Goal: Task Accomplishment & Management: Use online tool/utility

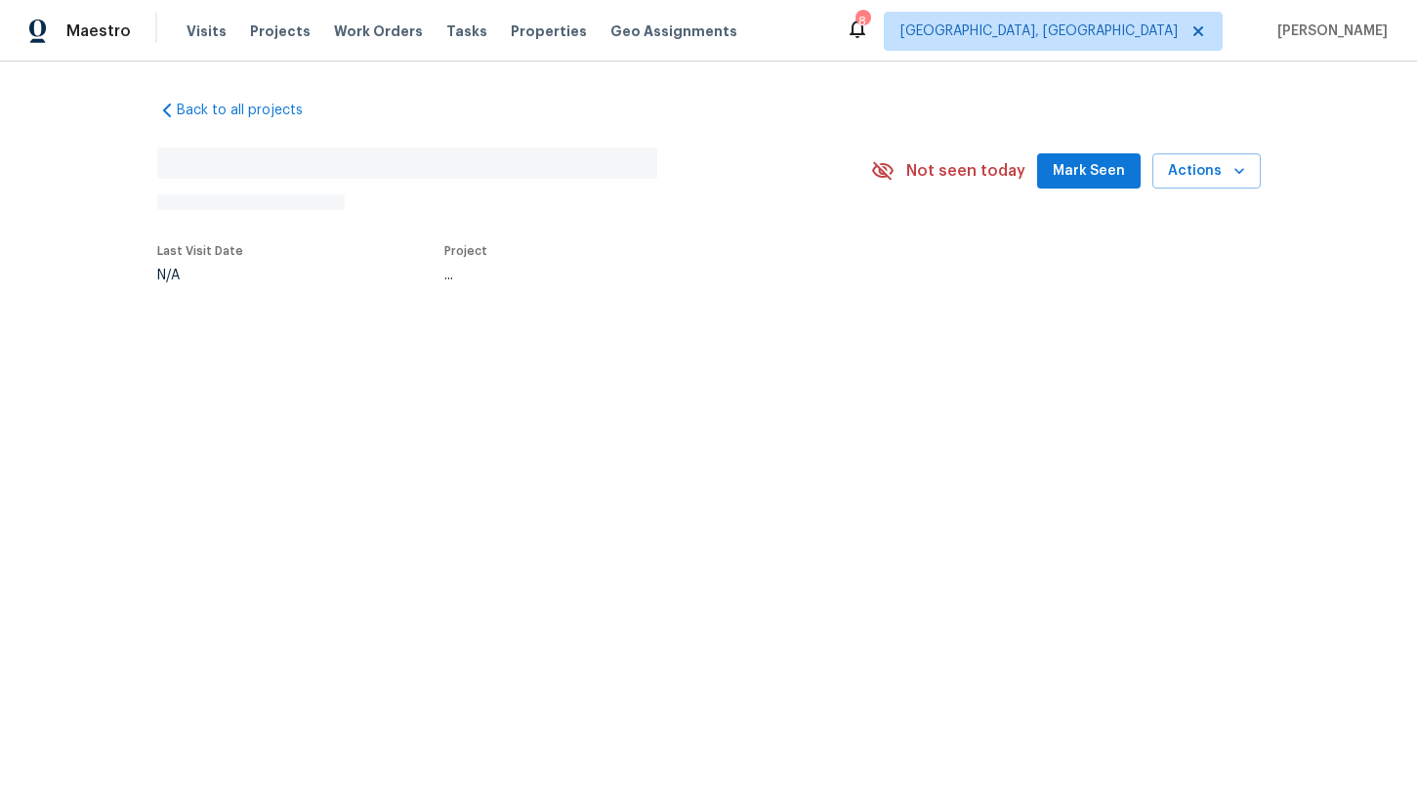
click at [527, 233] on div "Last Visit Date N/A Project ..." at bounding box center [488, 263] width 662 height 61
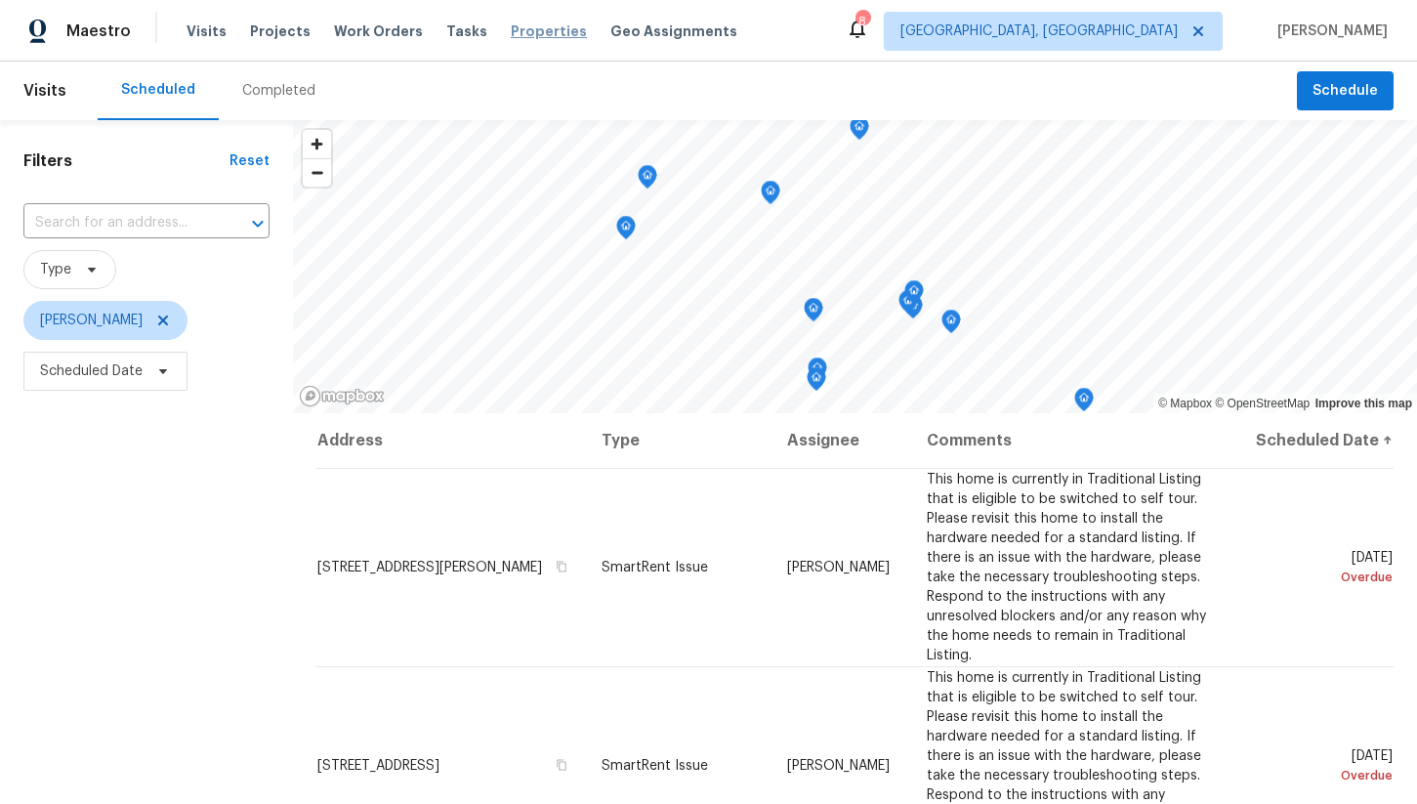
click at [513, 32] on span "Properties" at bounding box center [549, 31] width 76 height 20
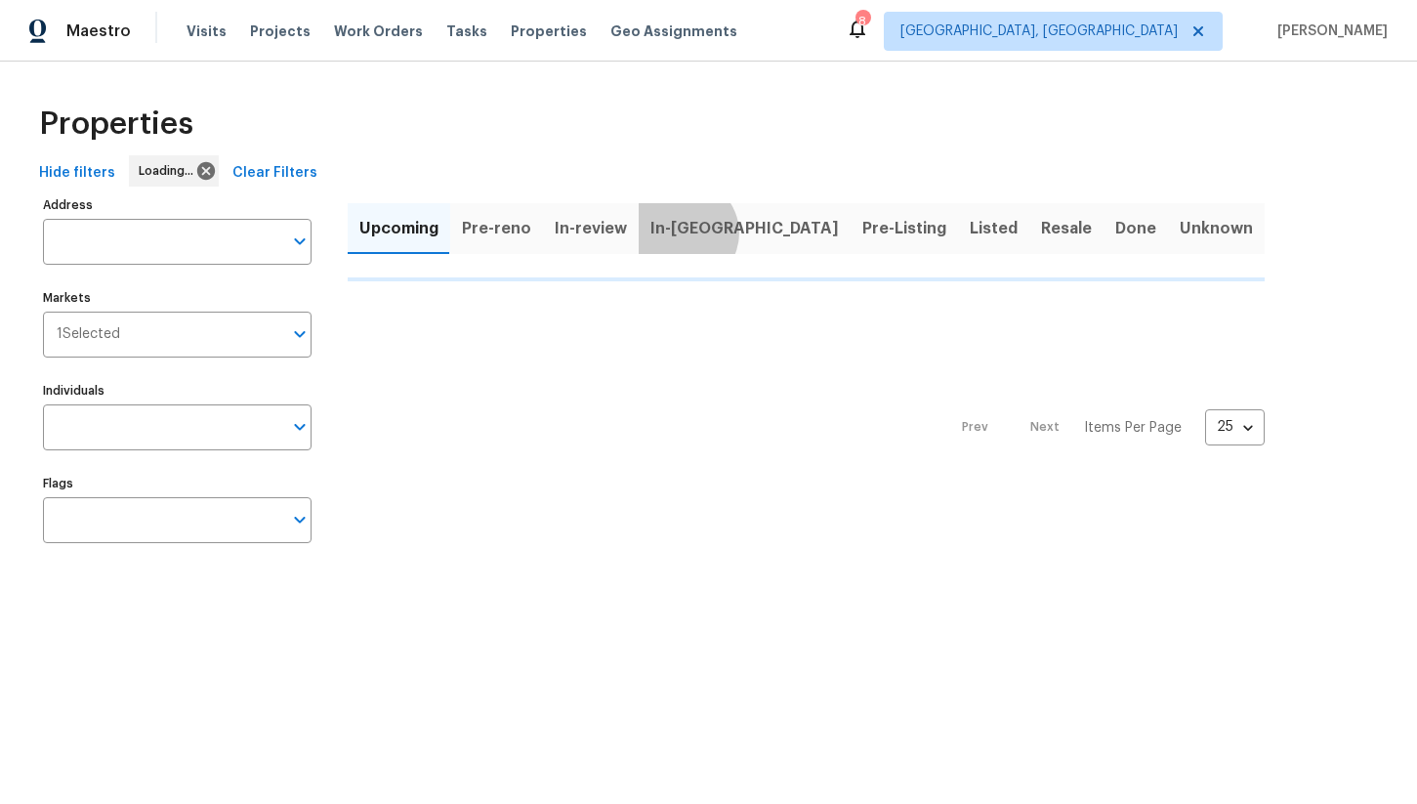
click at [678, 232] on span "In-reno" at bounding box center [745, 228] width 189 height 27
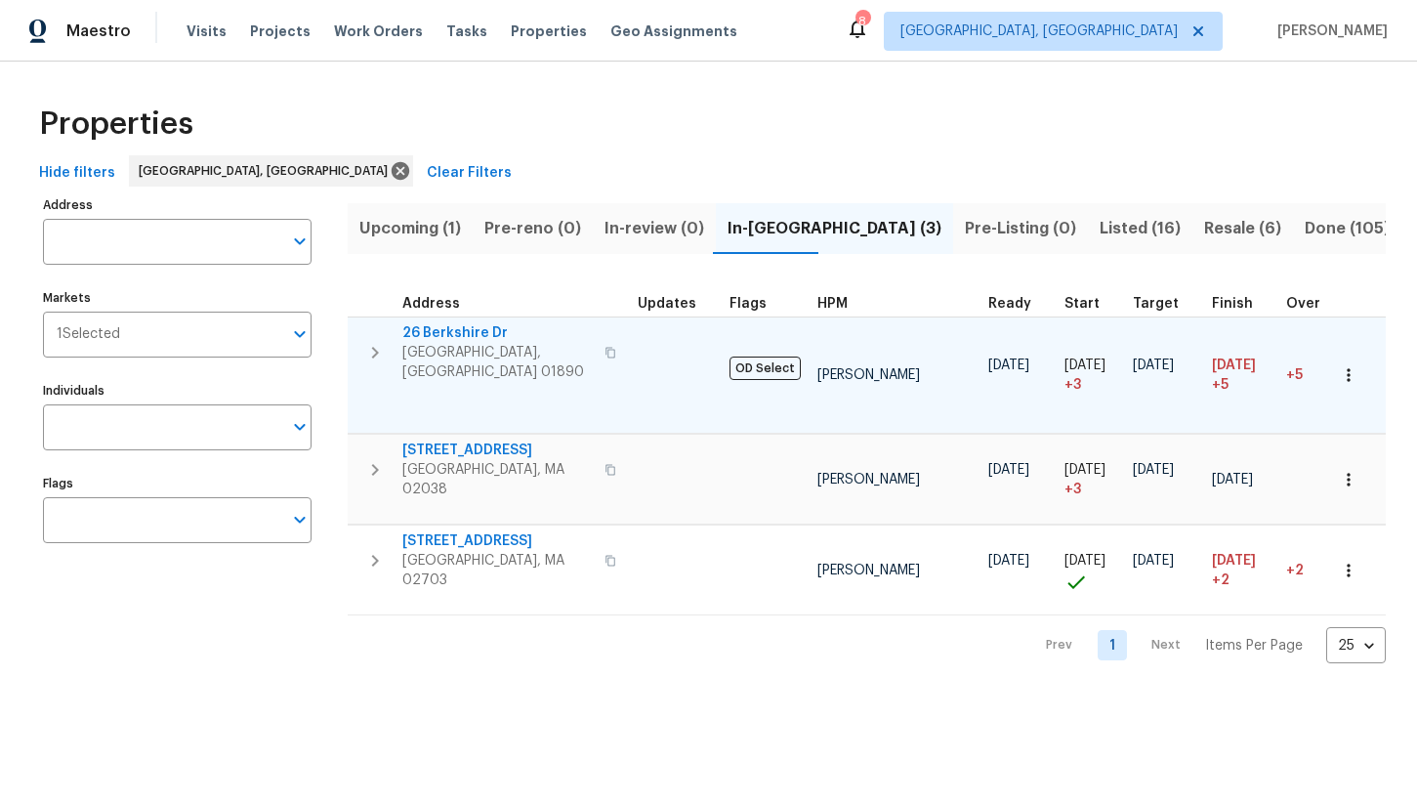
click at [473, 333] on span "26 Berkshire Dr" at bounding box center [497, 333] width 190 height 20
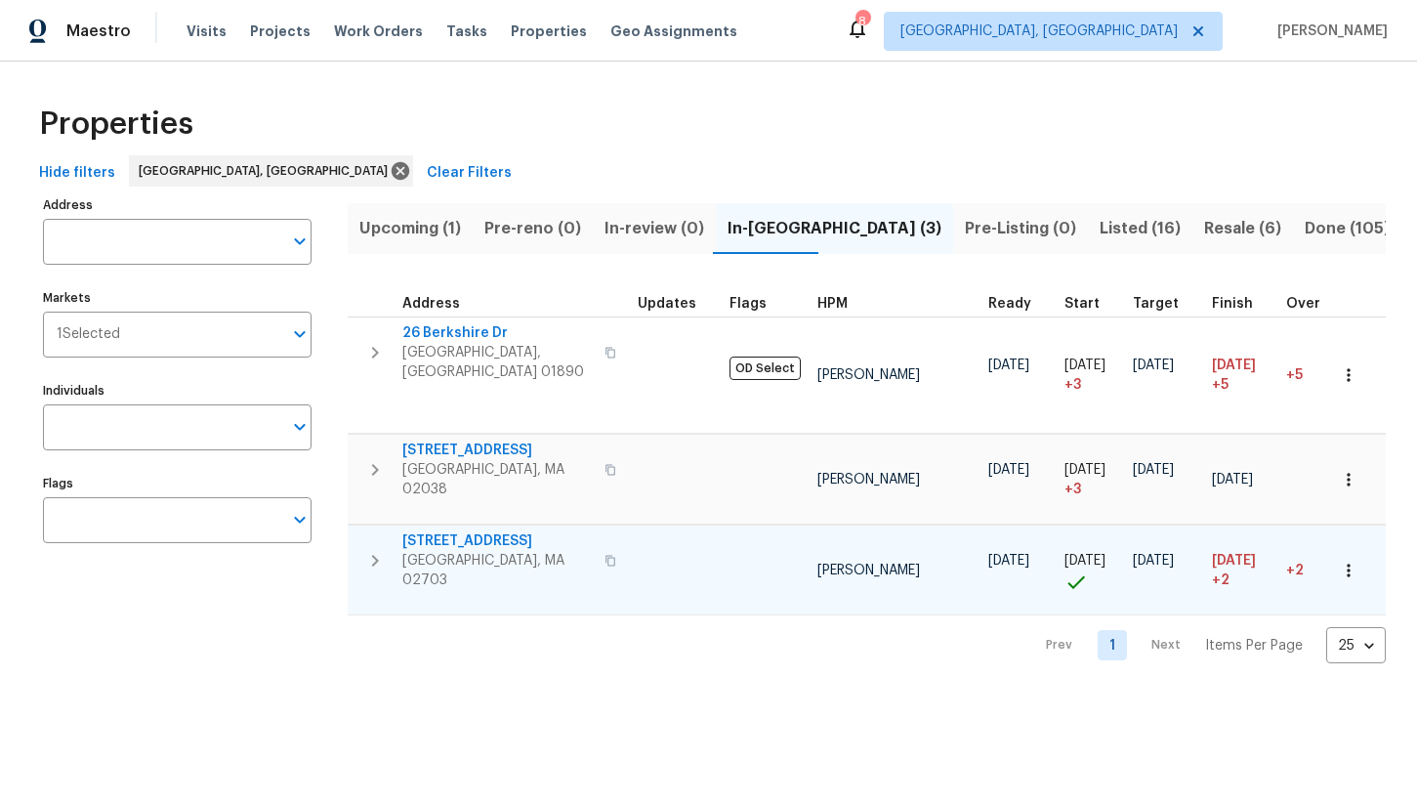
click at [476, 531] on span "[STREET_ADDRESS]" at bounding box center [497, 541] width 190 height 20
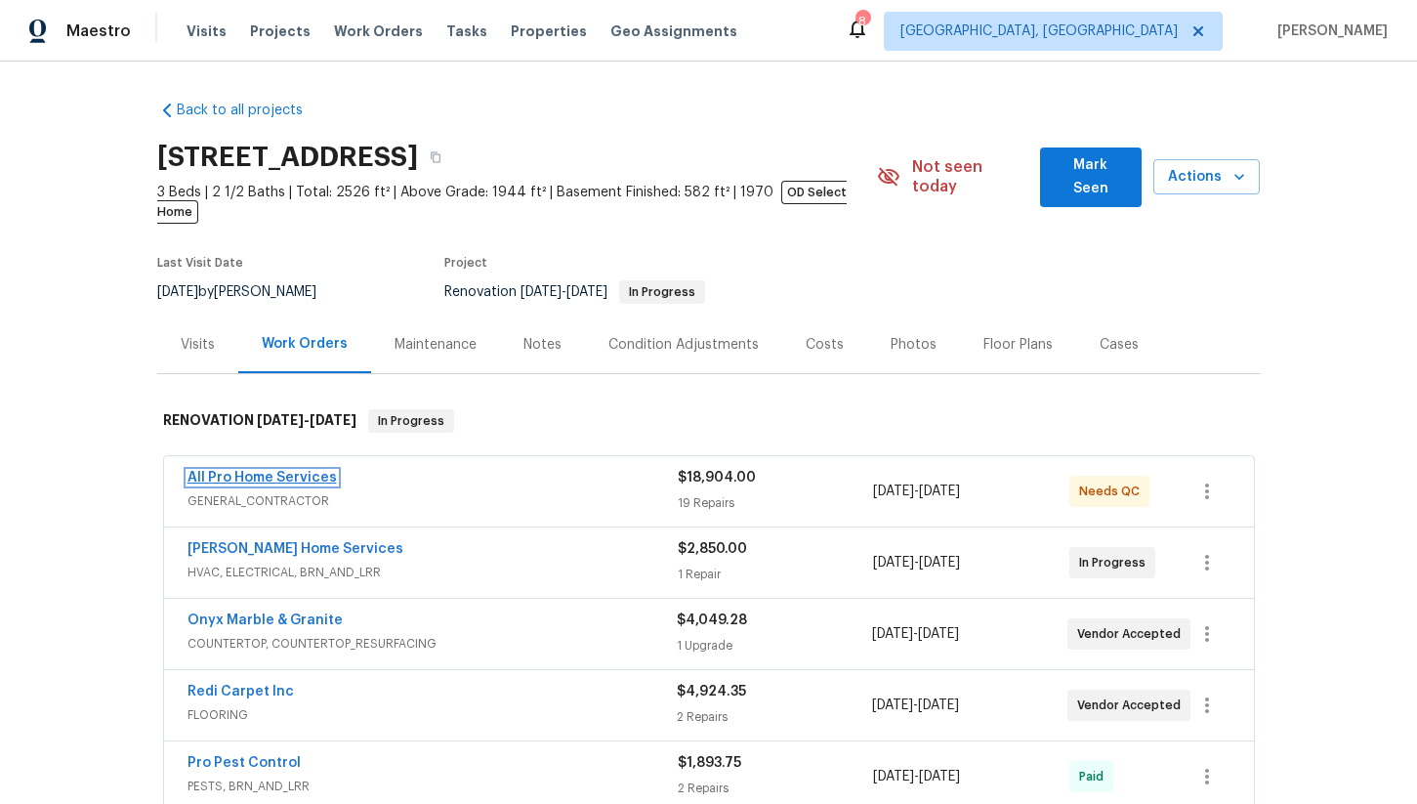
click at [274, 471] on link "All Pro Home Services" at bounding box center [262, 478] width 149 height 14
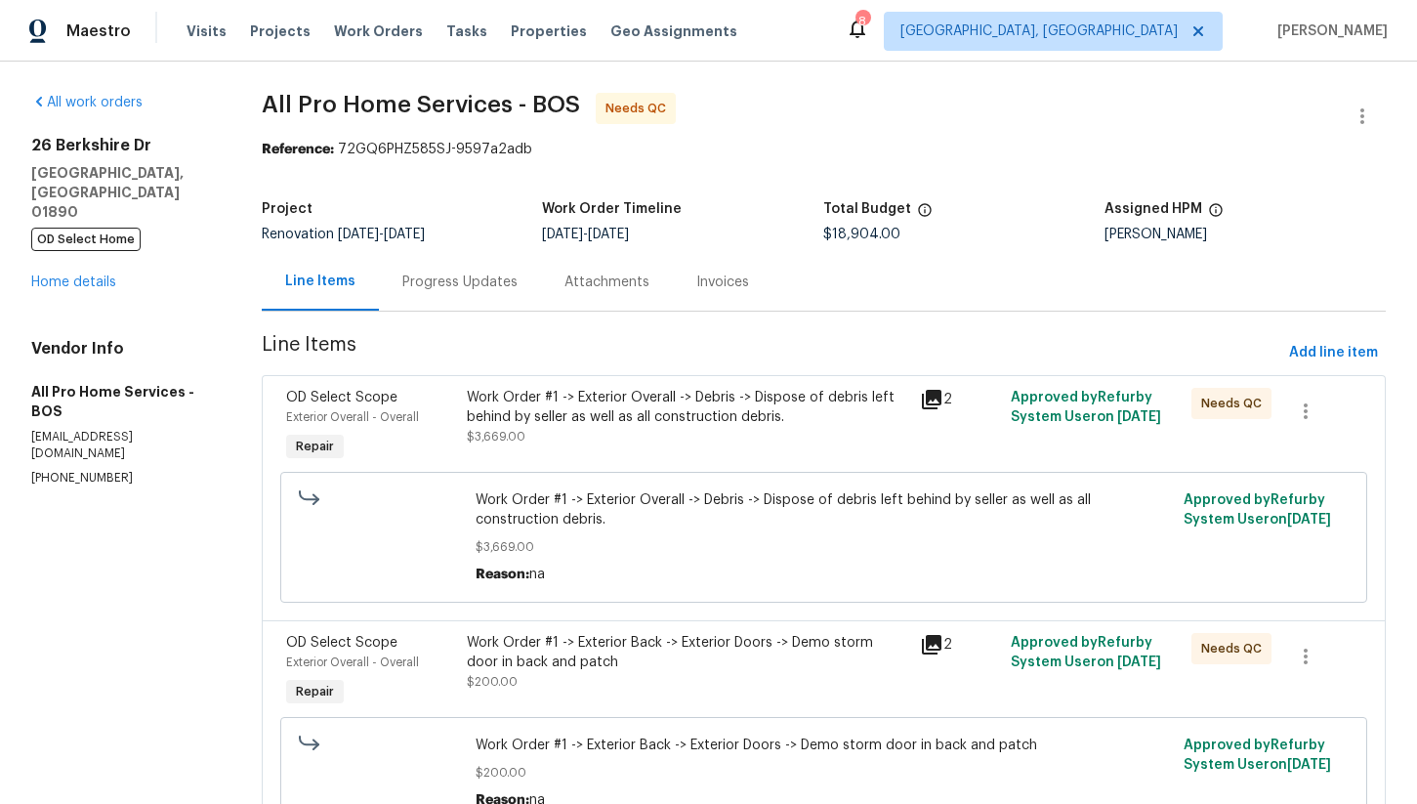
click at [667, 411] on div "Work Order #1 -> Exterior Overall -> Debris -> Dispose of debris left behind by…" at bounding box center [688, 407] width 442 height 39
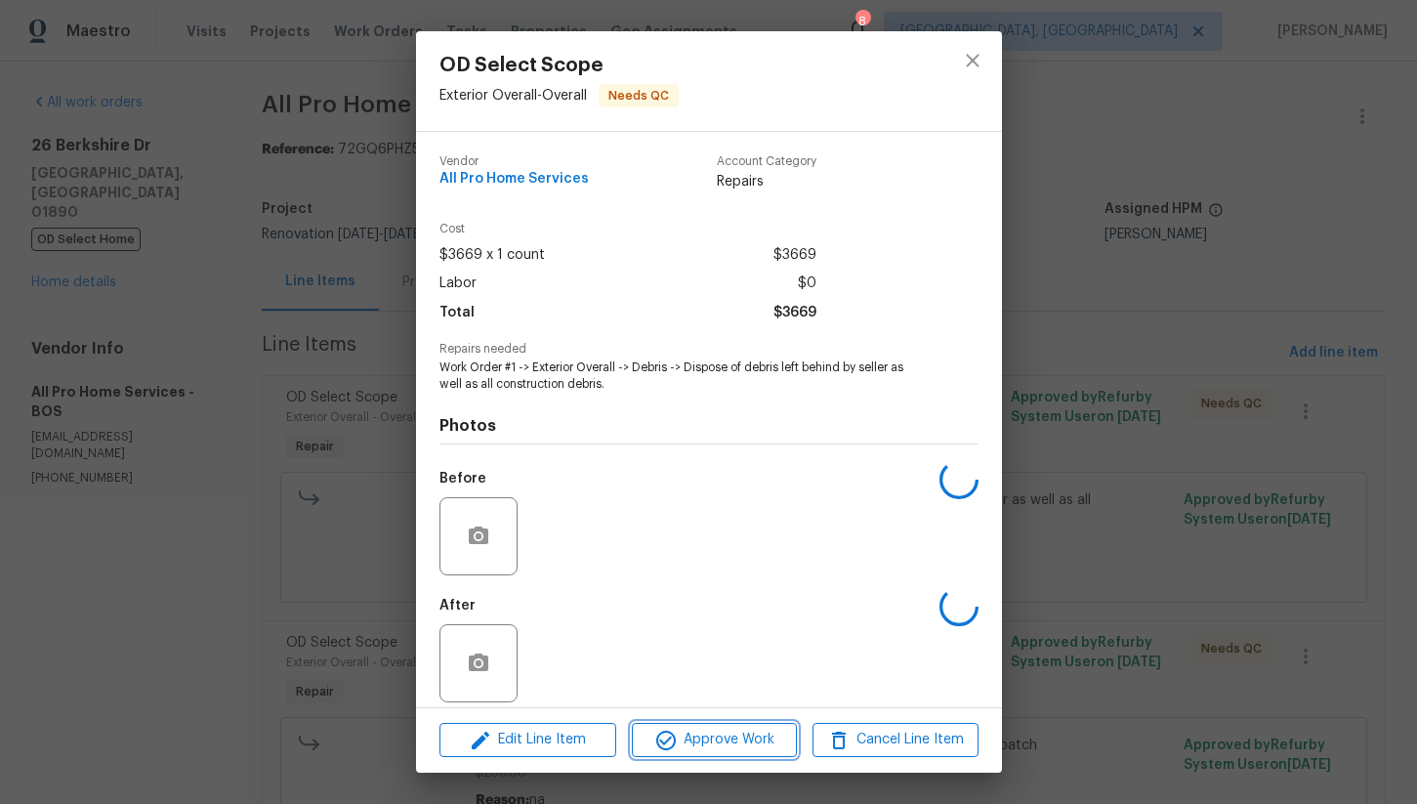
click at [705, 743] on span "Approve Work" at bounding box center [714, 740] width 153 height 24
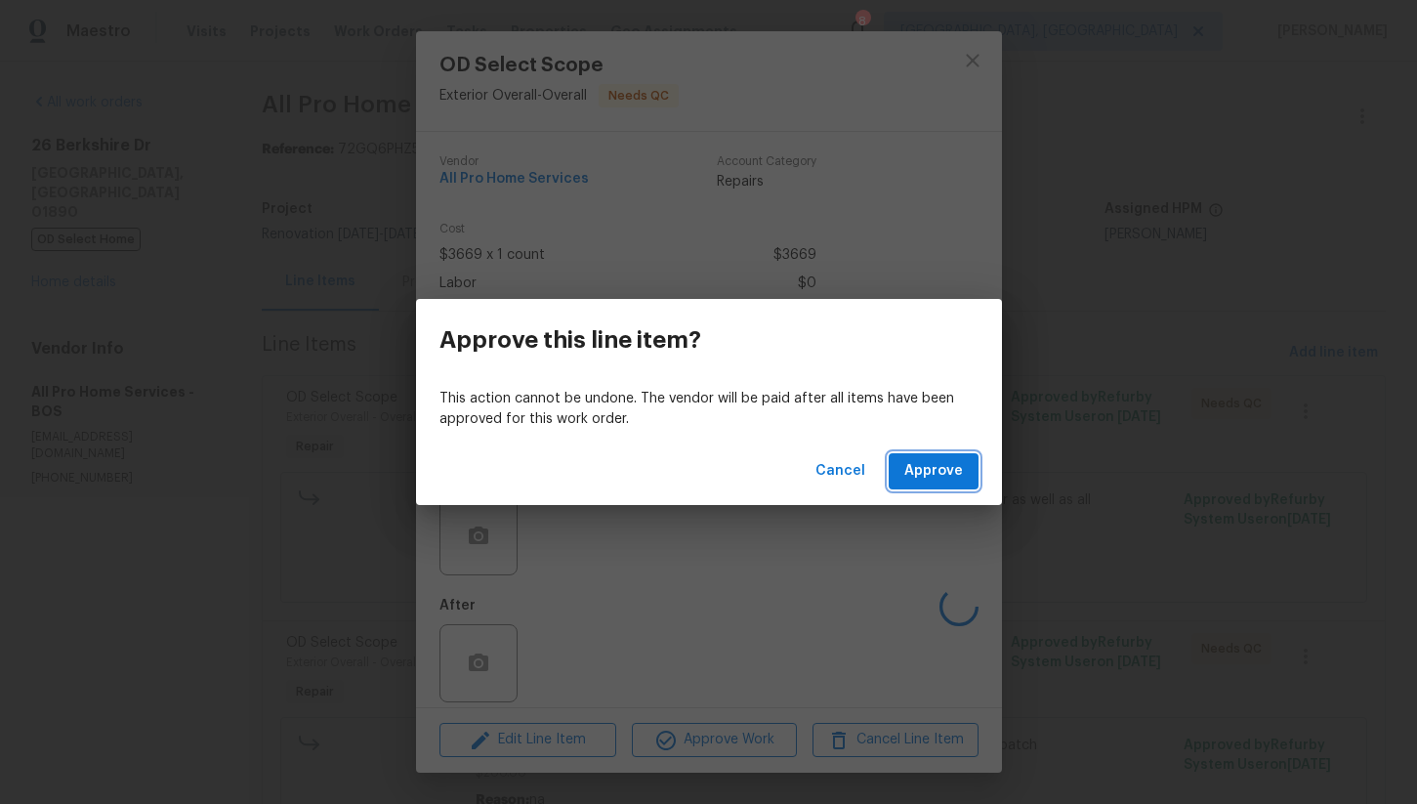
click at [946, 467] on span "Approve" at bounding box center [934, 471] width 59 height 24
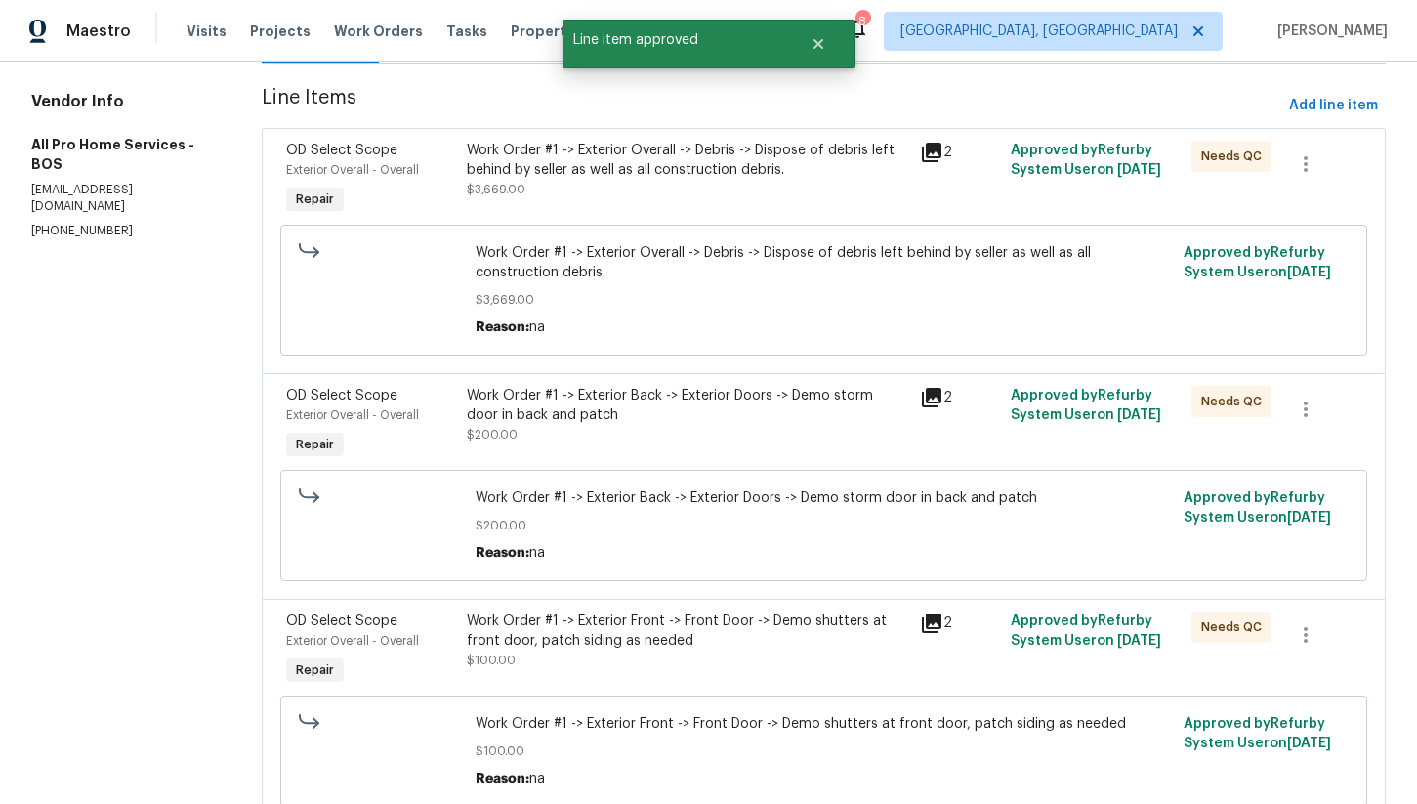
scroll to position [271, 0]
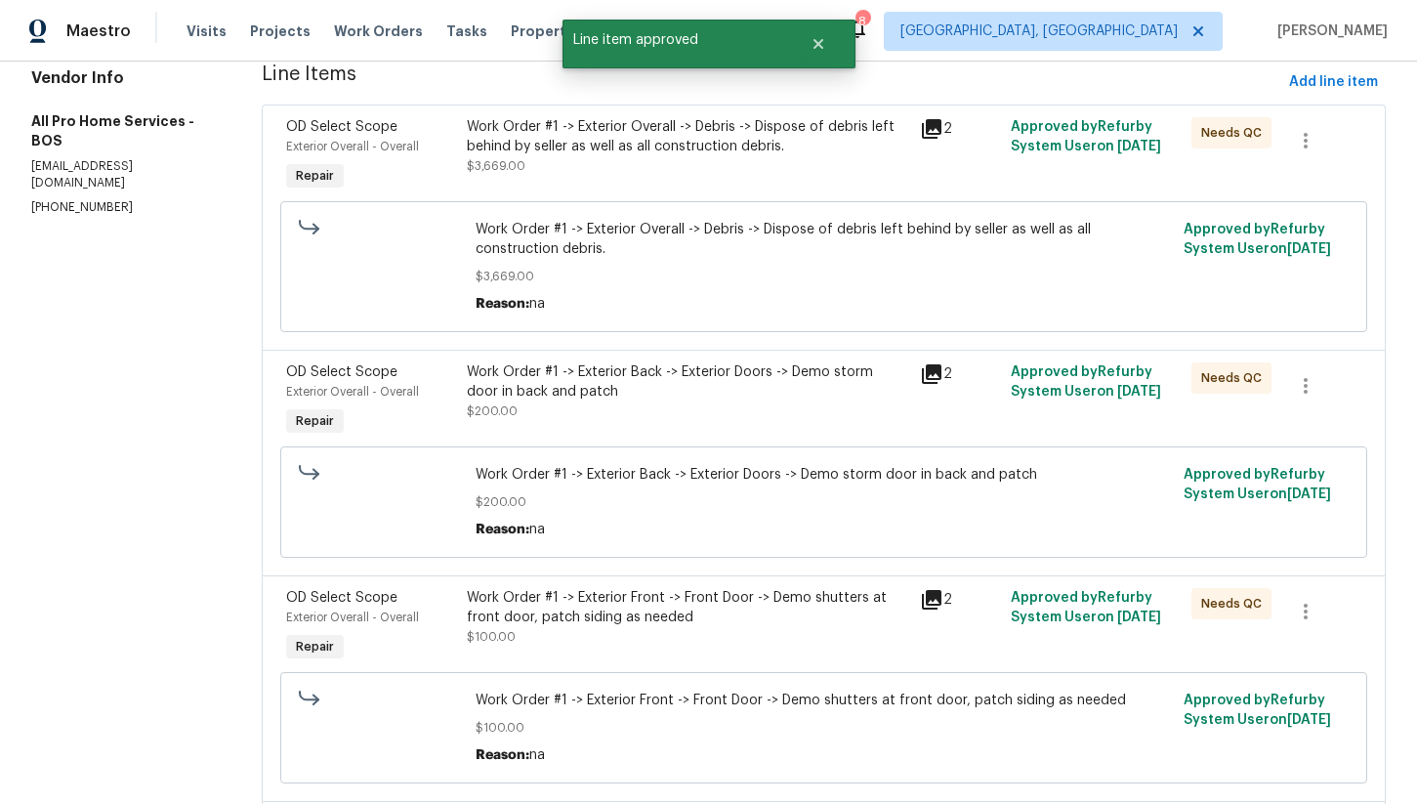
click at [641, 390] on div "Work Order #1 -> Exterior Back -> Exterior Doors -> Demo storm door in back and…" at bounding box center [688, 381] width 442 height 39
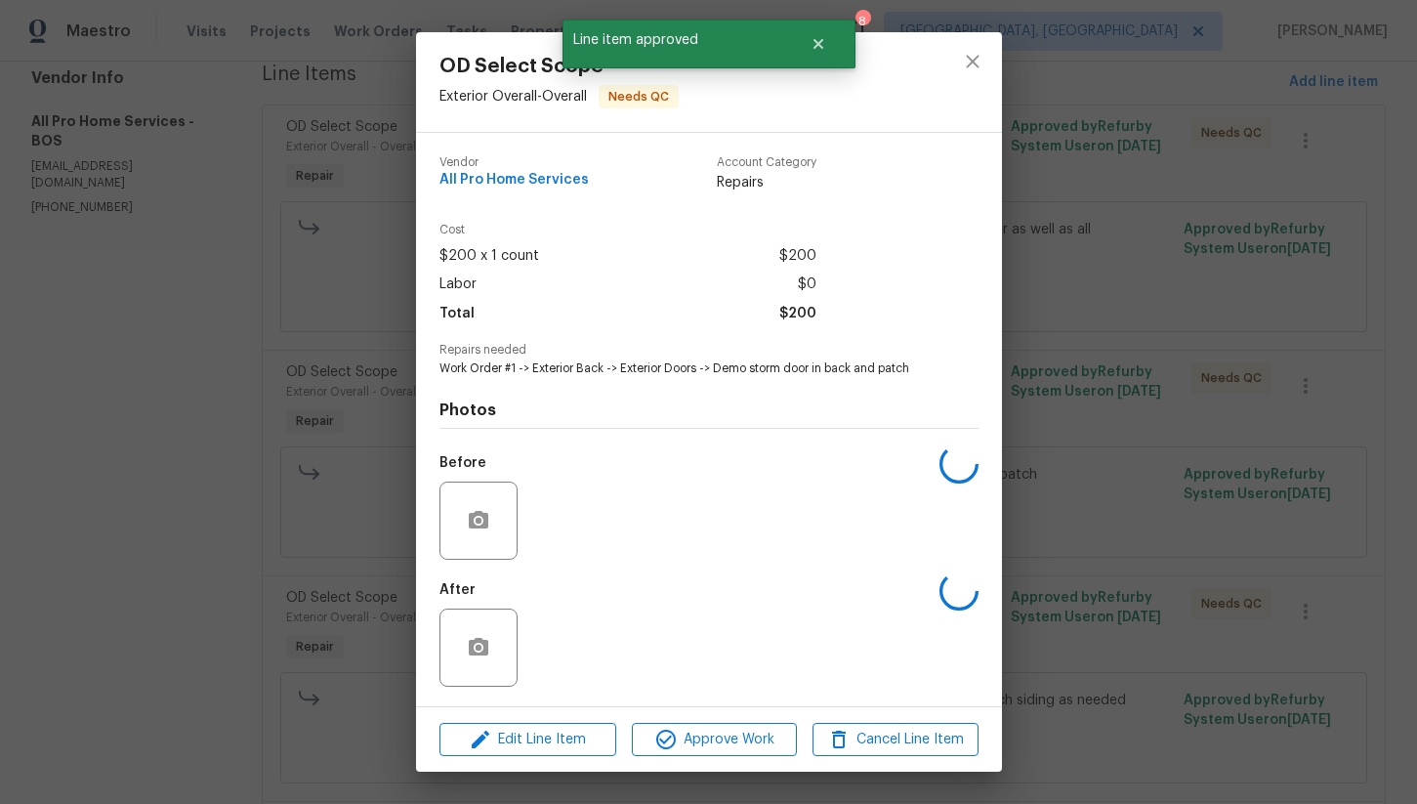
click at [716, 720] on div "Edit Line Item Approve Work Cancel Line Item" at bounding box center [709, 739] width 586 height 65
click at [720, 744] on span "Approve Work" at bounding box center [714, 740] width 153 height 24
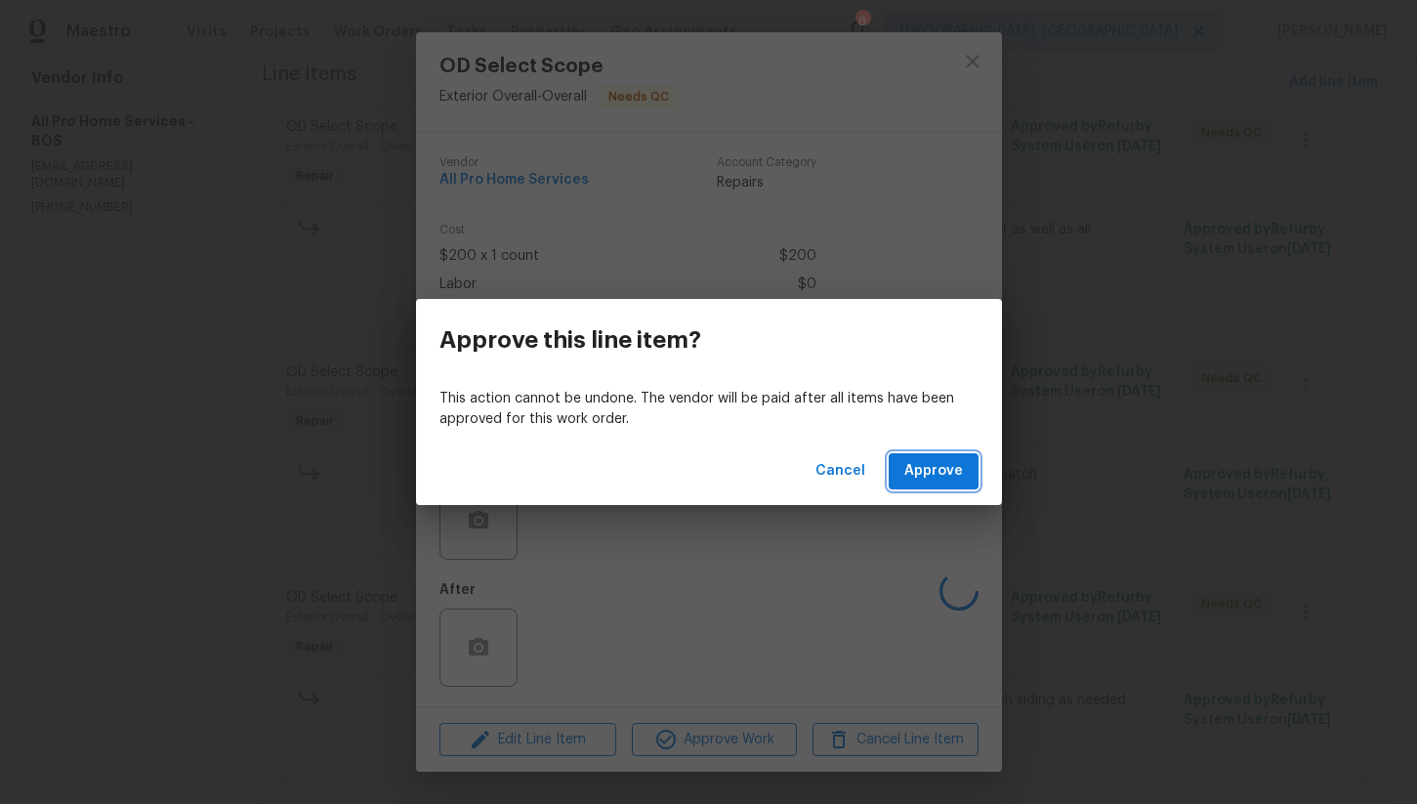
click at [937, 483] on button "Approve" at bounding box center [934, 471] width 90 height 36
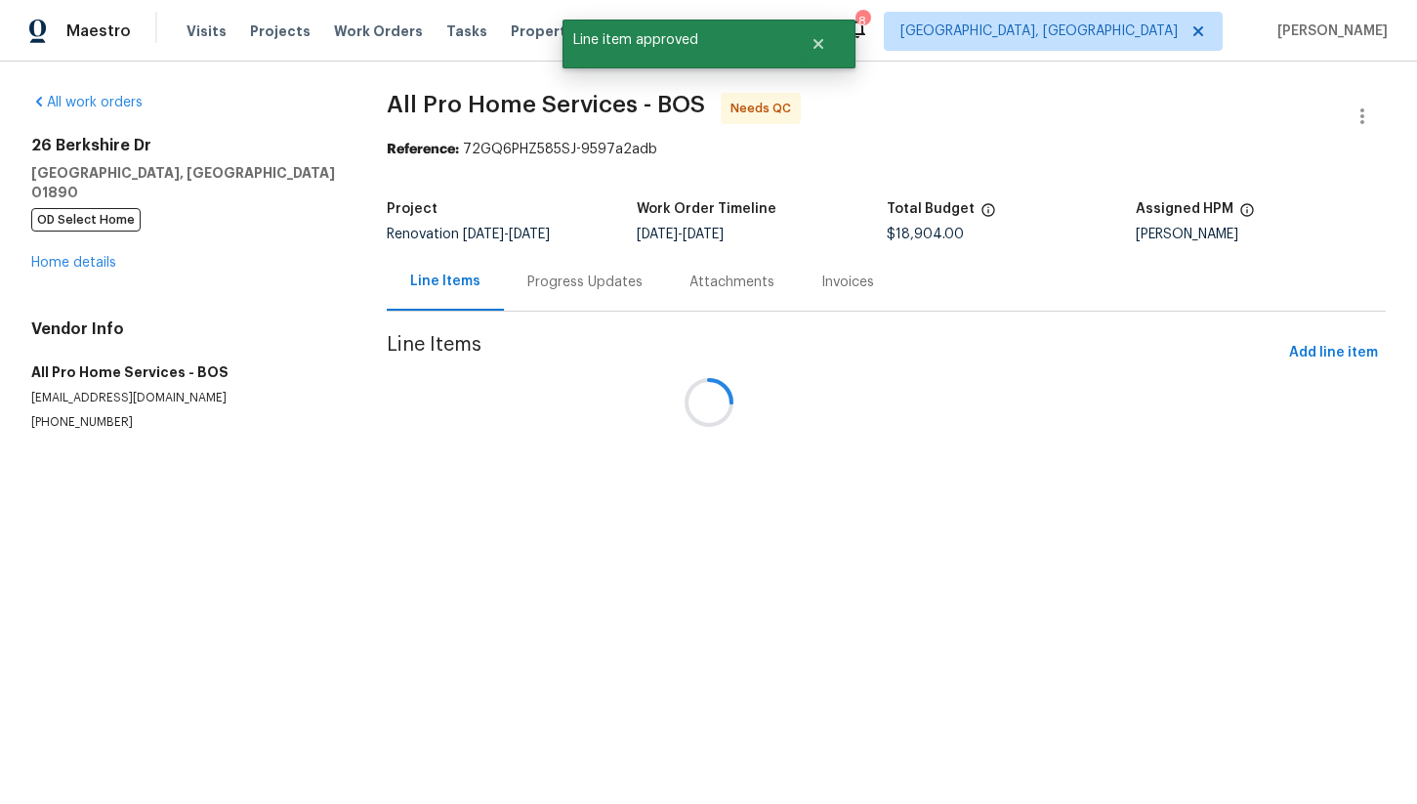
scroll to position [0, 0]
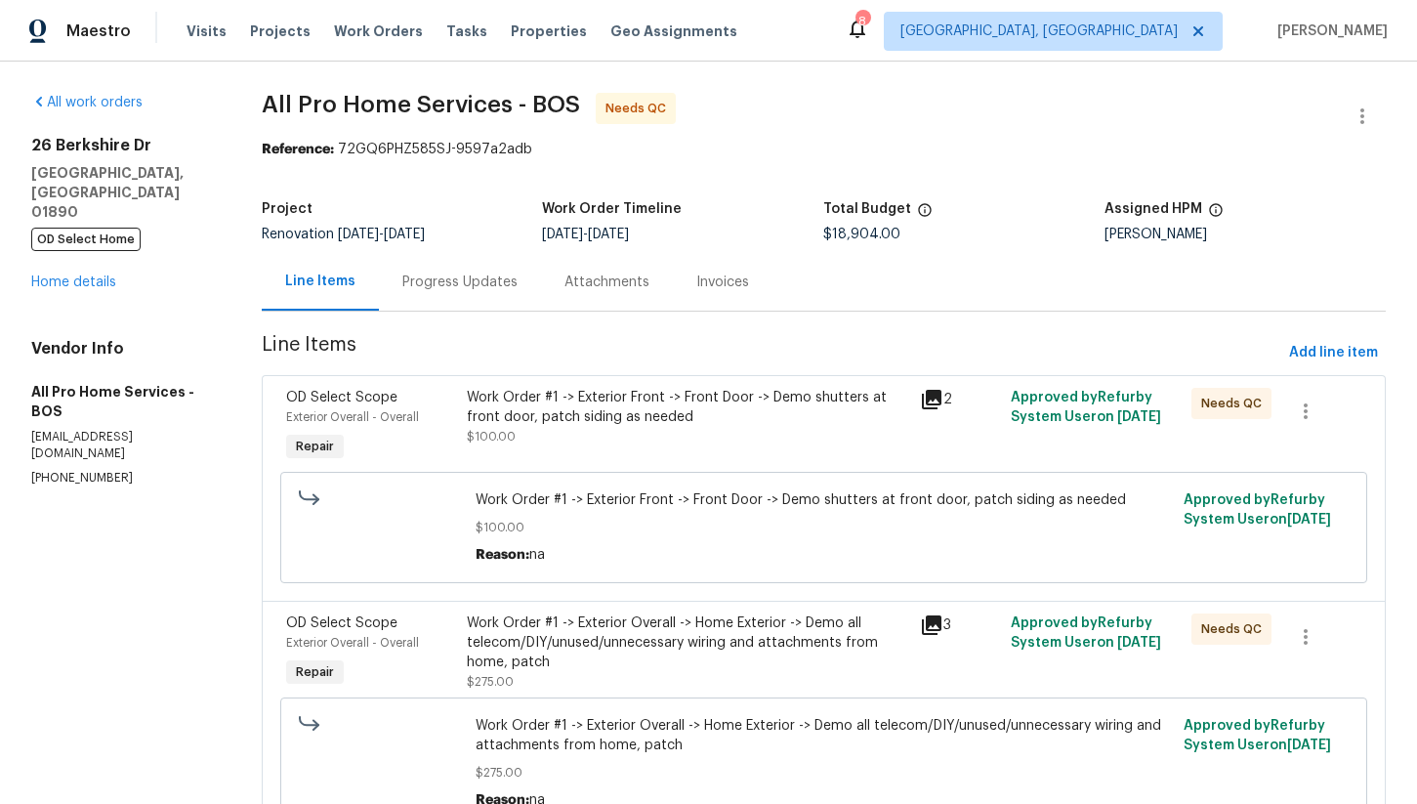
click at [635, 418] on div "Work Order #1 -> Exterior Front -> Front Door -> Demo shutters at front door, p…" at bounding box center [688, 407] width 442 height 39
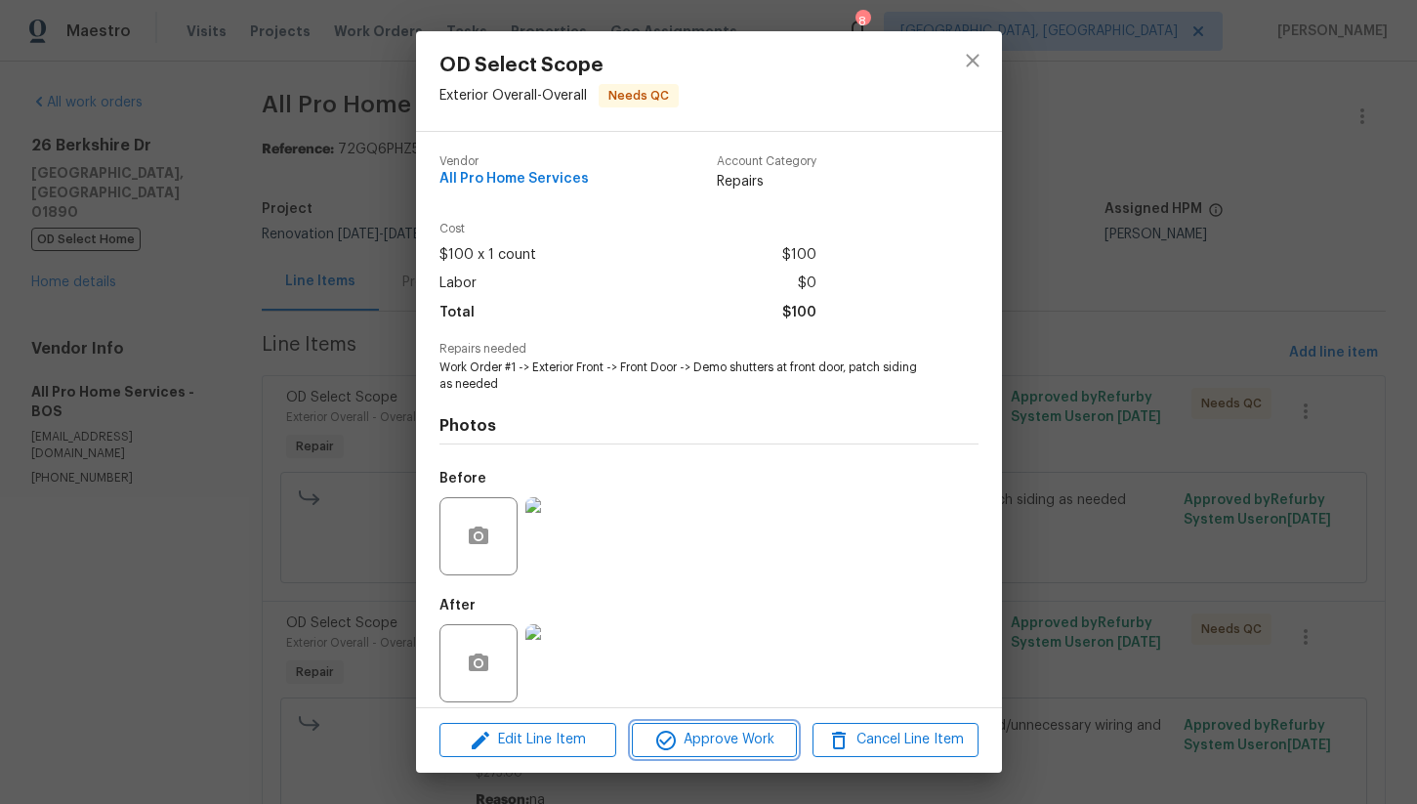
click at [714, 744] on span "Approve Work" at bounding box center [714, 740] width 153 height 24
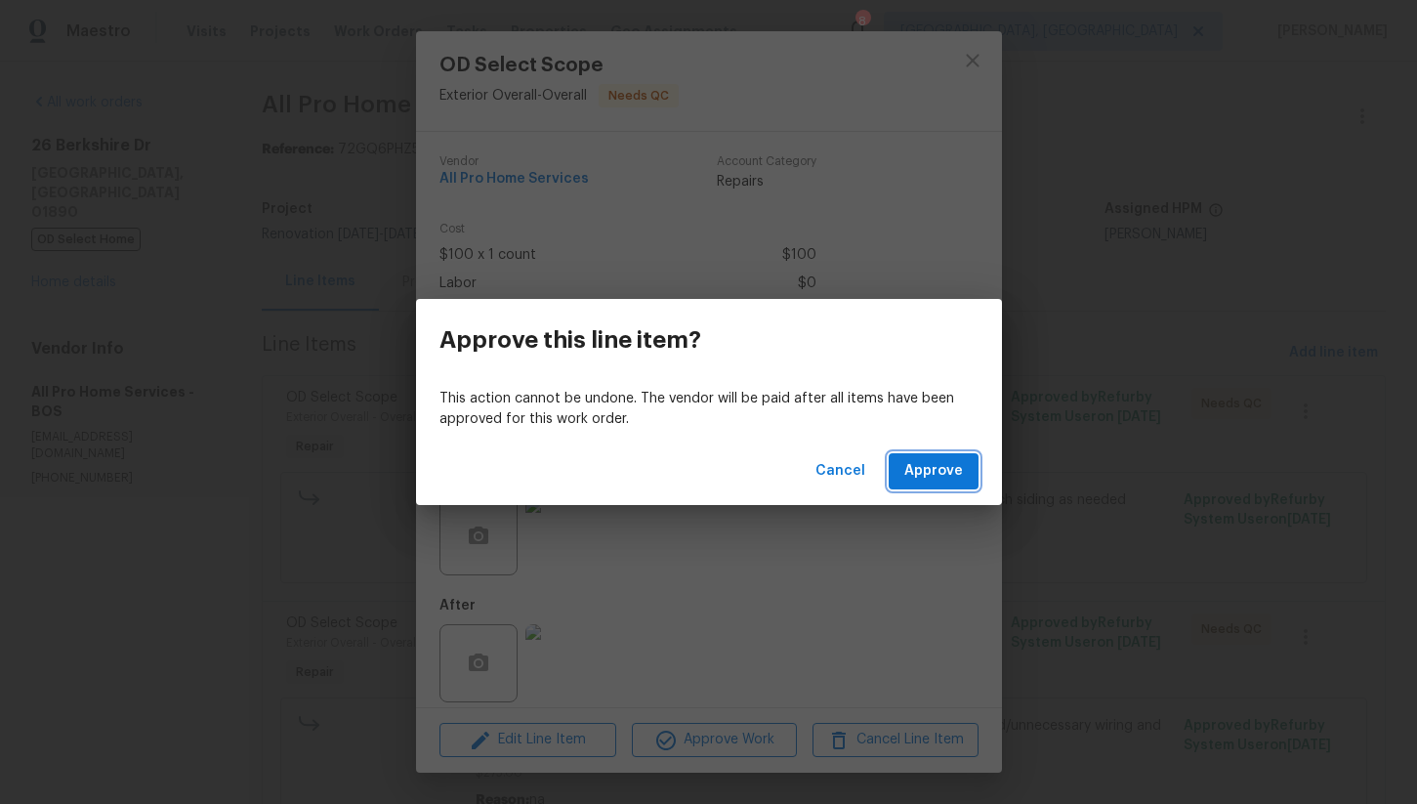
click at [919, 464] on span "Approve" at bounding box center [934, 471] width 59 height 24
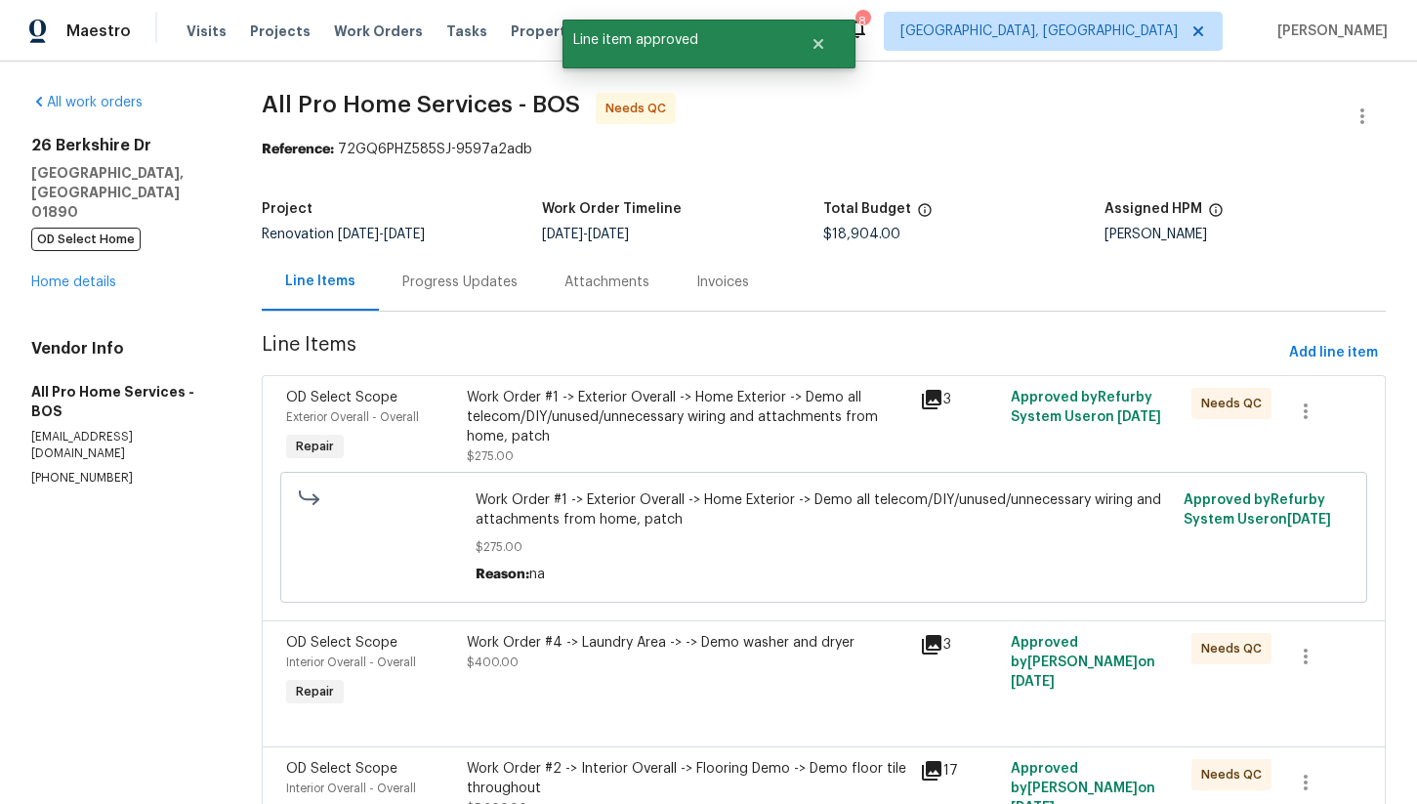
click at [668, 406] on div "Work Order #1 -> Exterior Overall -> Home Exterior -> Demo all telecom/DIY/unus…" at bounding box center [688, 417] width 442 height 59
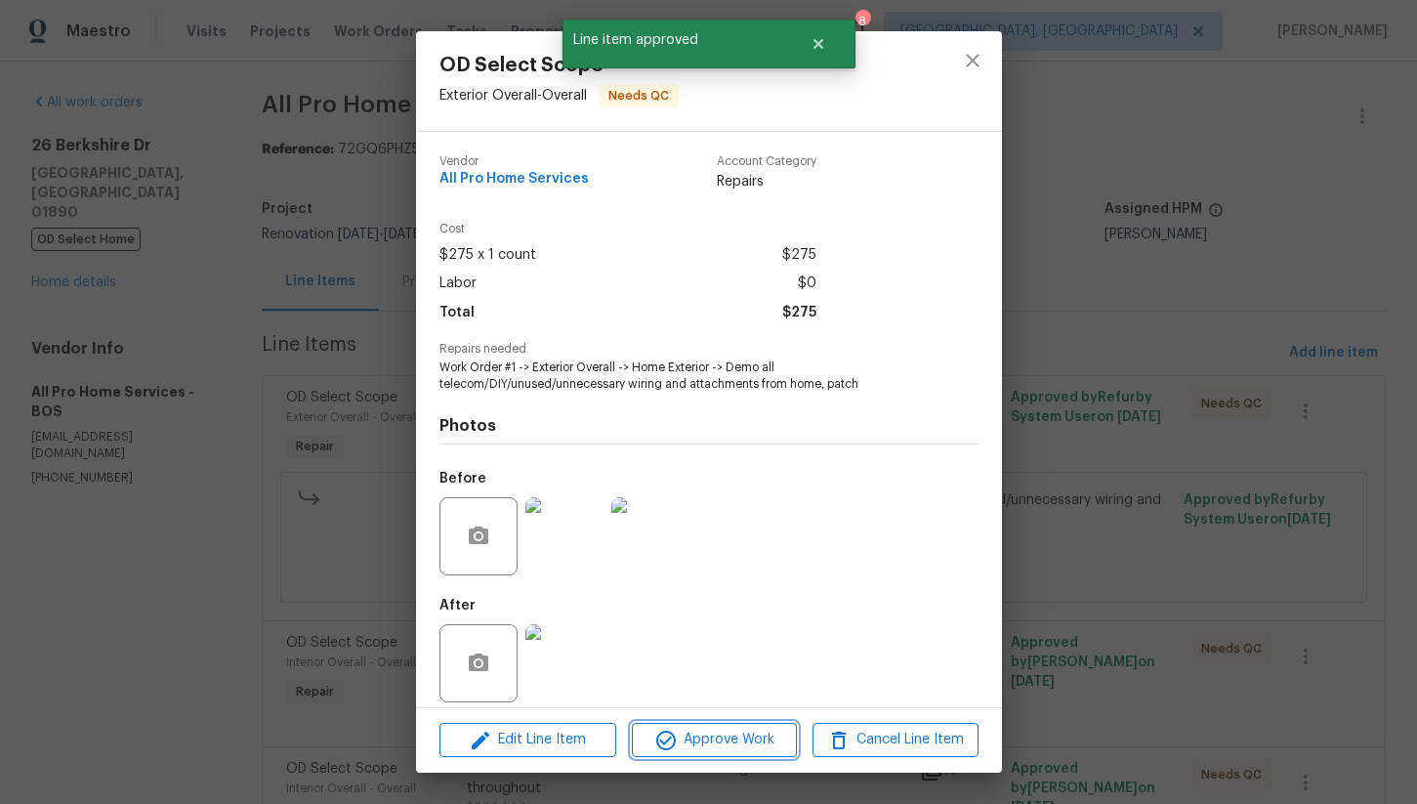
click at [735, 743] on span "Approve Work" at bounding box center [714, 740] width 153 height 24
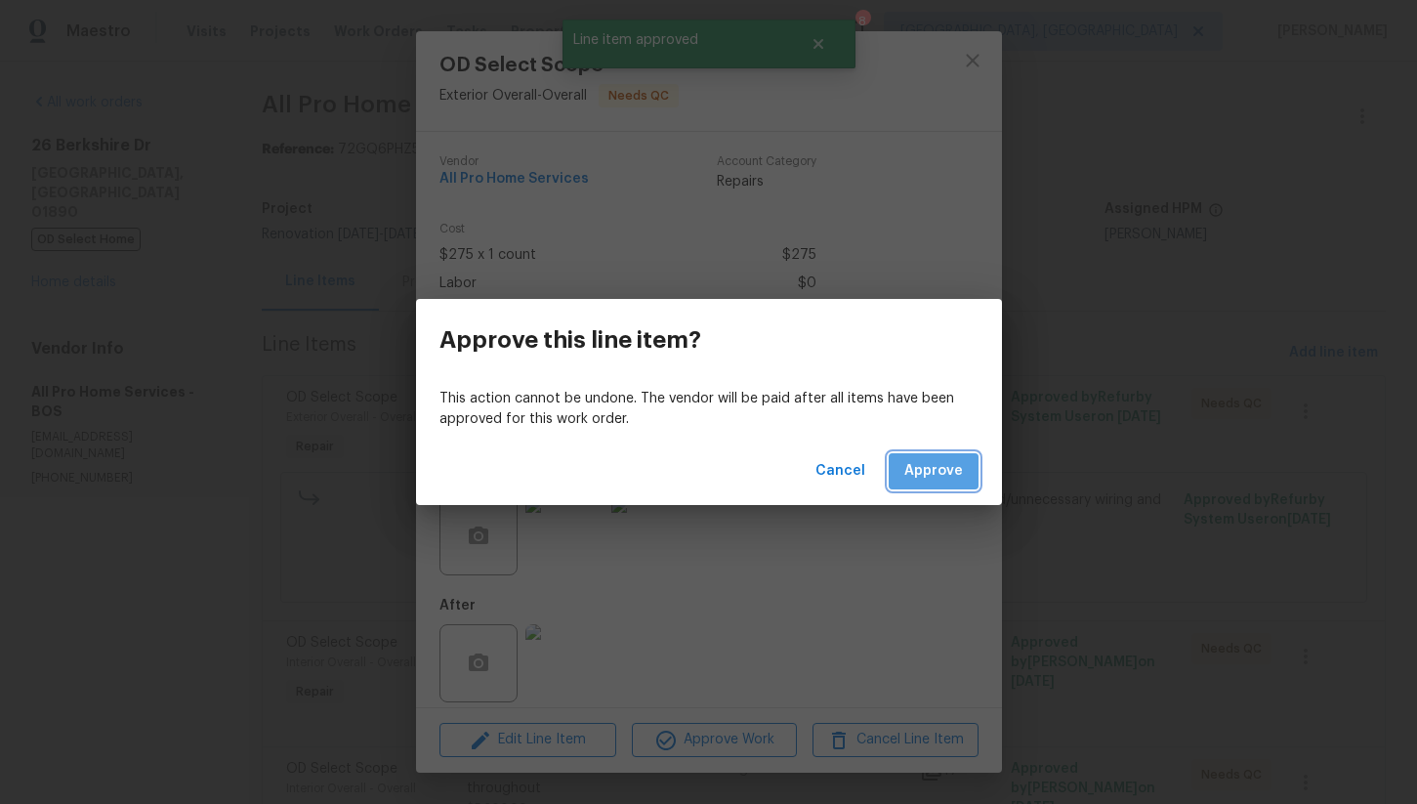
click at [936, 485] on button "Approve" at bounding box center [934, 471] width 90 height 36
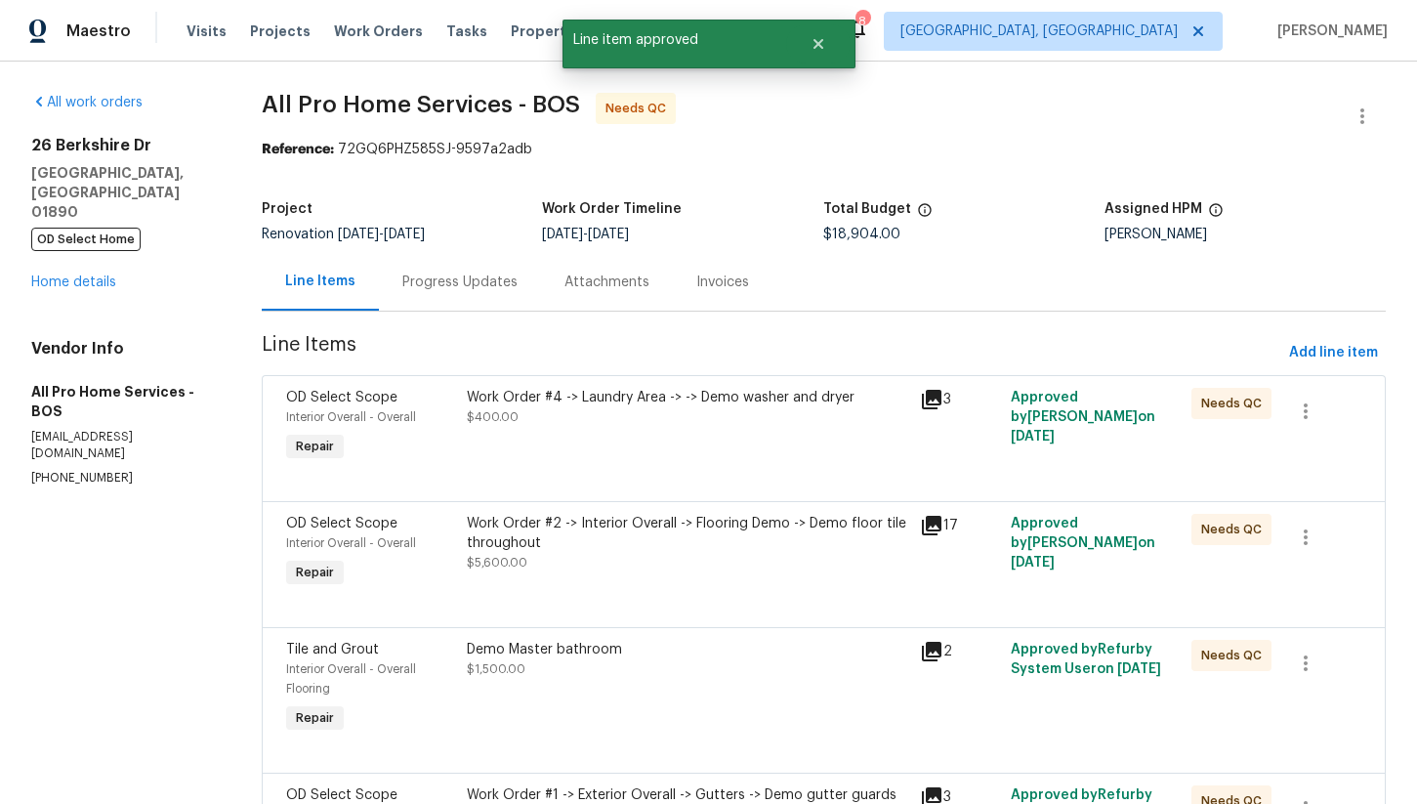
click at [683, 426] on div "Work Order #4 -> Laundry Area -> -> Demo washer and dryer $400.00" at bounding box center [688, 407] width 442 height 39
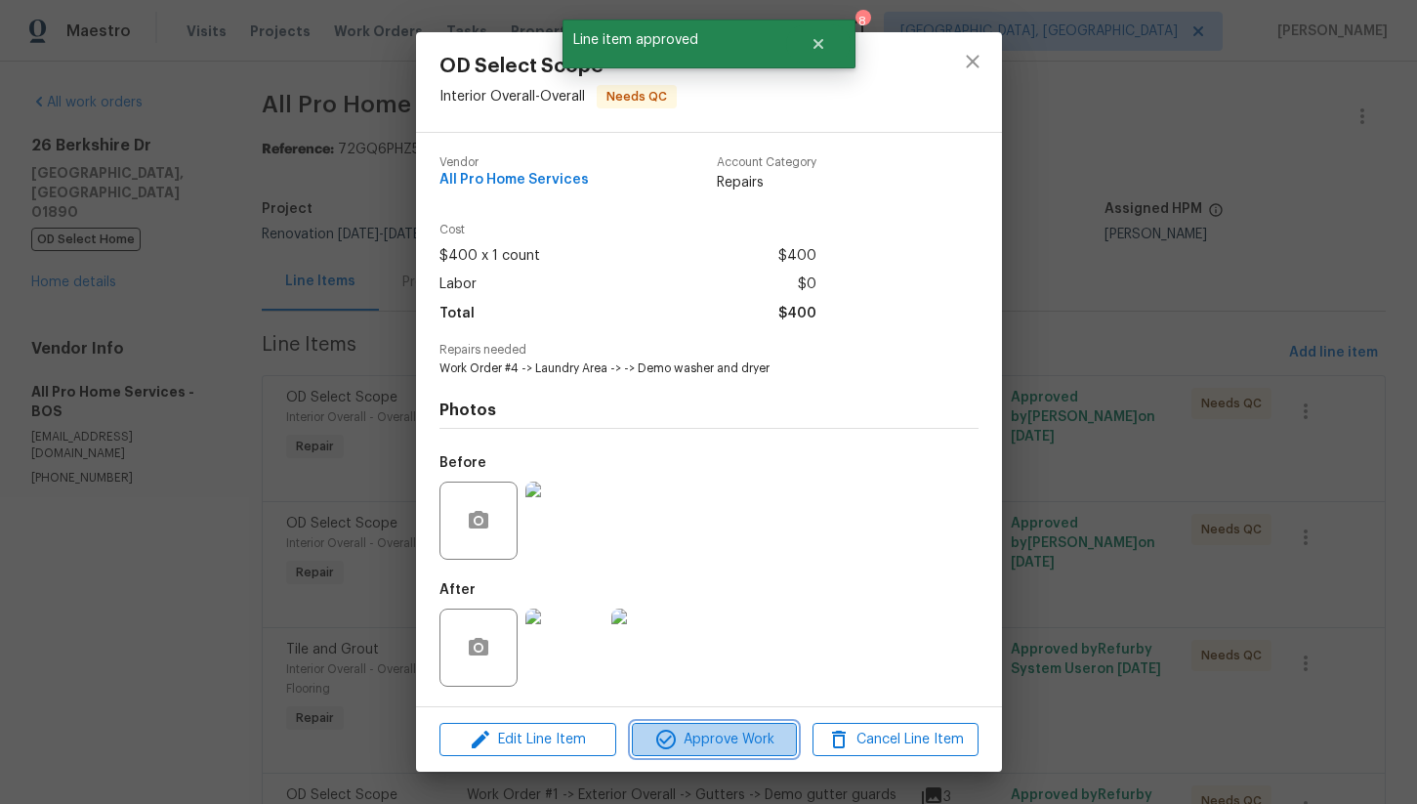
click at [734, 738] on span "Approve Work" at bounding box center [714, 740] width 153 height 24
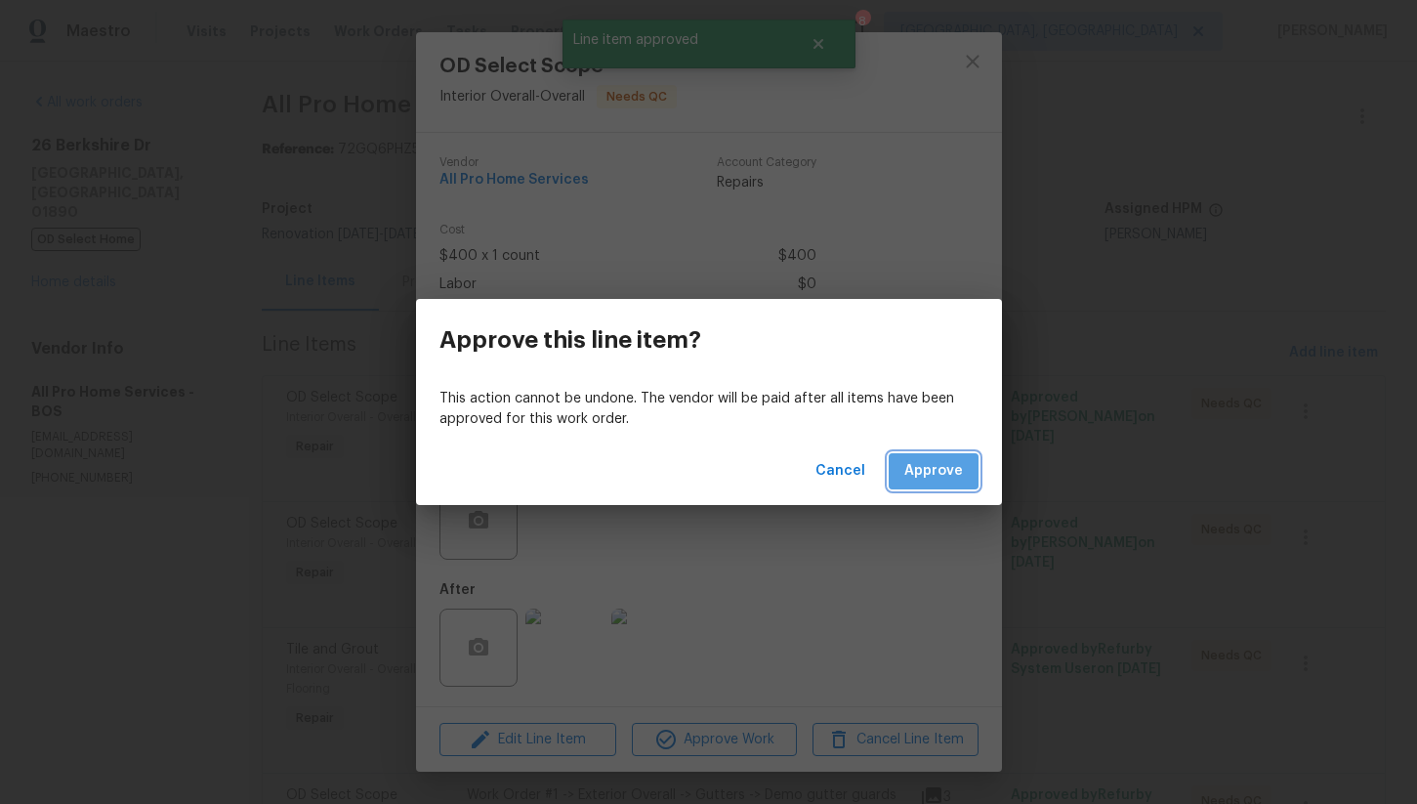
click at [951, 465] on span "Approve" at bounding box center [934, 471] width 59 height 24
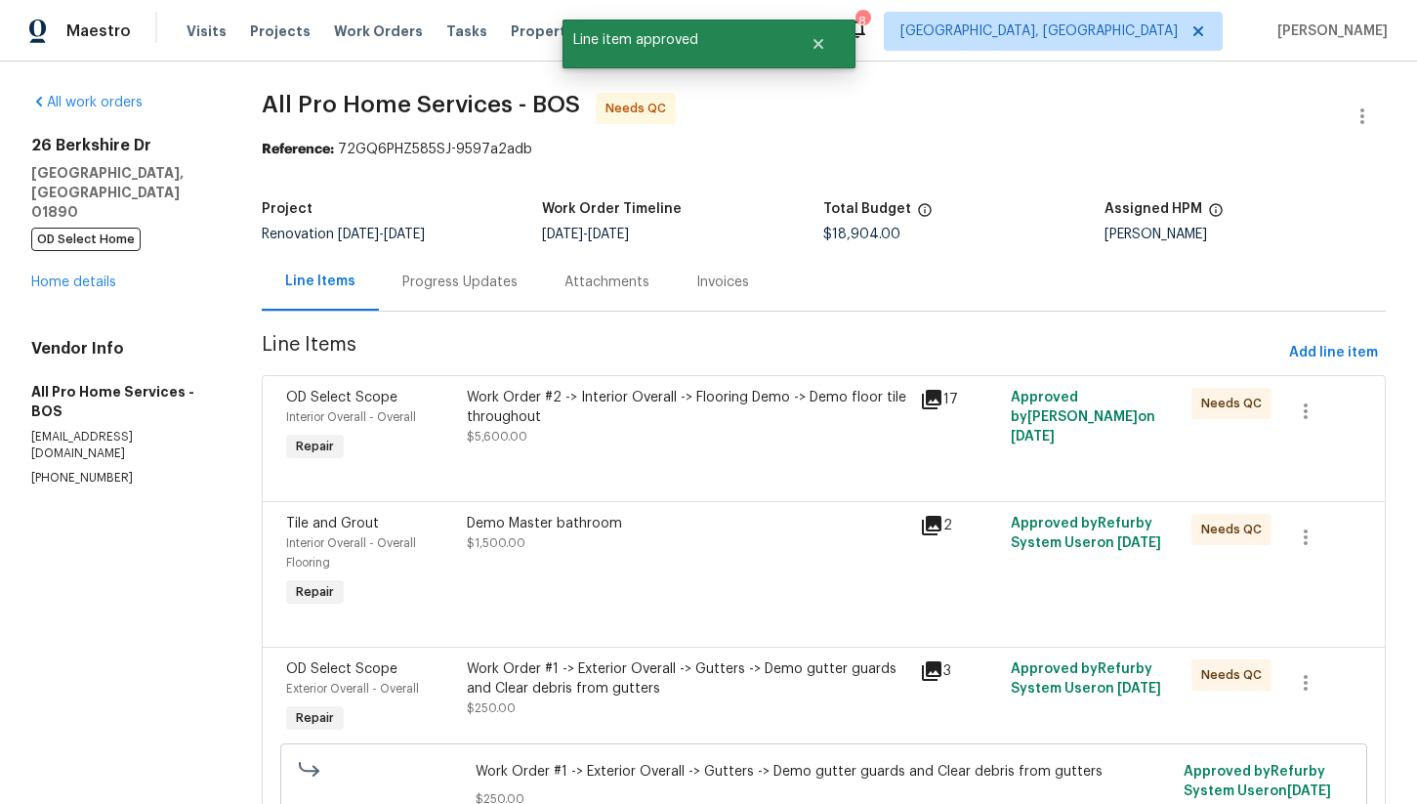
click at [665, 436] on div "Work Order #2 -> Interior Overall -> Flooring Demo -> Demo floor tile throughou…" at bounding box center [688, 417] width 442 height 59
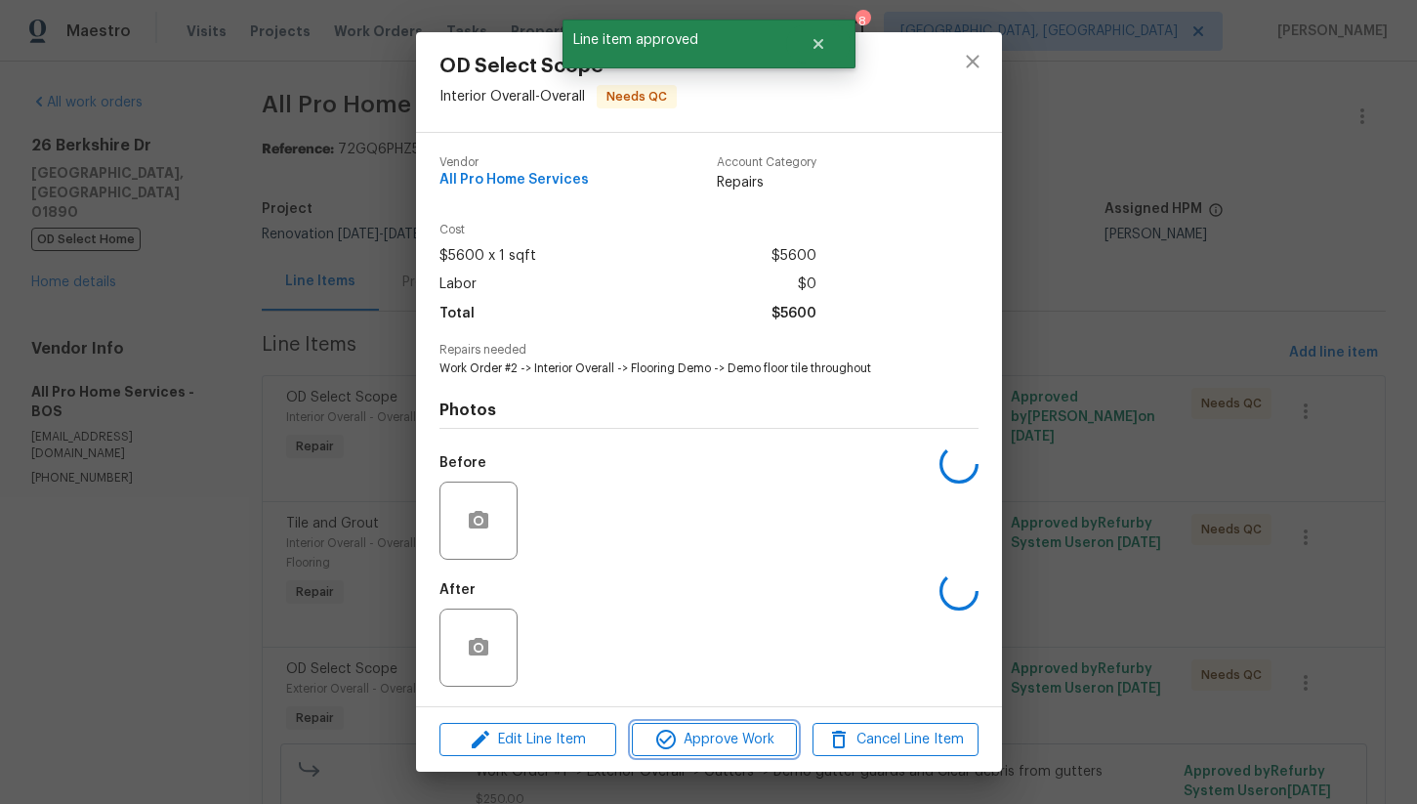
click at [731, 740] on span "Approve Work" at bounding box center [714, 740] width 153 height 24
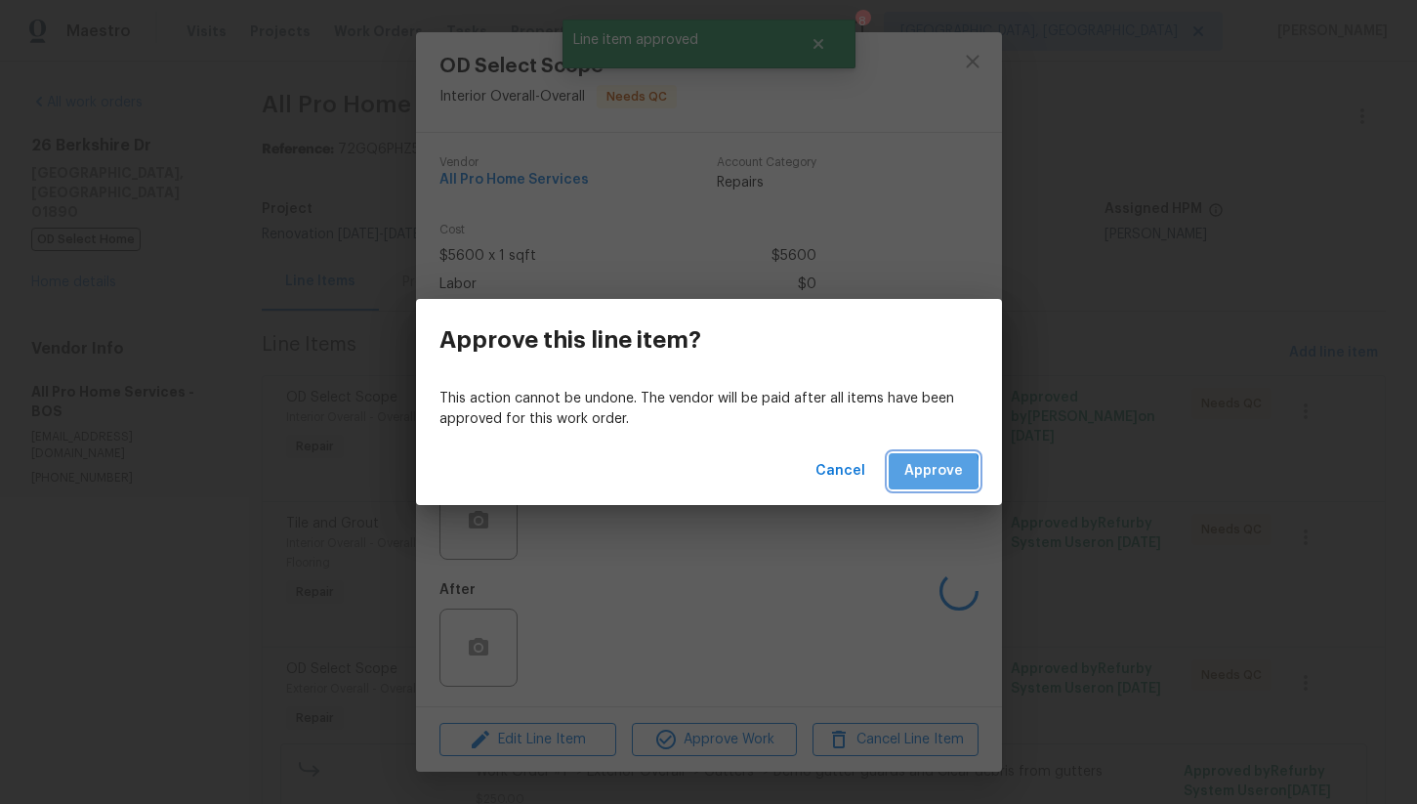
click at [921, 472] on span "Approve" at bounding box center [934, 471] width 59 height 24
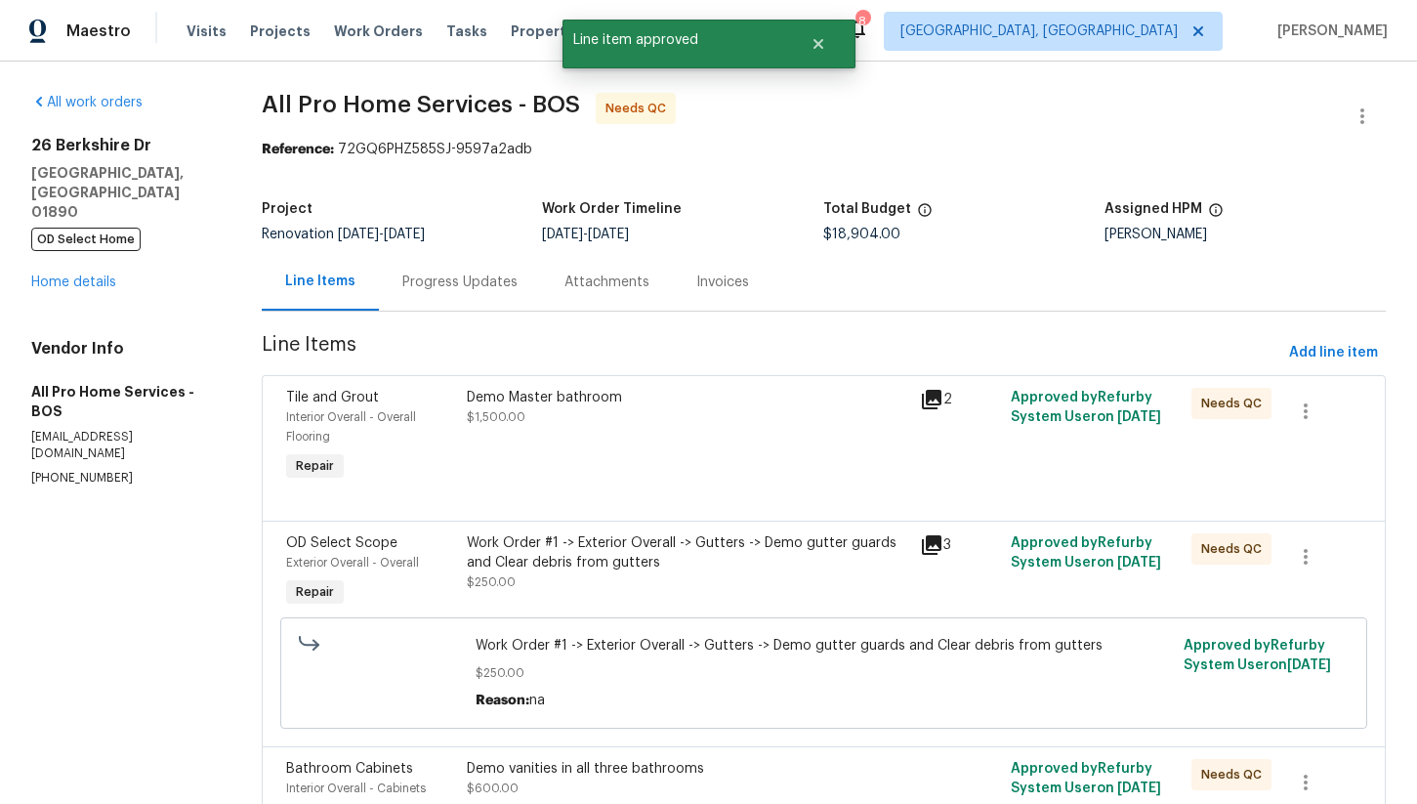
click at [621, 436] on div "Demo Master bathroom $1,500.00" at bounding box center [687, 436] width 453 height 109
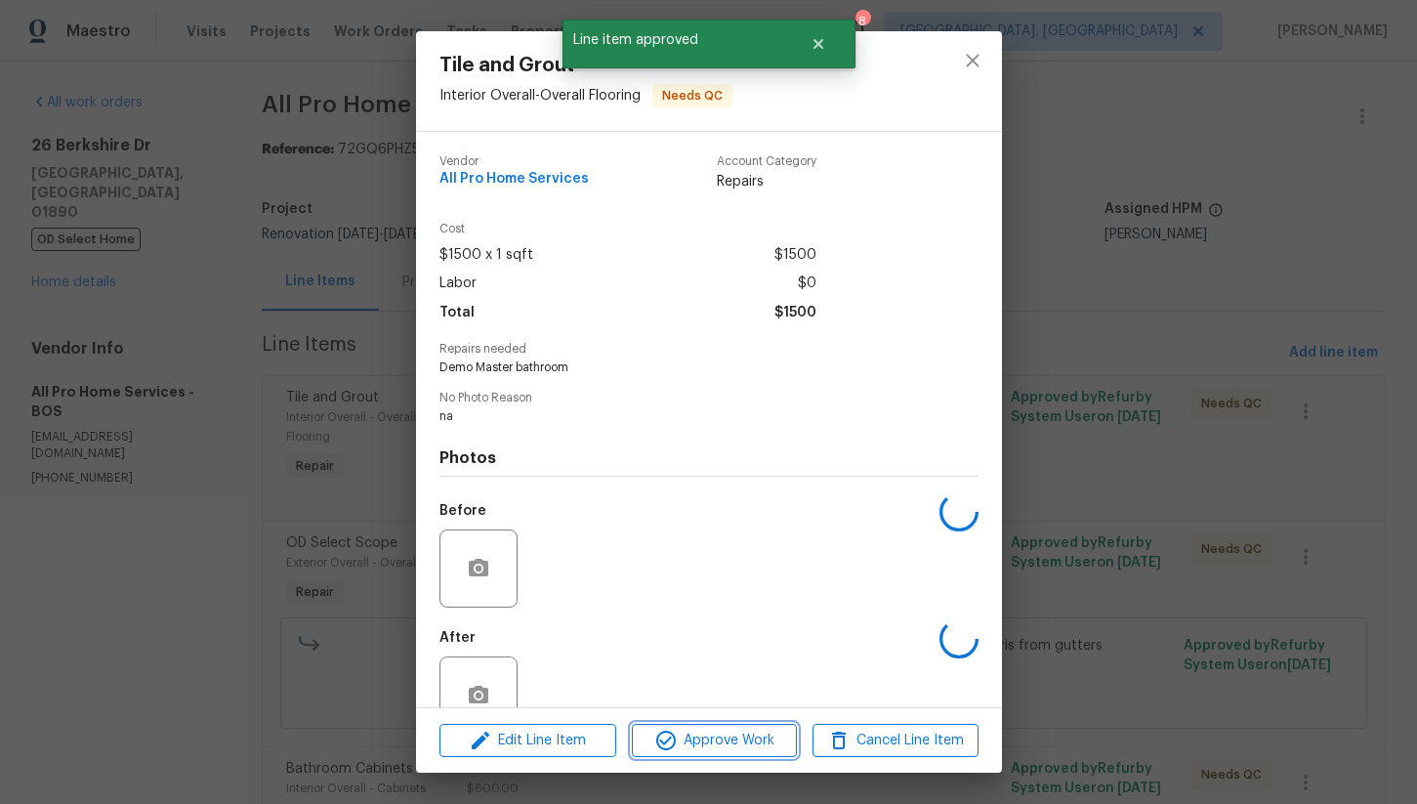
click at [733, 742] on span "Approve Work" at bounding box center [714, 741] width 153 height 24
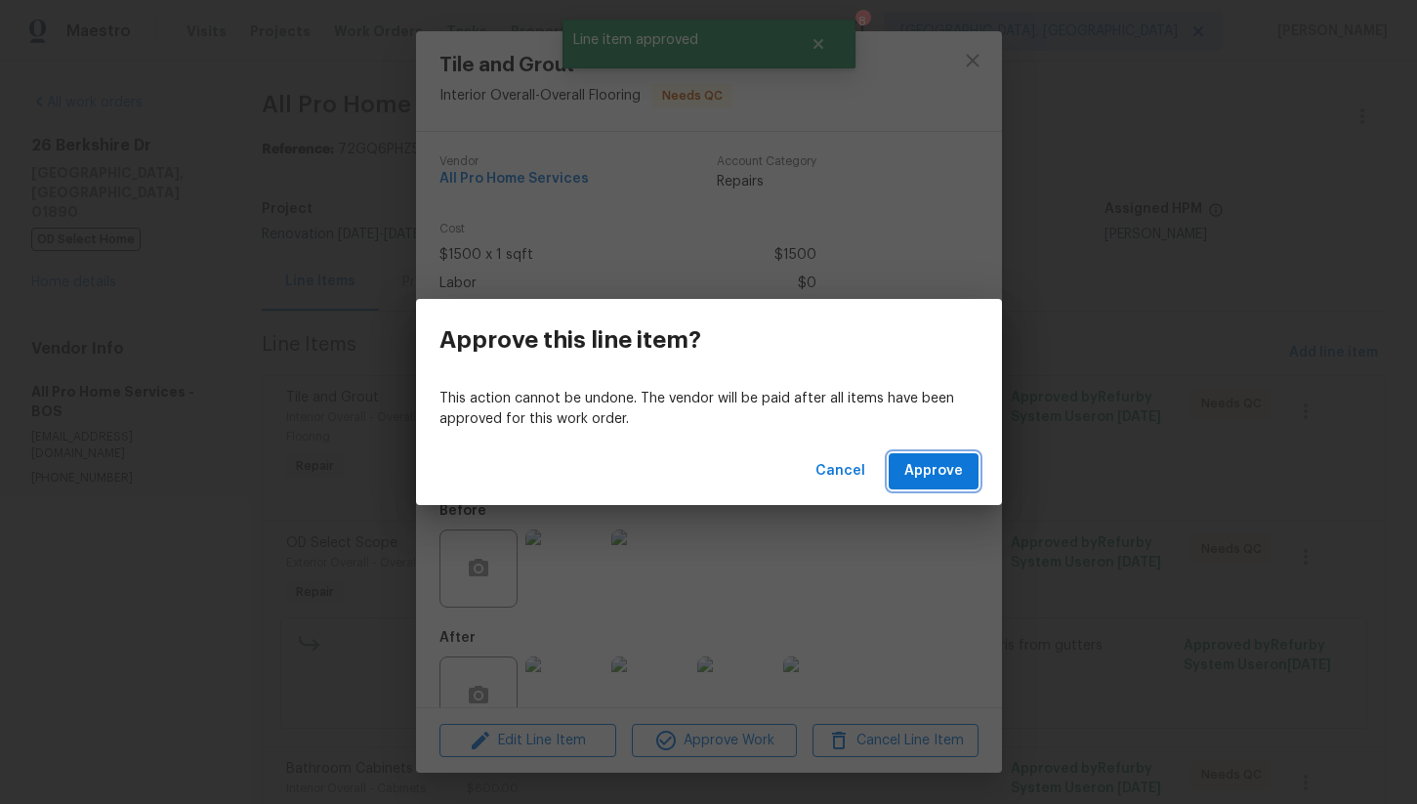
click at [928, 479] on span "Approve" at bounding box center [934, 471] width 59 height 24
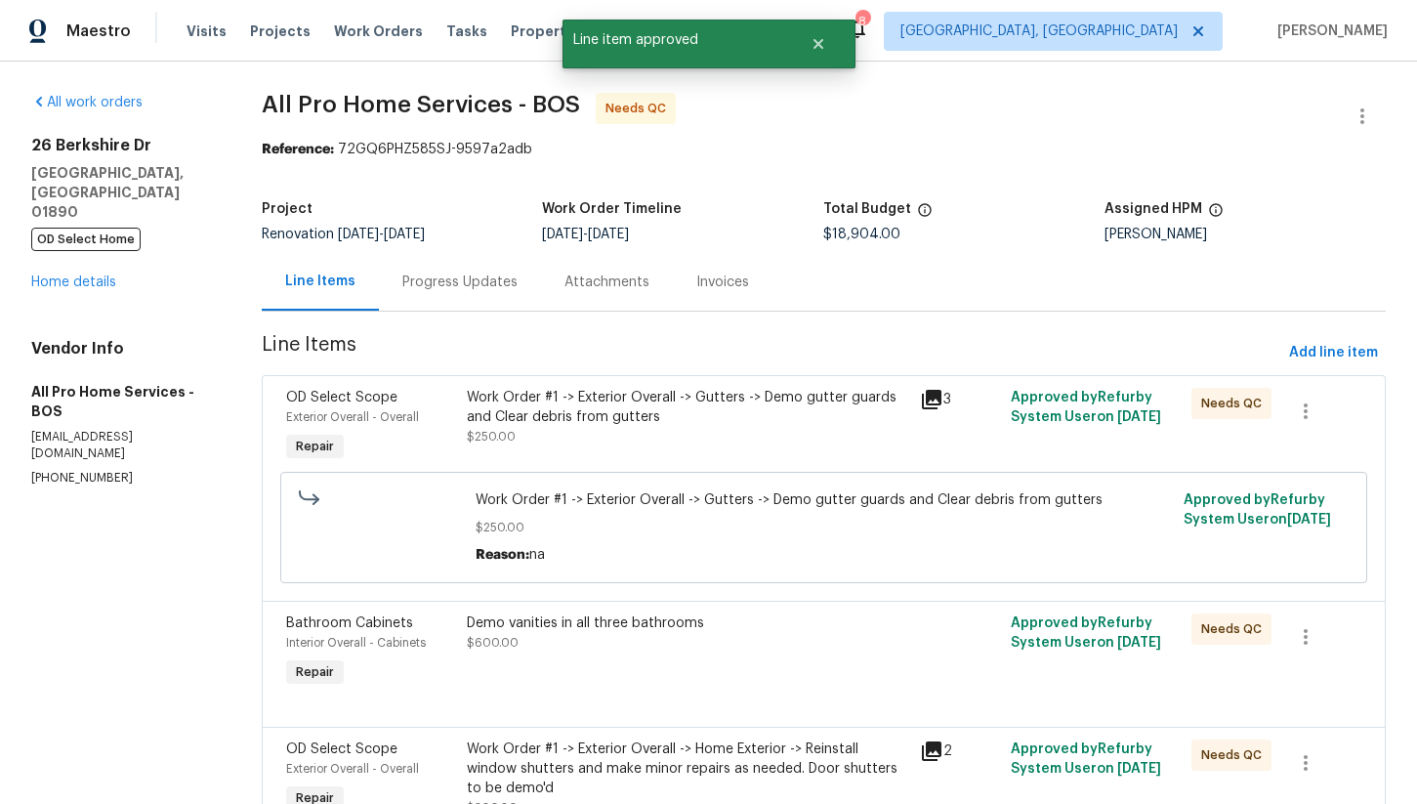
click at [612, 409] on div "Work Order #1 -> Exterior Overall -> Gutters -> Demo gutter guards and Clear de…" at bounding box center [688, 407] width 442 height 39
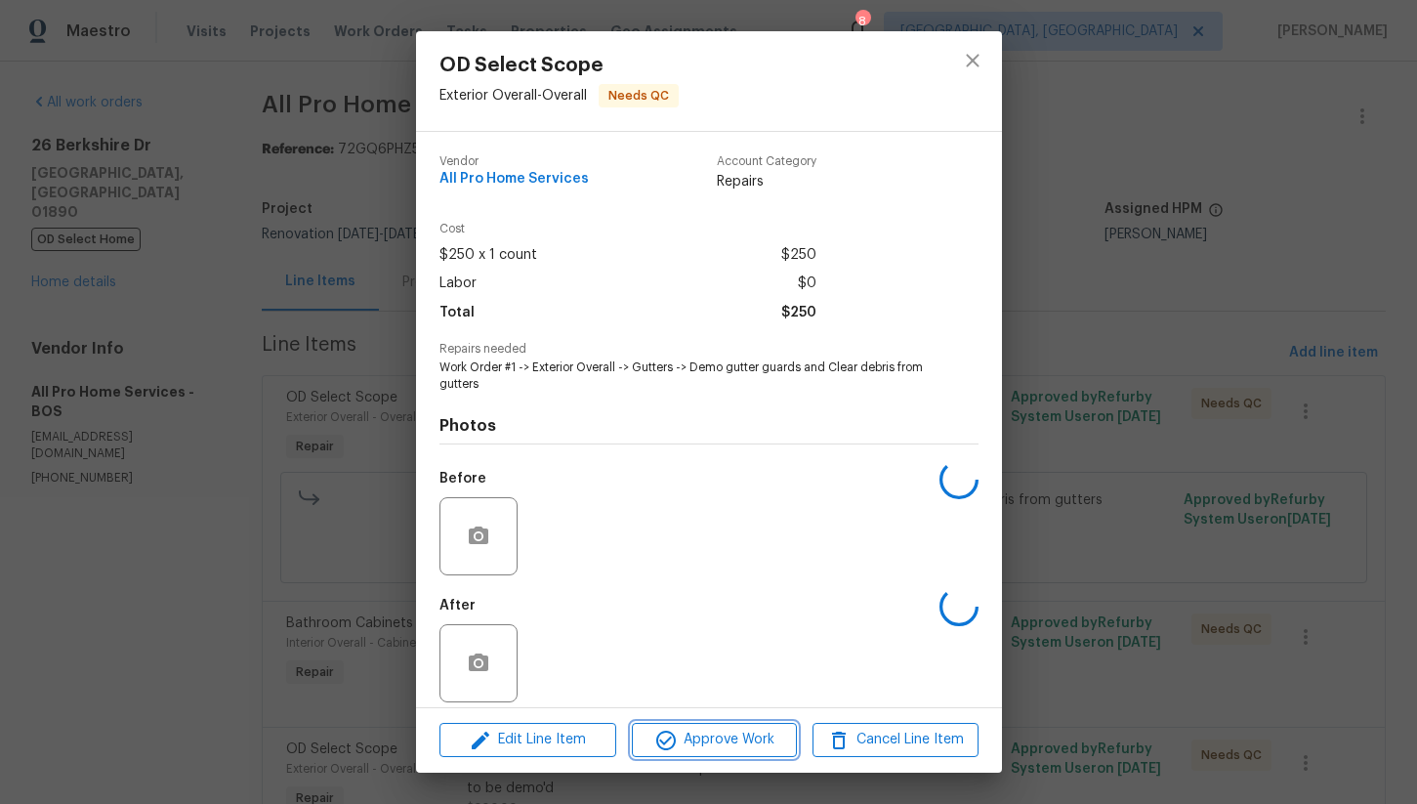
click at [717, 736] on span "Approve Work" at bounding box center [714, 740] width 153 height 24
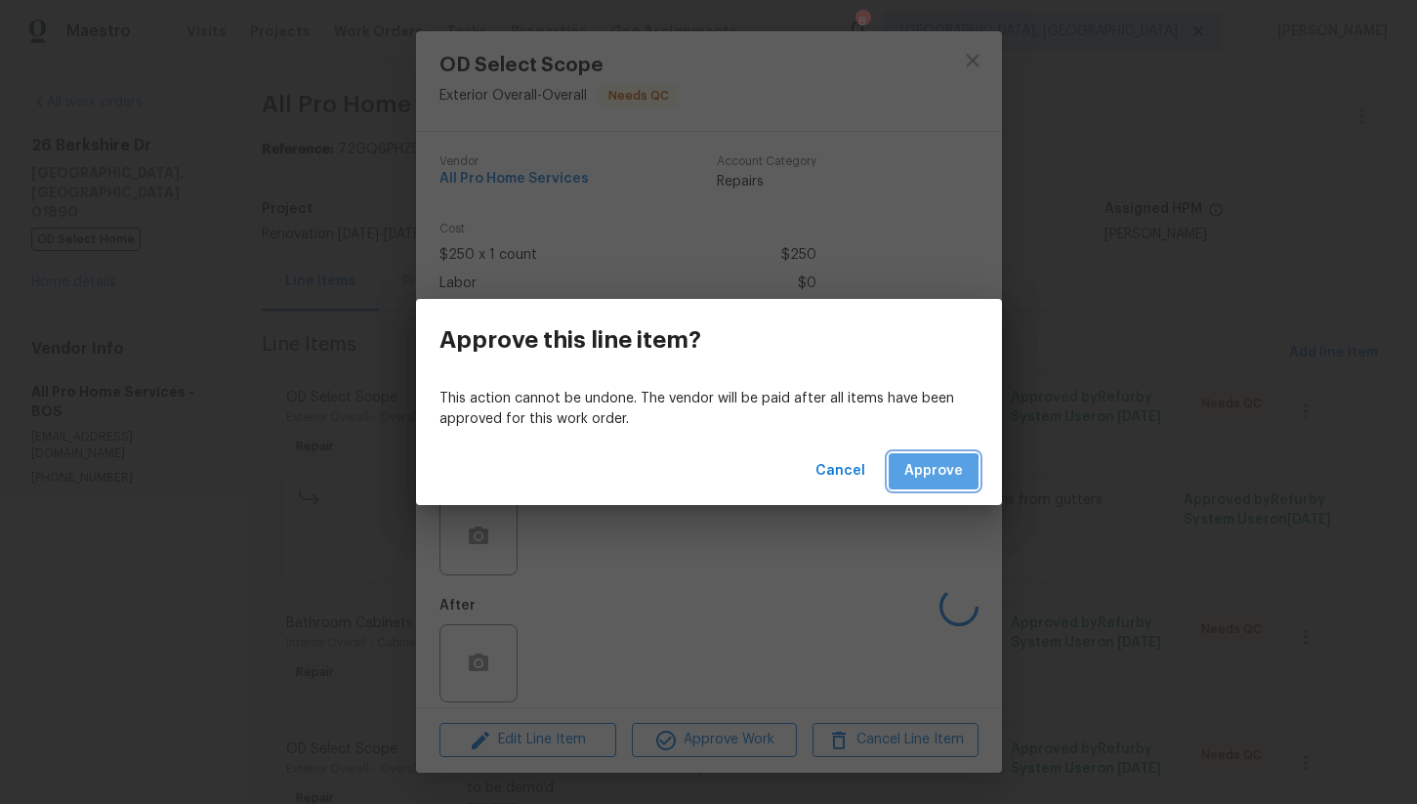
click at [911, 475] on span "Approve" at bounding box center [934, 471] width 59 height 24
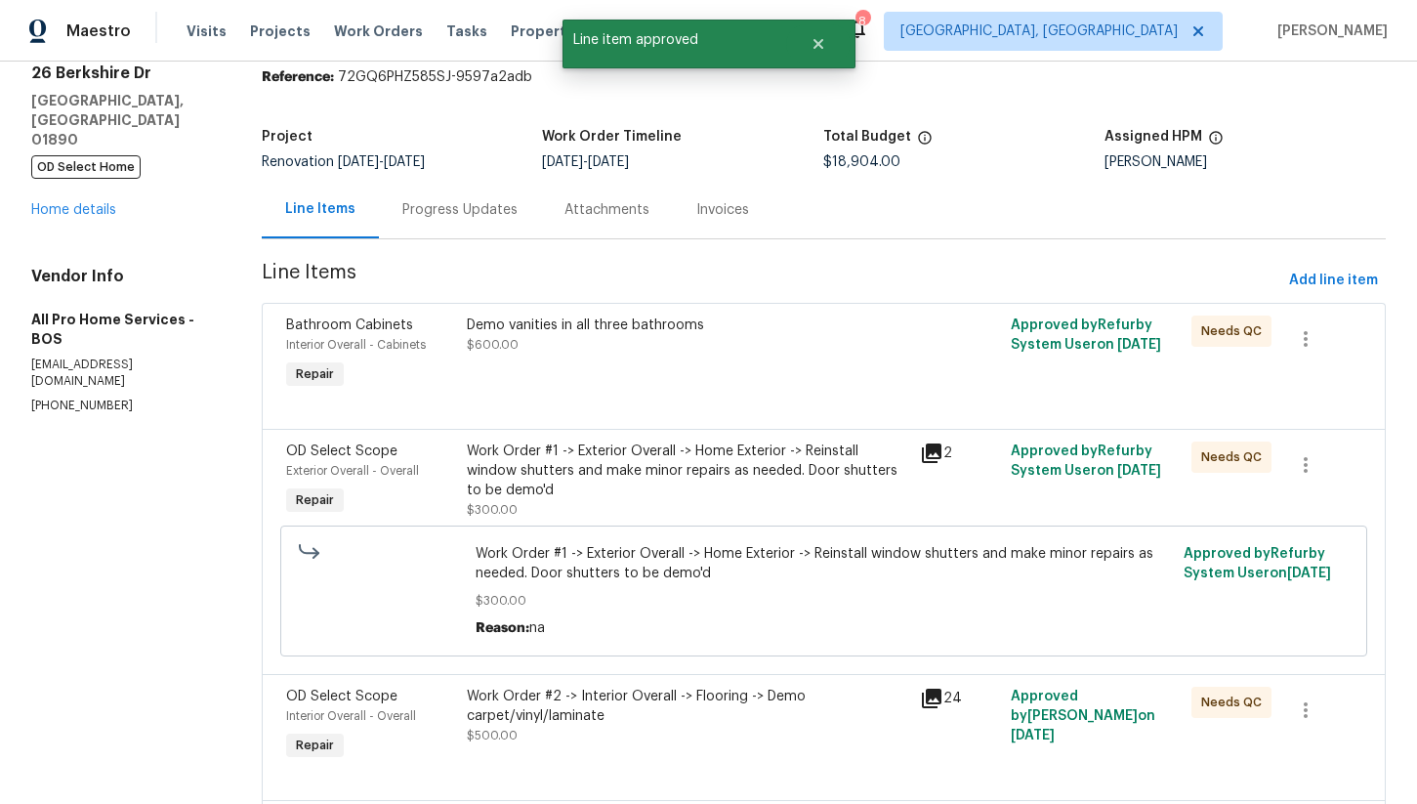
scroll to position [72, 0]
click at [614, 347] on div "Demo vanities in all three bathrooms $600.00" at bounding box center [688, 335] width 442 height 39
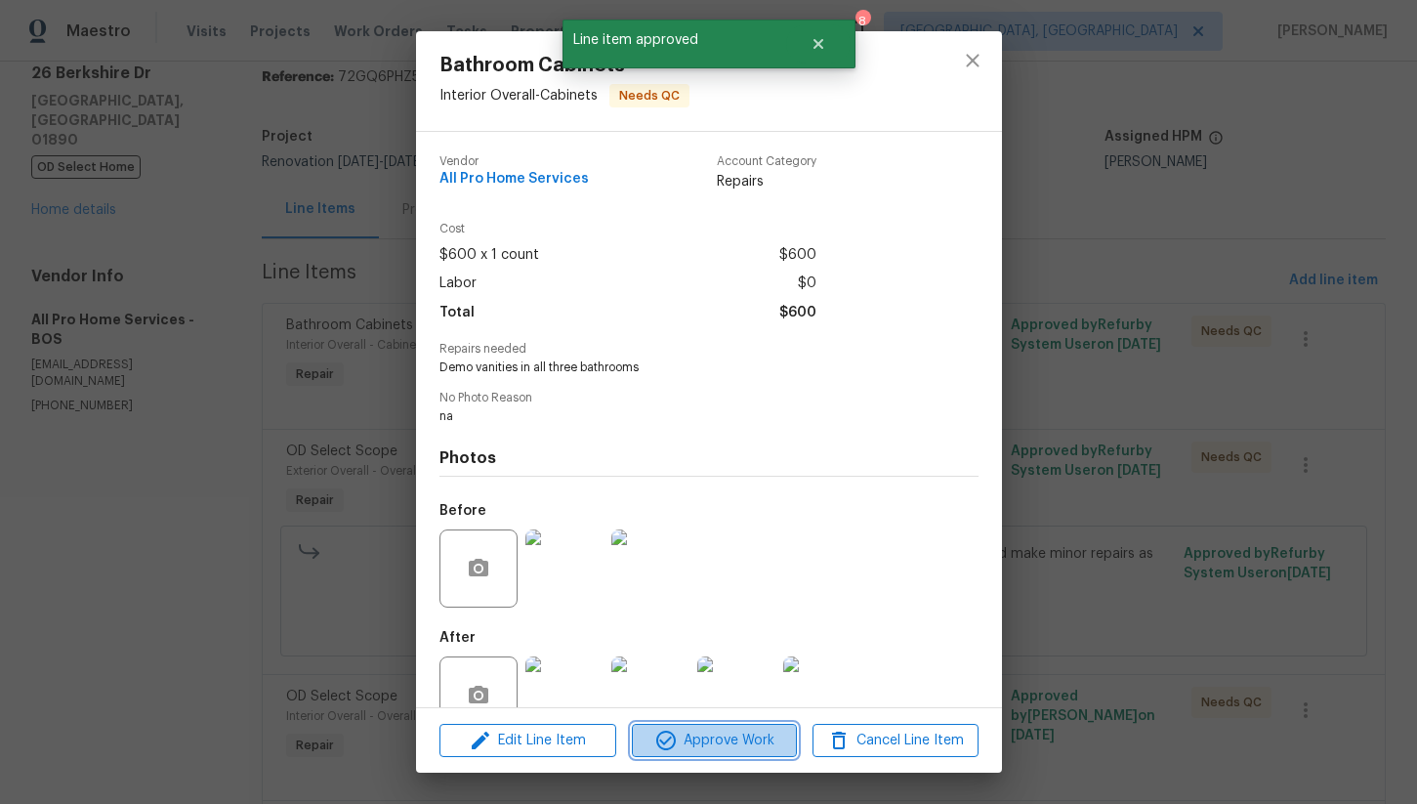
click at [708, 733] on span "Approve Work" at bounding box center [714, 741] width 153 height 24
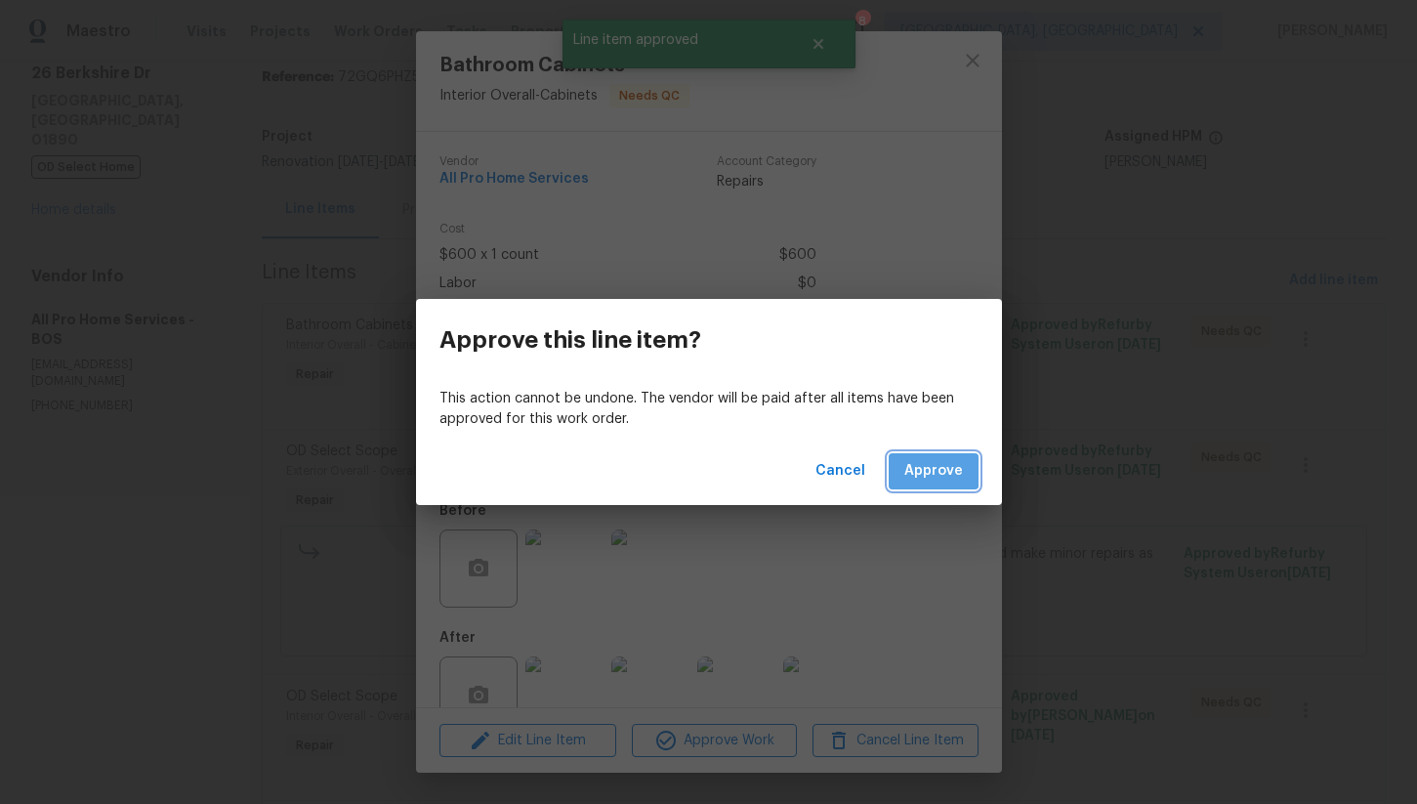
click at [930, 463] on span "Approve" at bounding box center [934, 471] width 59 height 24
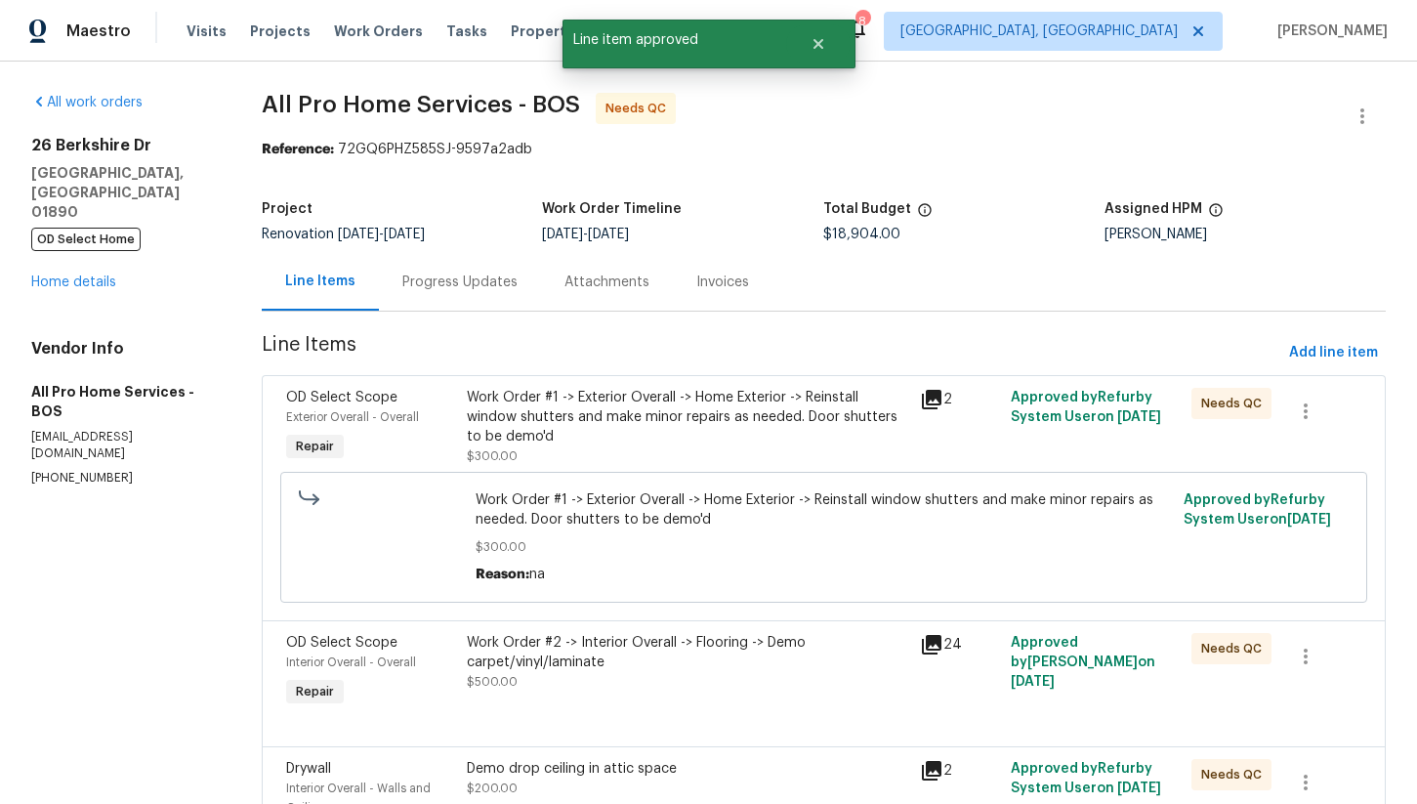
scroll to position [70, 0]
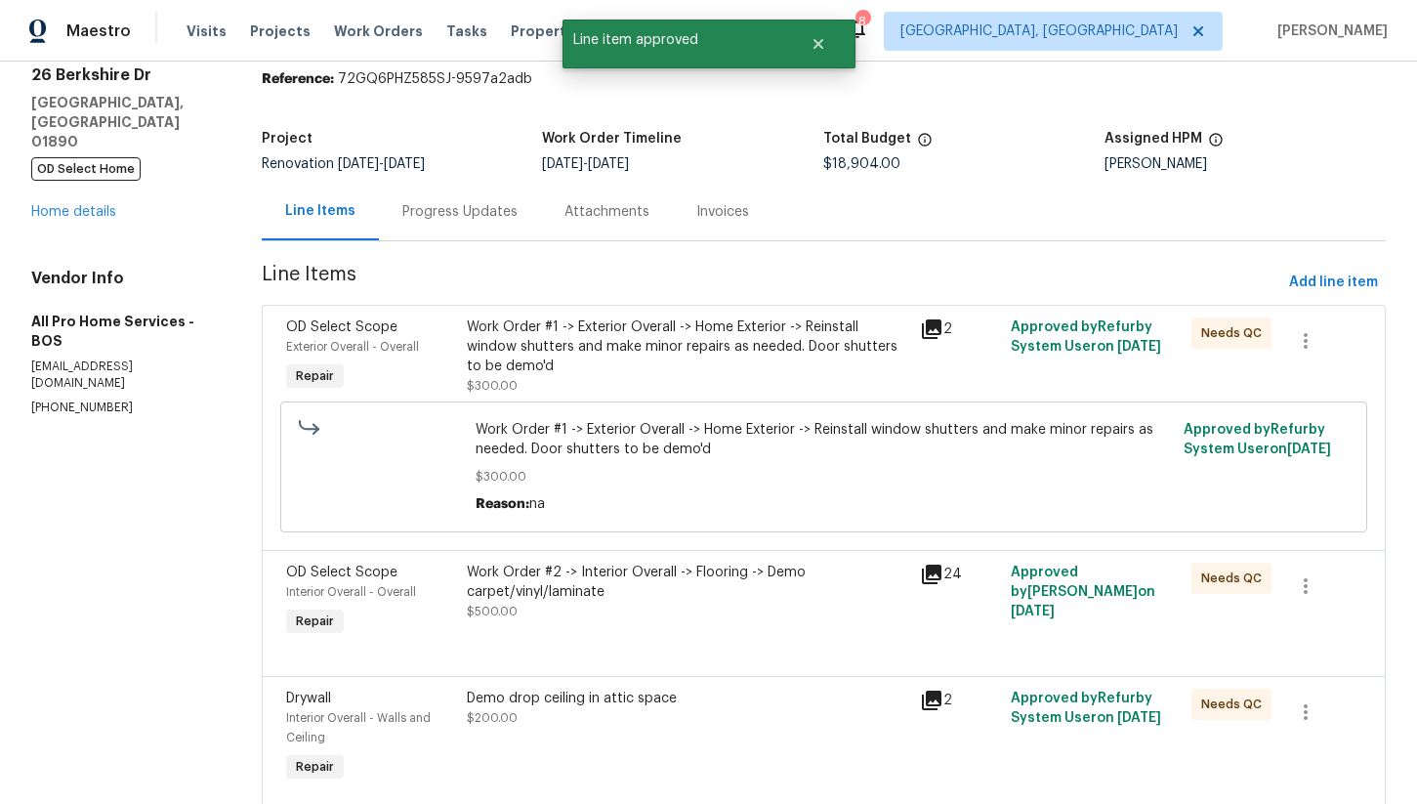
click at [647, 348] on div "Work Order #1 -> Exterior Overall -> Home Exterior -> Reinstall window shutters…" at bounding box center [688, 346] width 442 height 59
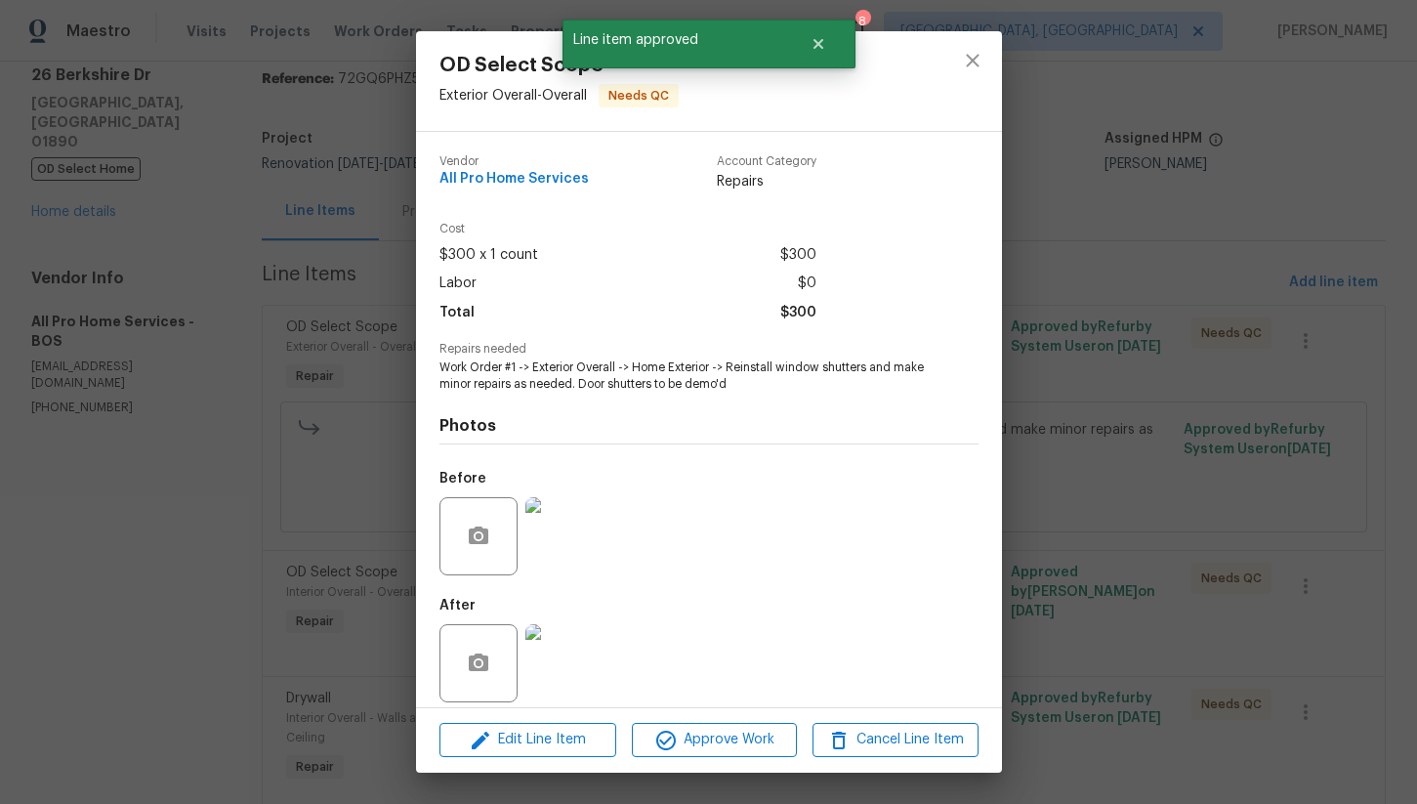
click at [744, 722] on div "Edit Line Item Approve Work Cancel Line Item" at bounding box center [709, 739] width 586 height 65
click at [744, 735] on span "Approve Work" at bounding box center [714, 740] width 153 height 24
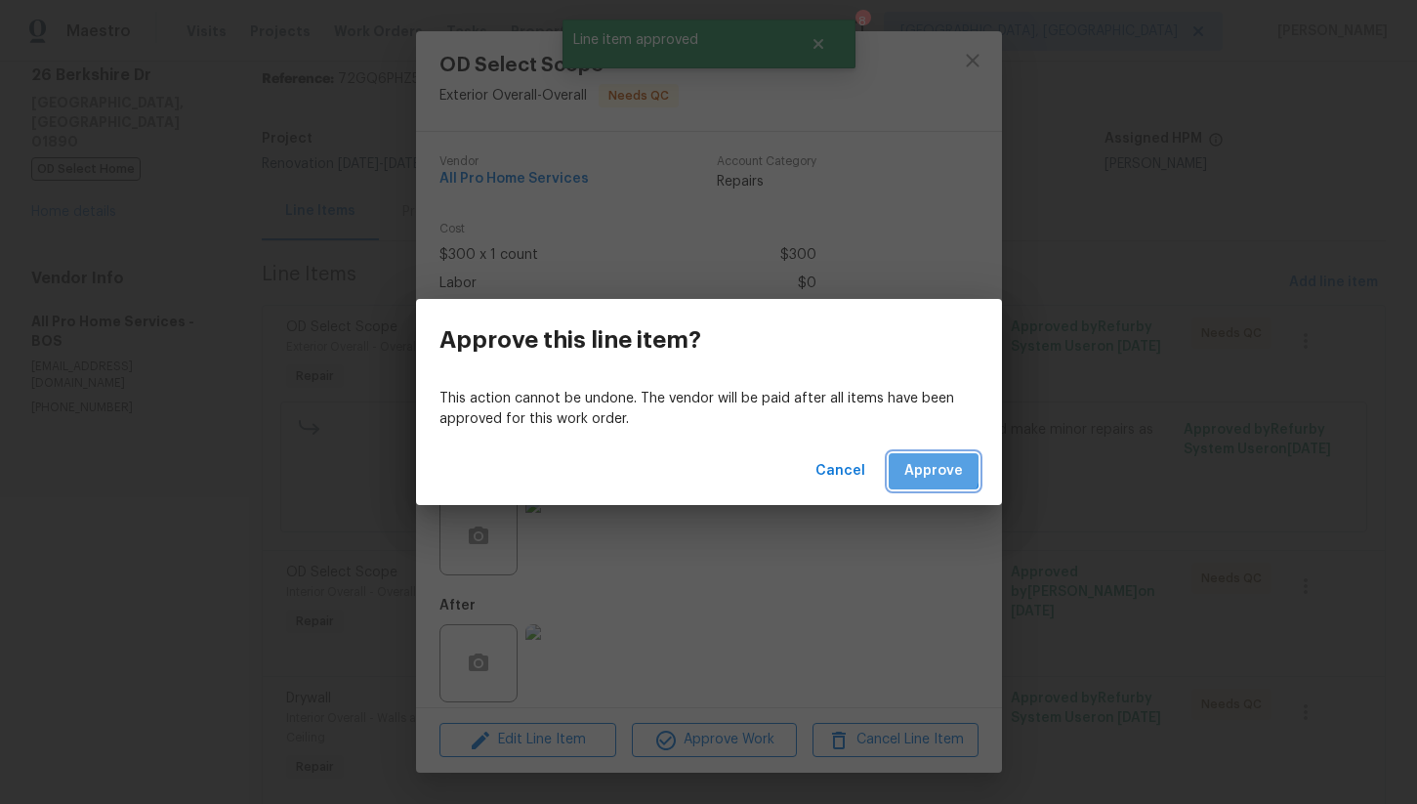
click at [925, 467] on span "Approve" at bounding box center [934, 471] width 59 height 24
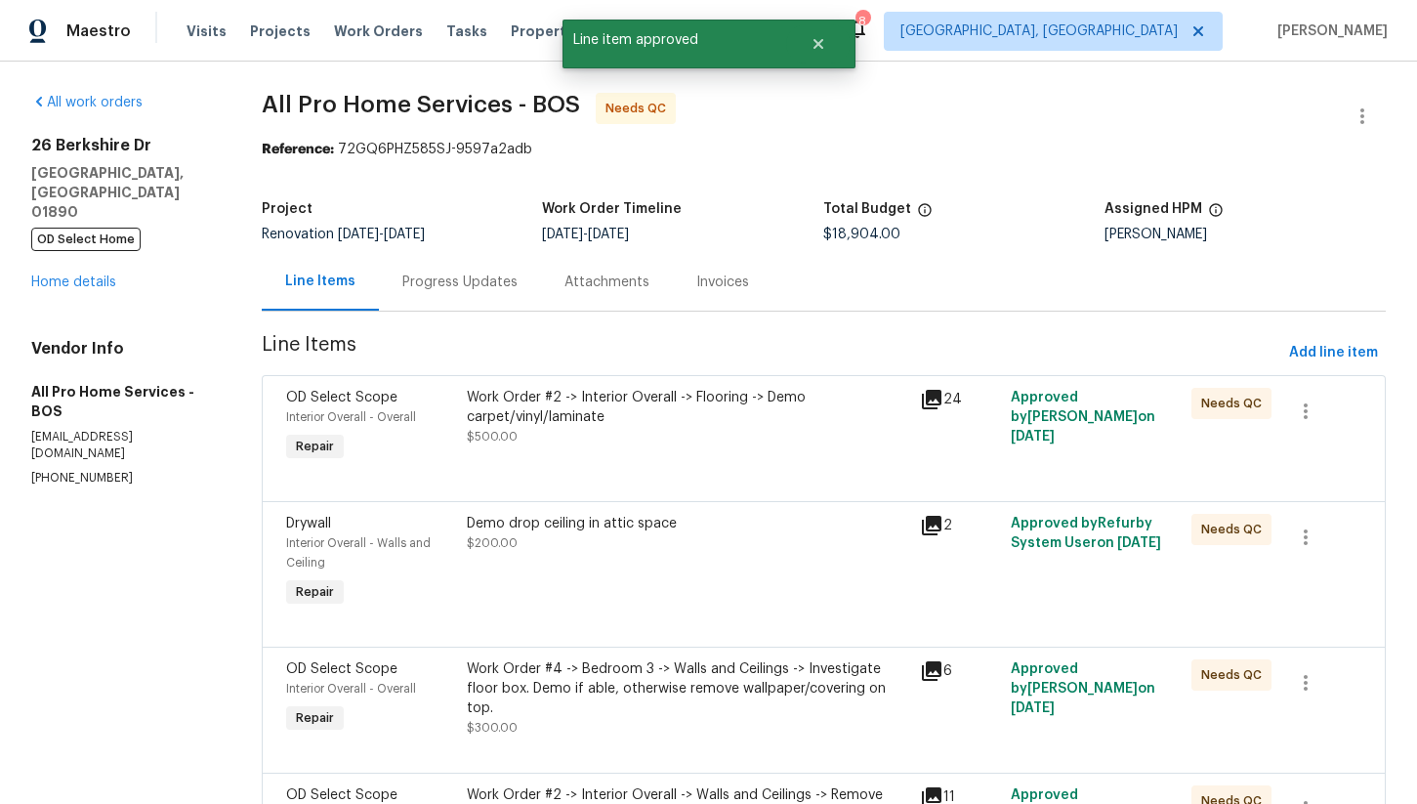
scroll to position [66, 0]
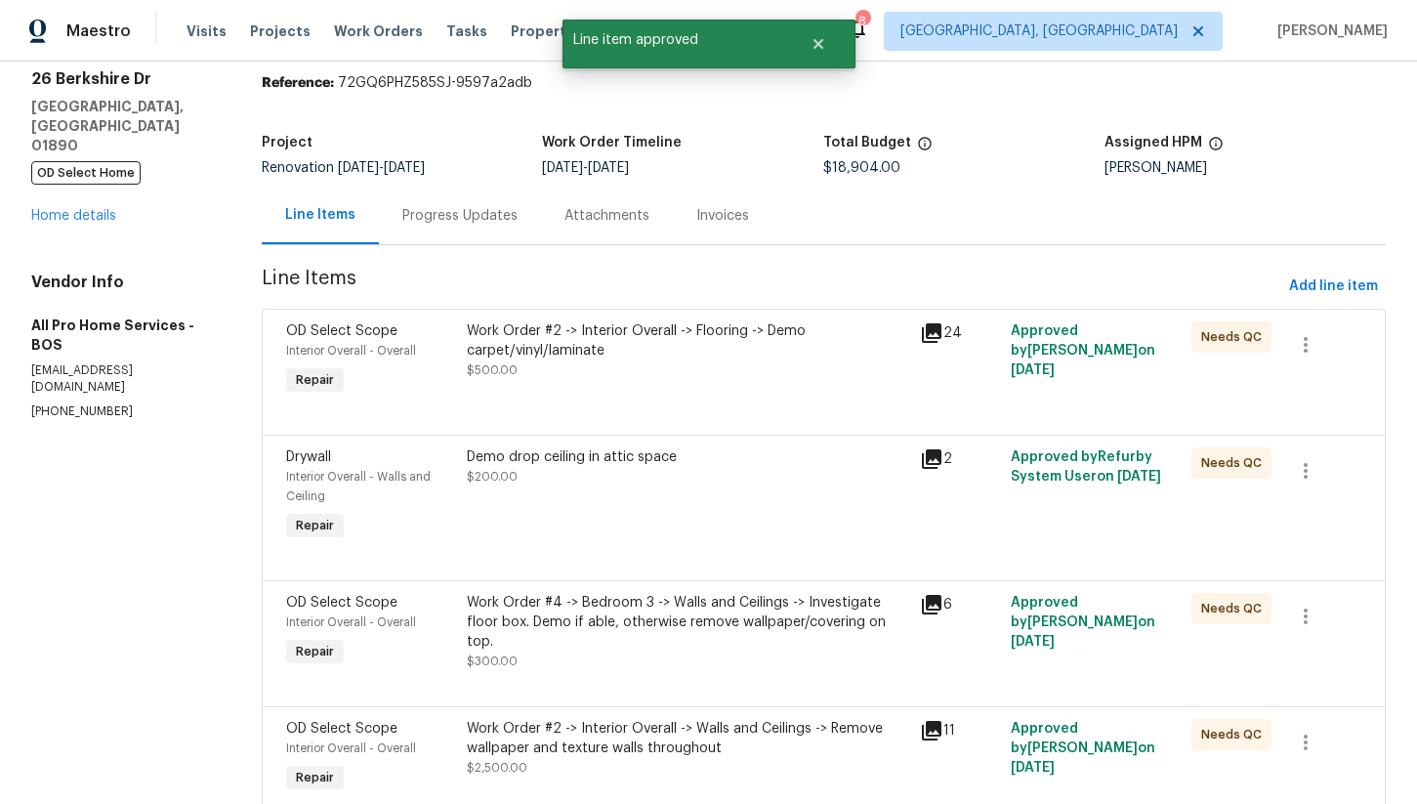
click at [646, 353] on div "Work Order #2 -> Interior Overall -> Flooring -> Demo carpet/vinyl/laminate" at bounding box center [688, 340] width 442 height 39
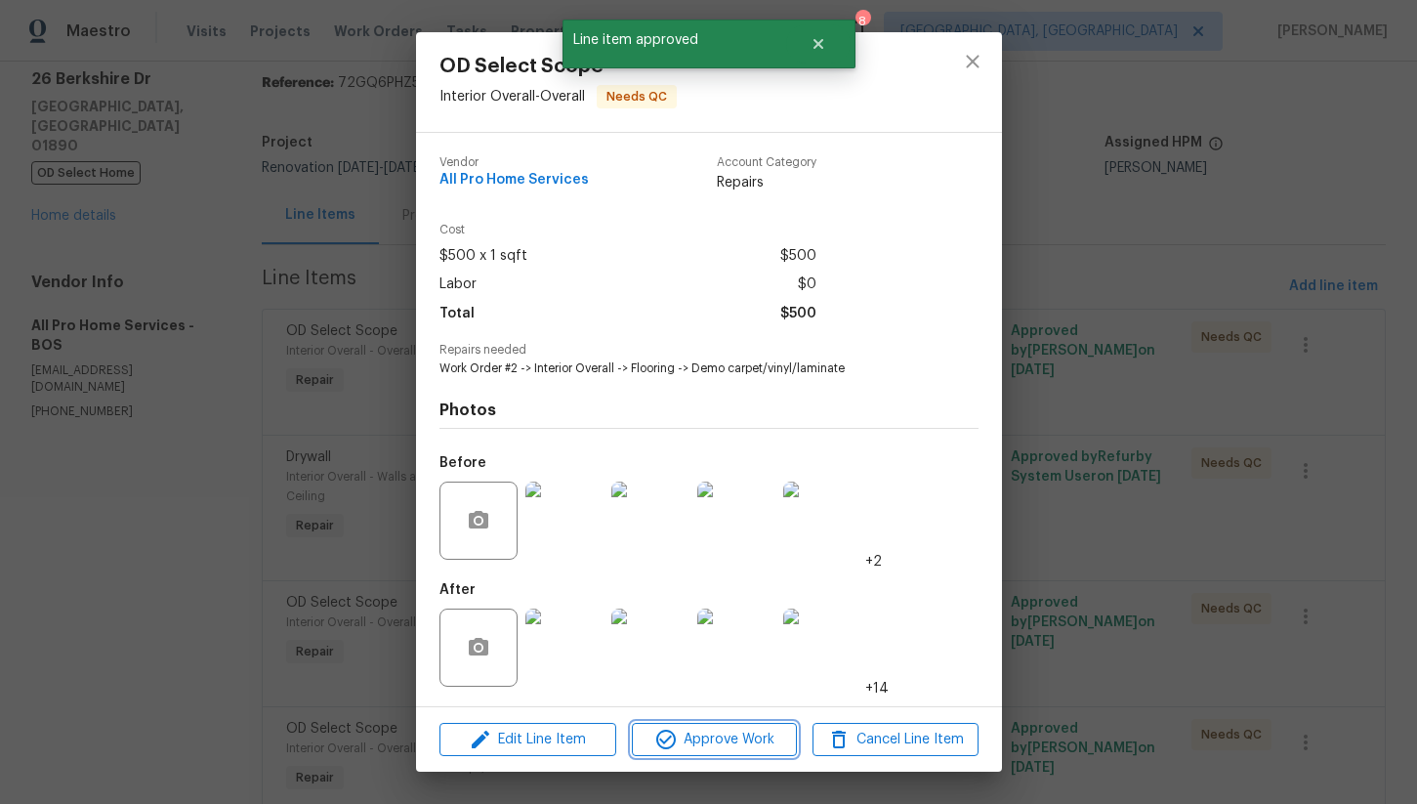
click at [706, 734] on span "Approve Work" at bounding box center [714, 740] width 153 height 24
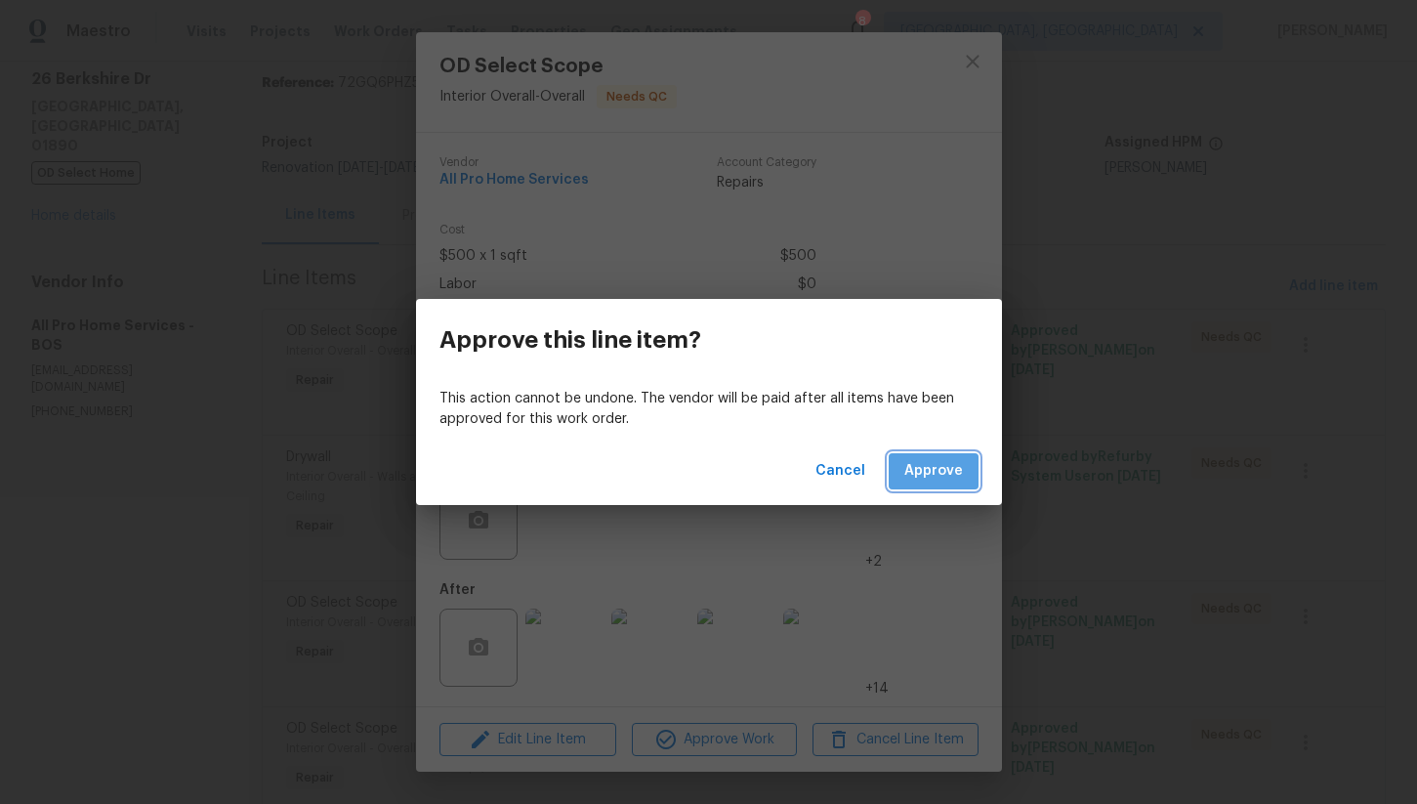
click at [941, 475] on span "Approve" at bounding box center [934, 471] width 59 height 24
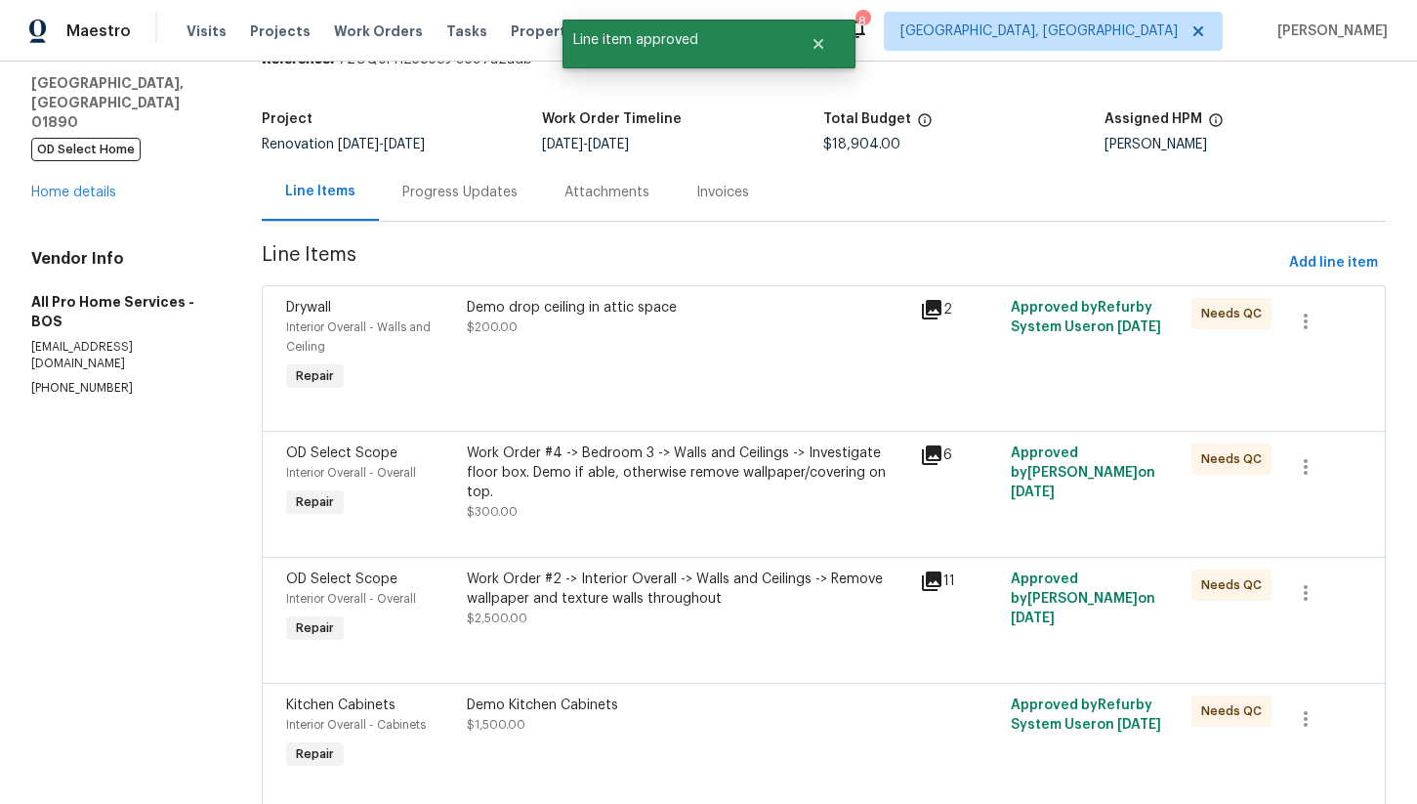
scroll to position [93, 0]
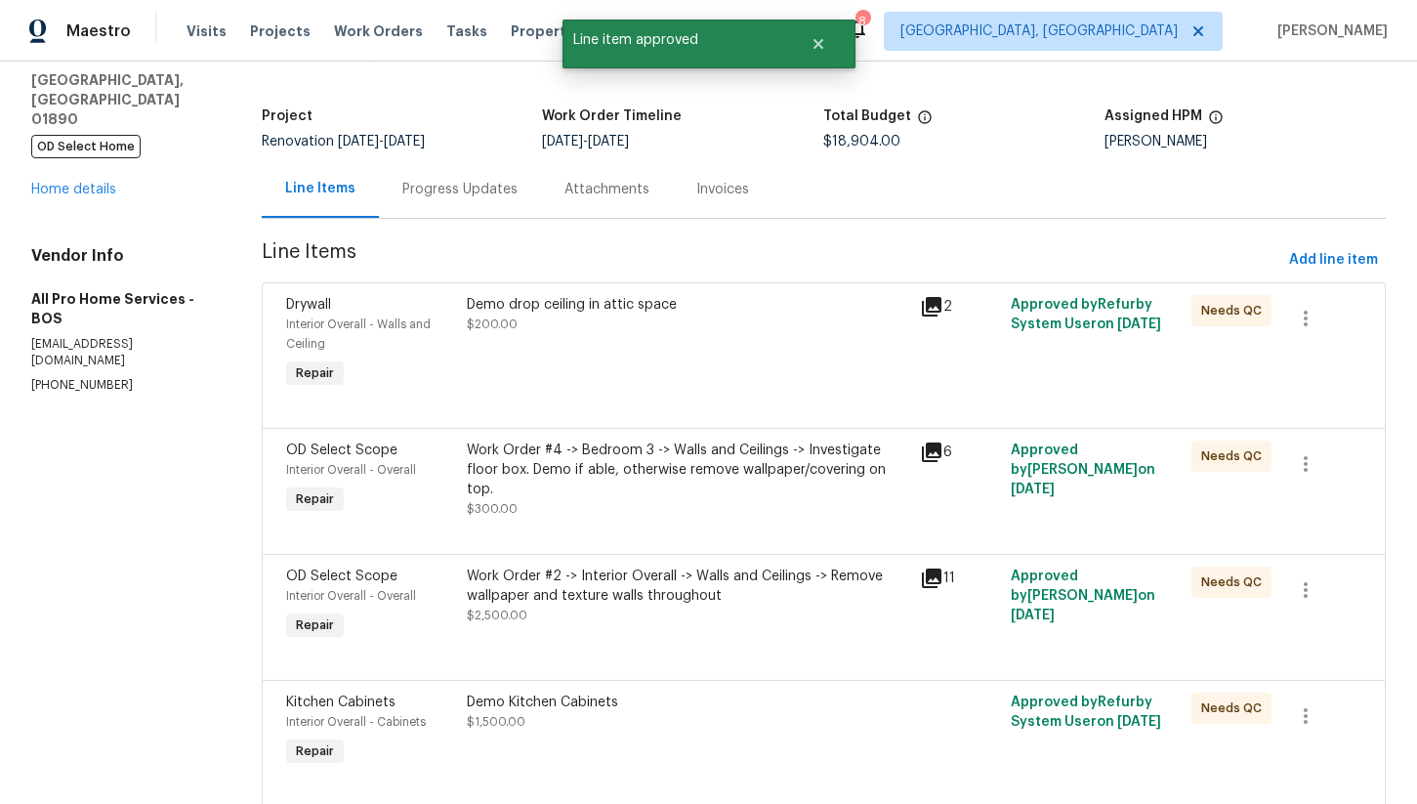
click at [629, 342] on div "Demo drop ceiling in attic space $200.00" at bounding box center [687, 343] width 453 height 109
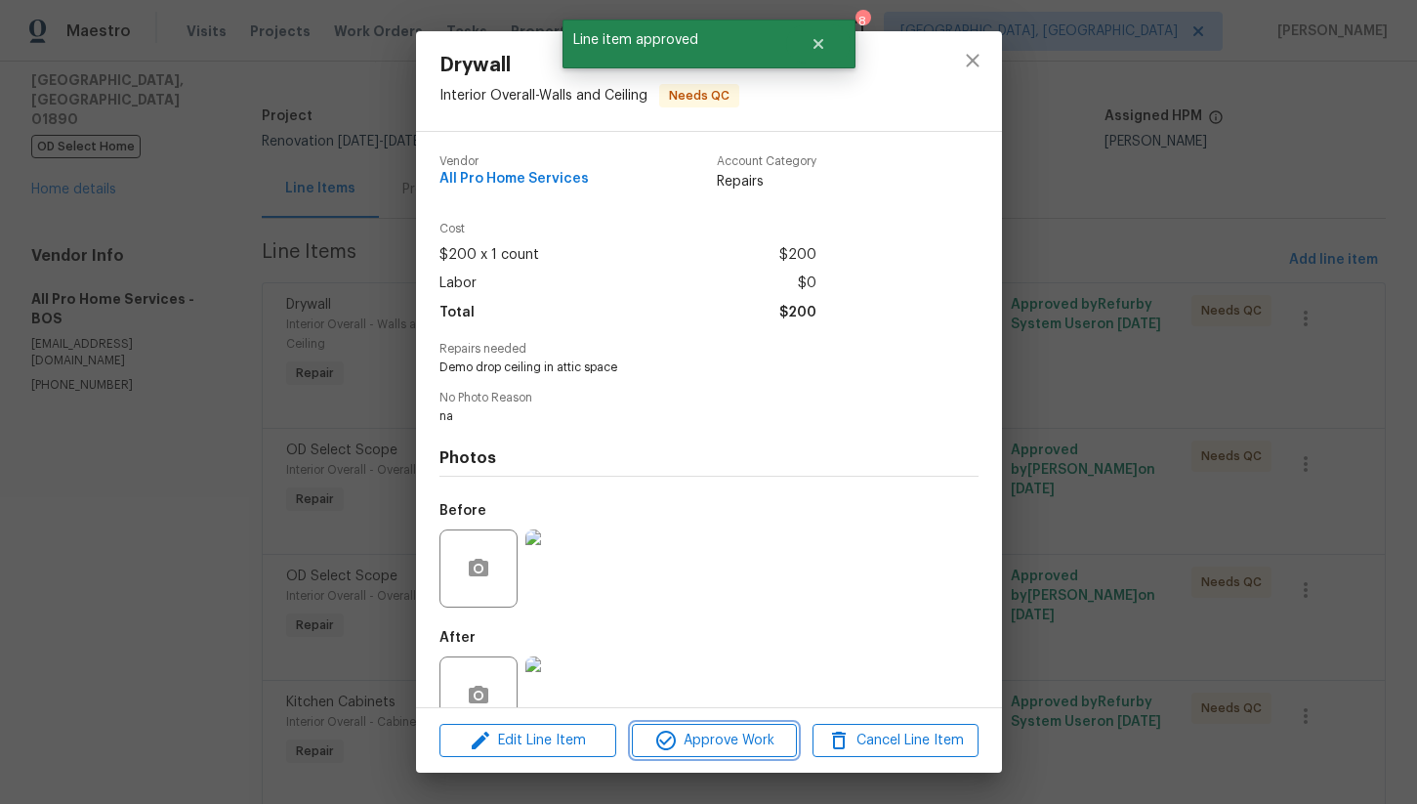
click at [717, 742] on span "Approve Work" at bounding box center [714, 741] width 153 height 24
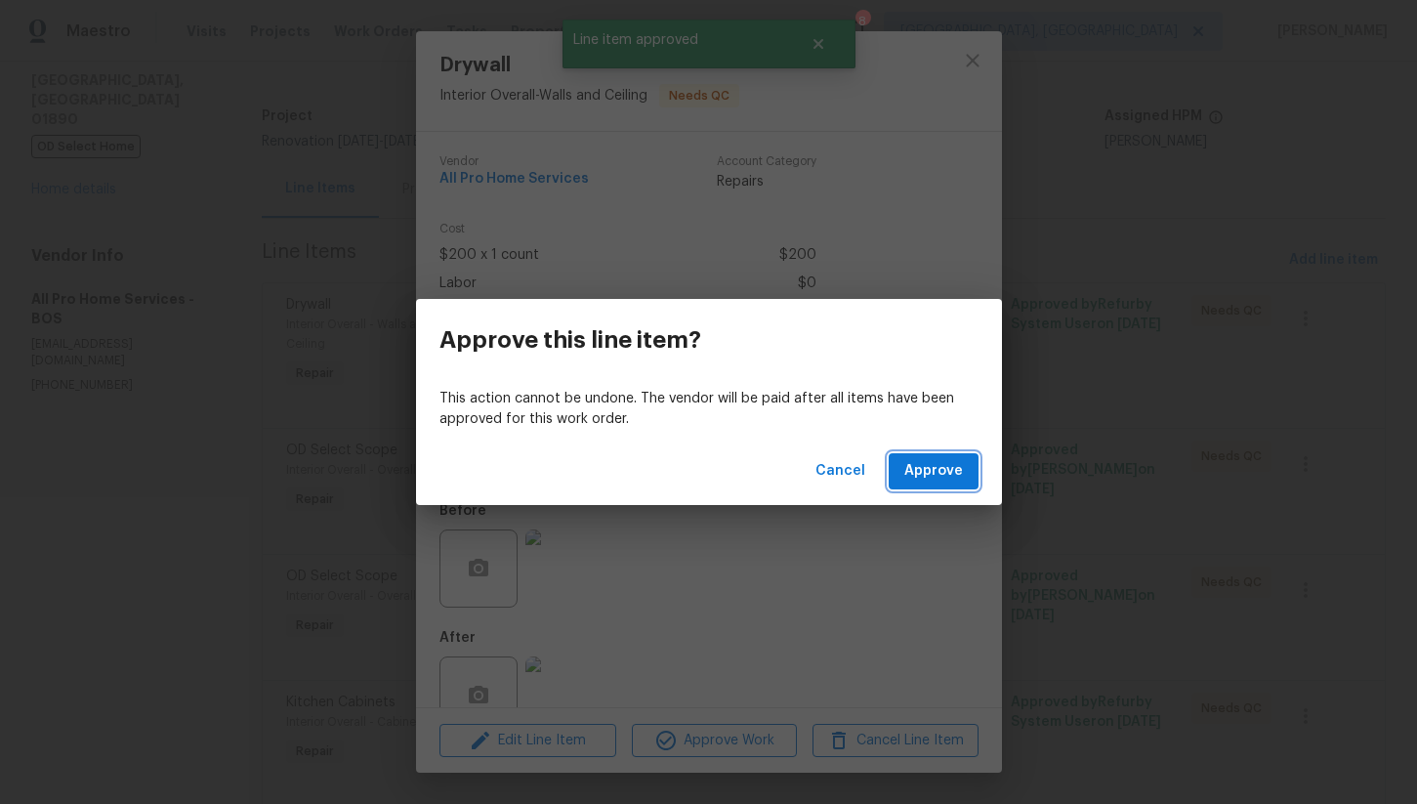
click at [923, 459] on span "Approve" at bounding box center [934, 471] width 59 height 24
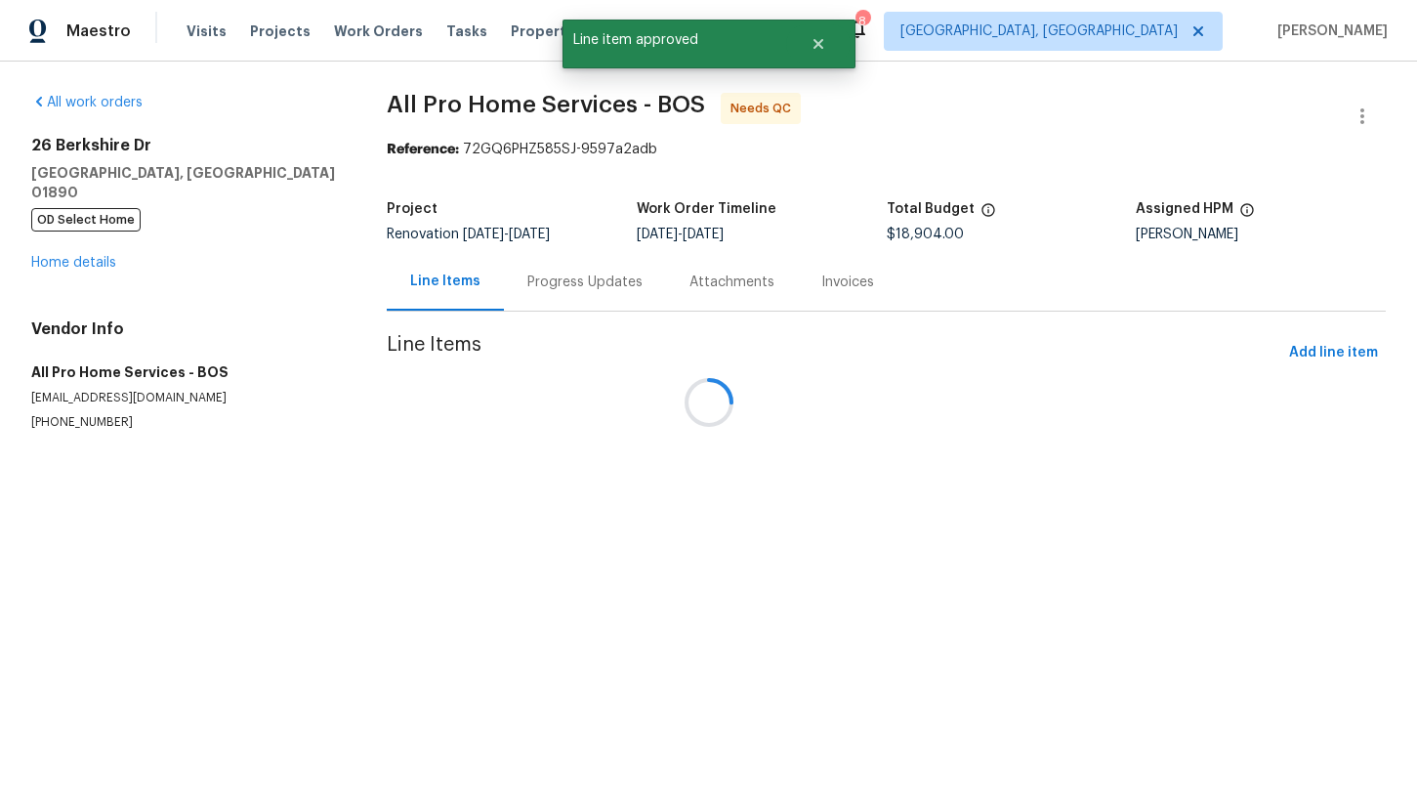
scroll to position [0, 0]
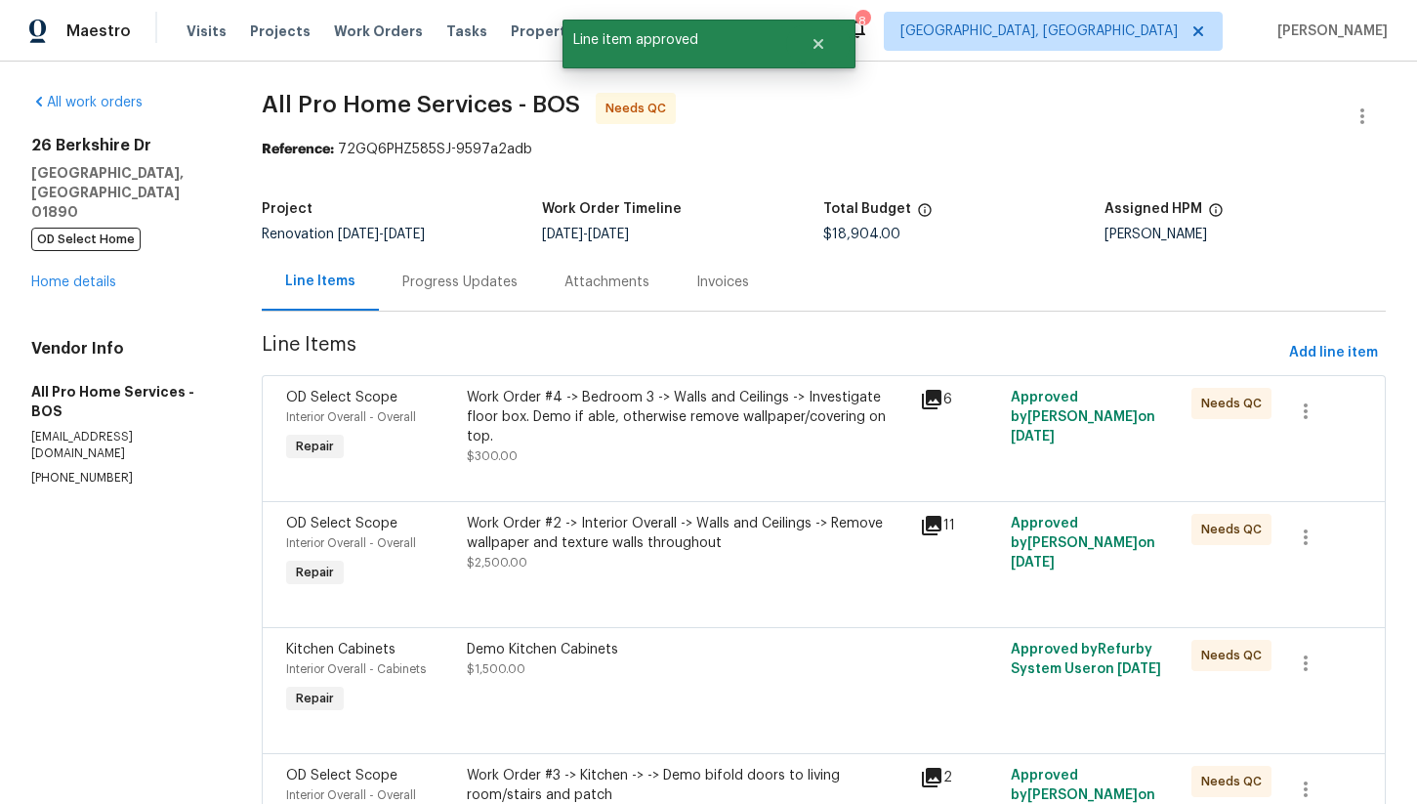
click at [598, 396] on div "Work Order #4 -> Bedroom 3 -> Walls and Ceilings -> Investigate floor box. Demo…" at bounding box center [688, 417] width 442 height 59
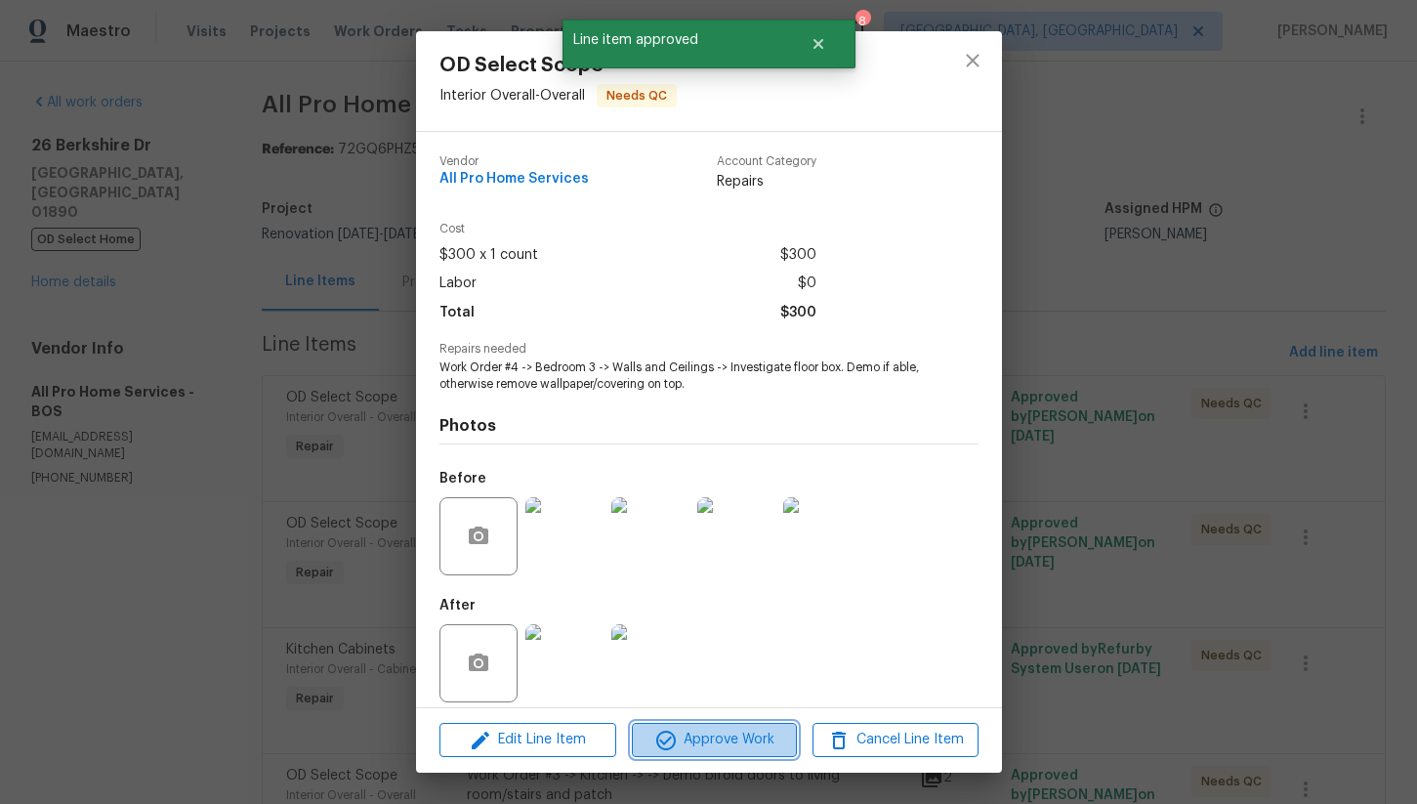
click at [701, 744] on span "Approve Work" at bounding box center [714, 740] width 153 height 24
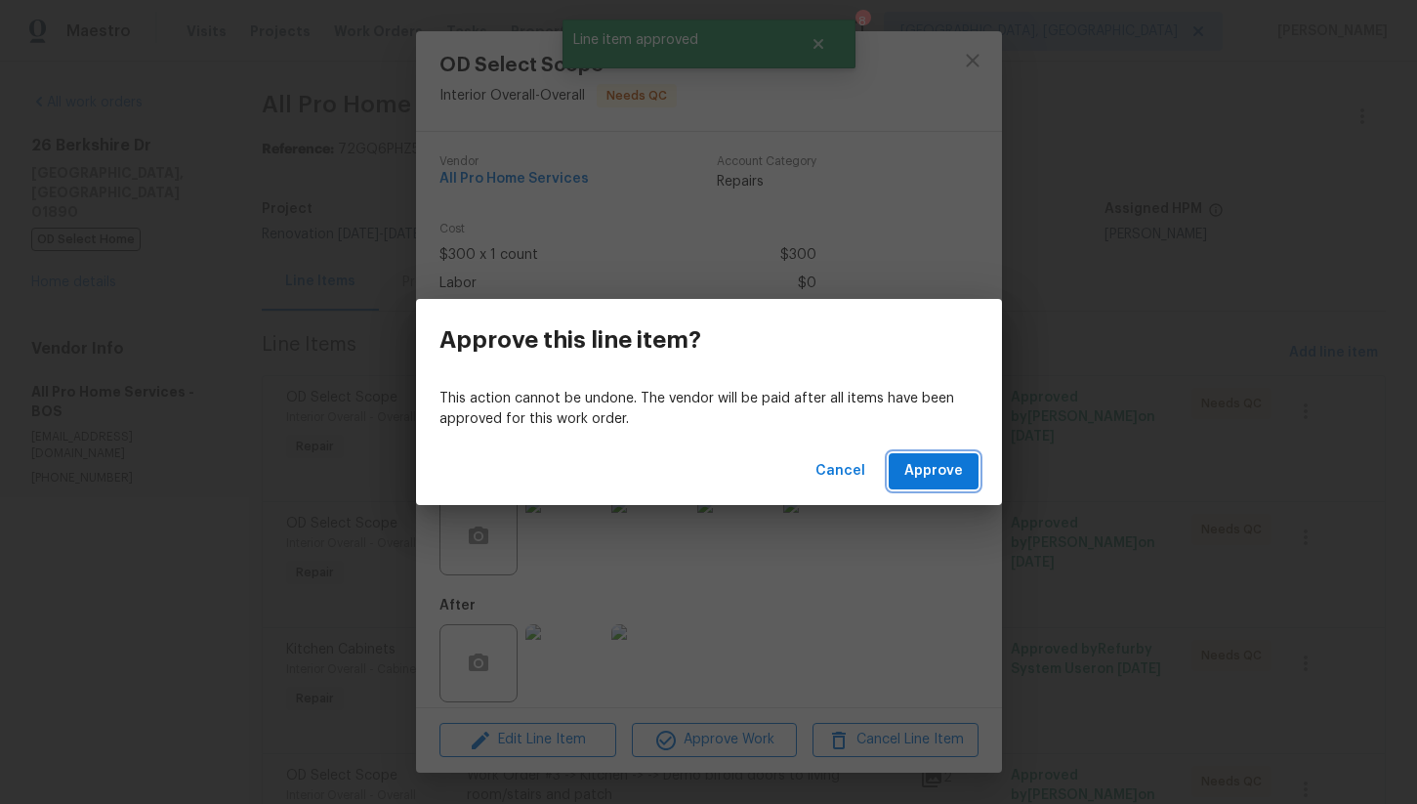
click at [926, 485] on button "Approve" at bounding box center [934, 471] width 90 height 36
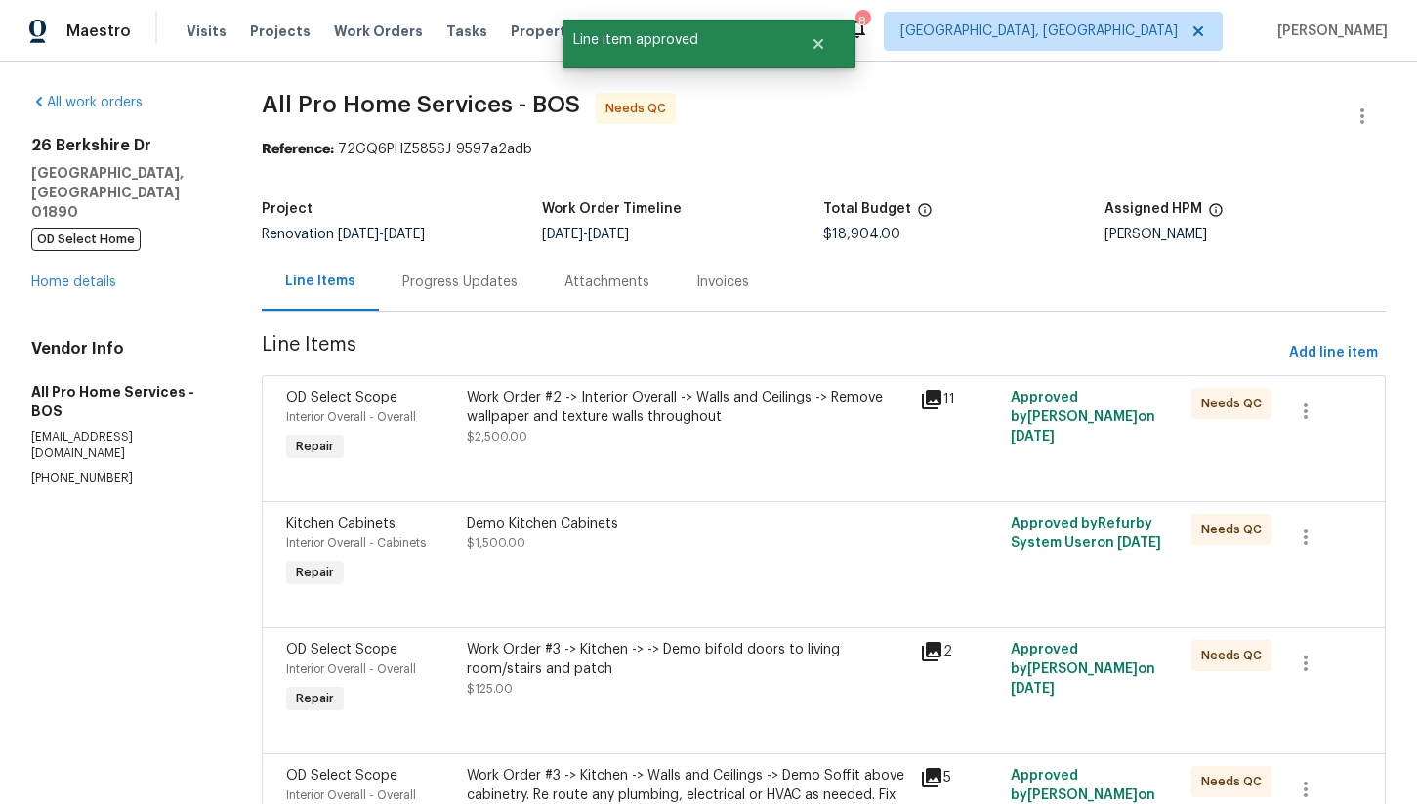
click at [672, 435] on div "Work Order #2 -> Interior Overall -> Walls and Ceilings -> Remove wallpaper and…" at bounding box center [688, 417] width 442 height 59
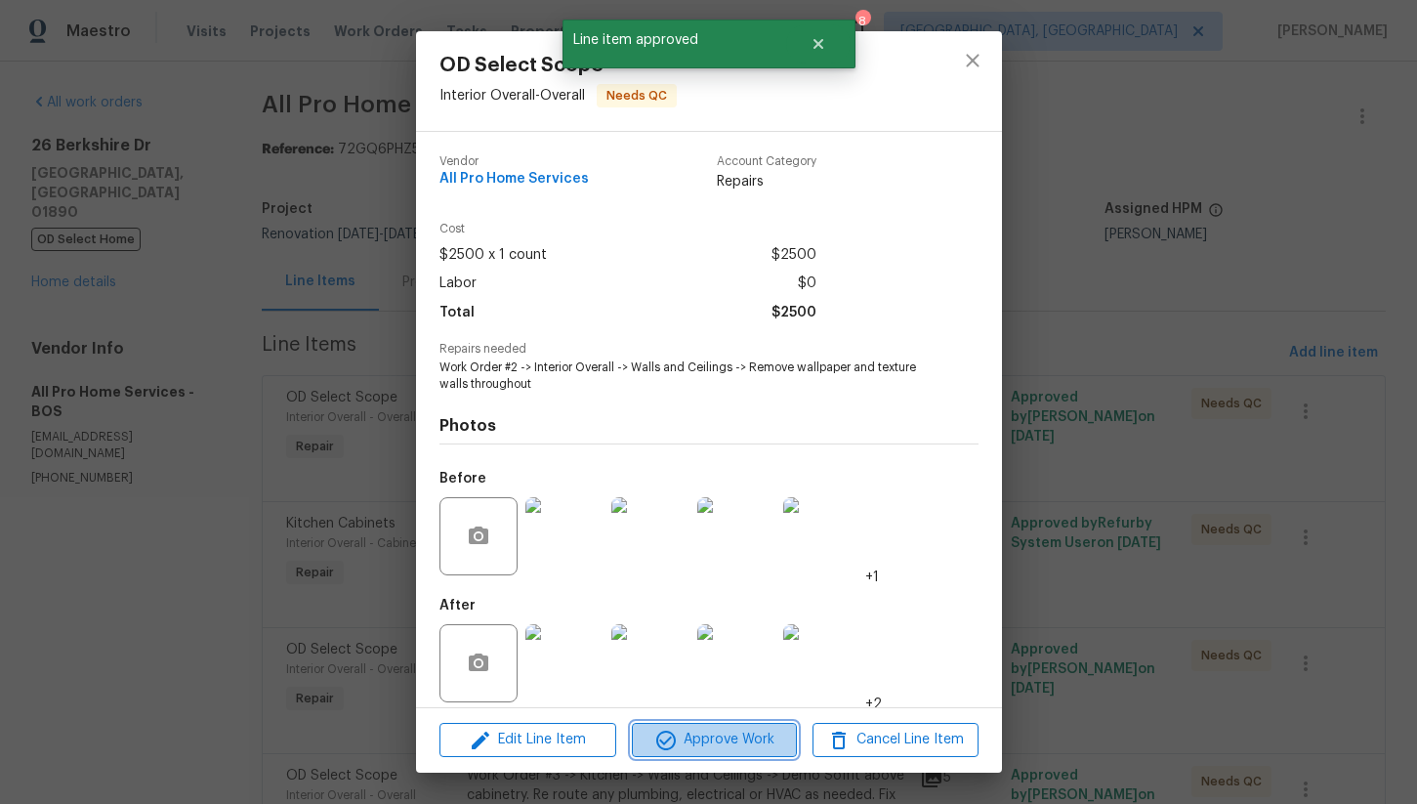
click at [726, 735] on span "Approve Work" at bounding box center [714, 740] width 153 height 24
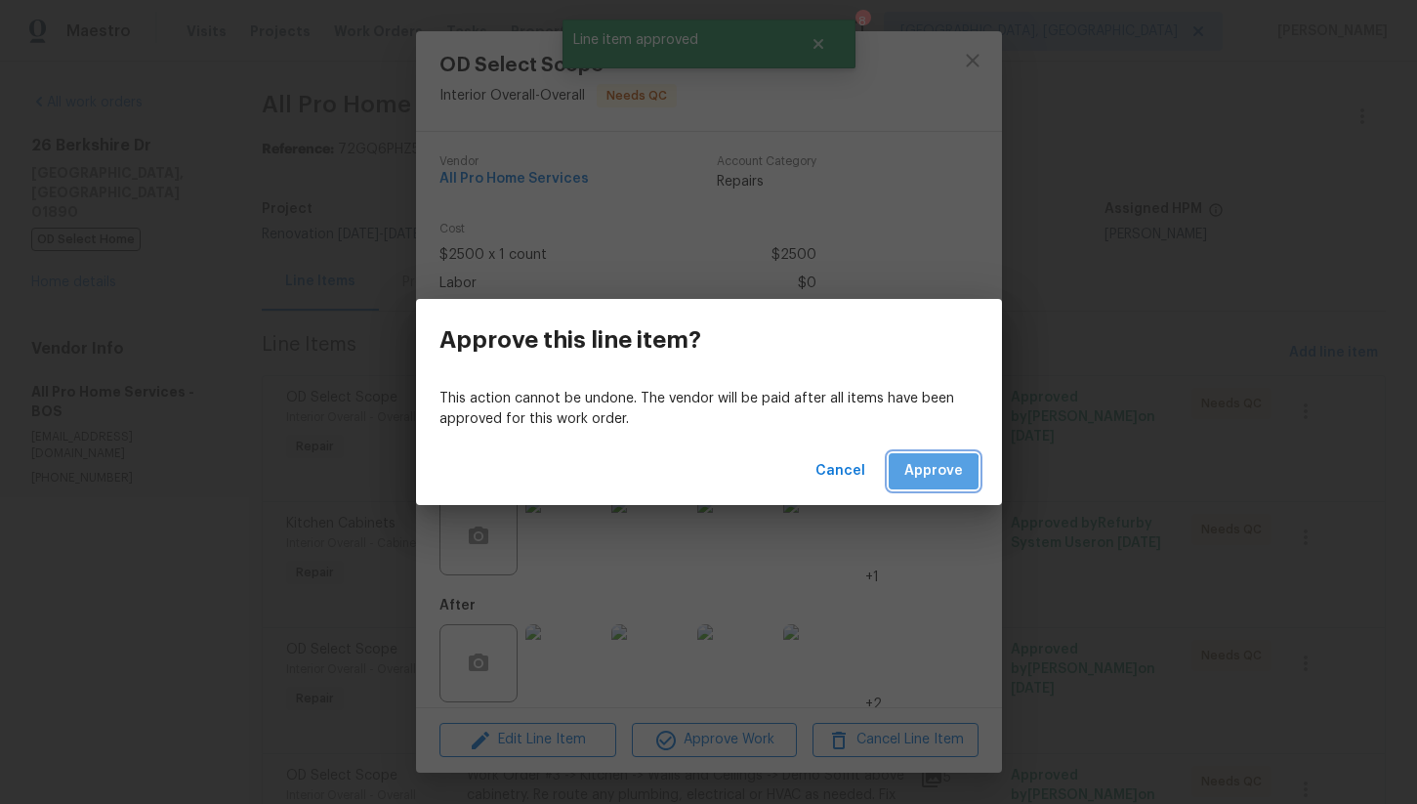
click at [921, 477] on span "Approve" at bounding box center [934, 471] width 59 height 24
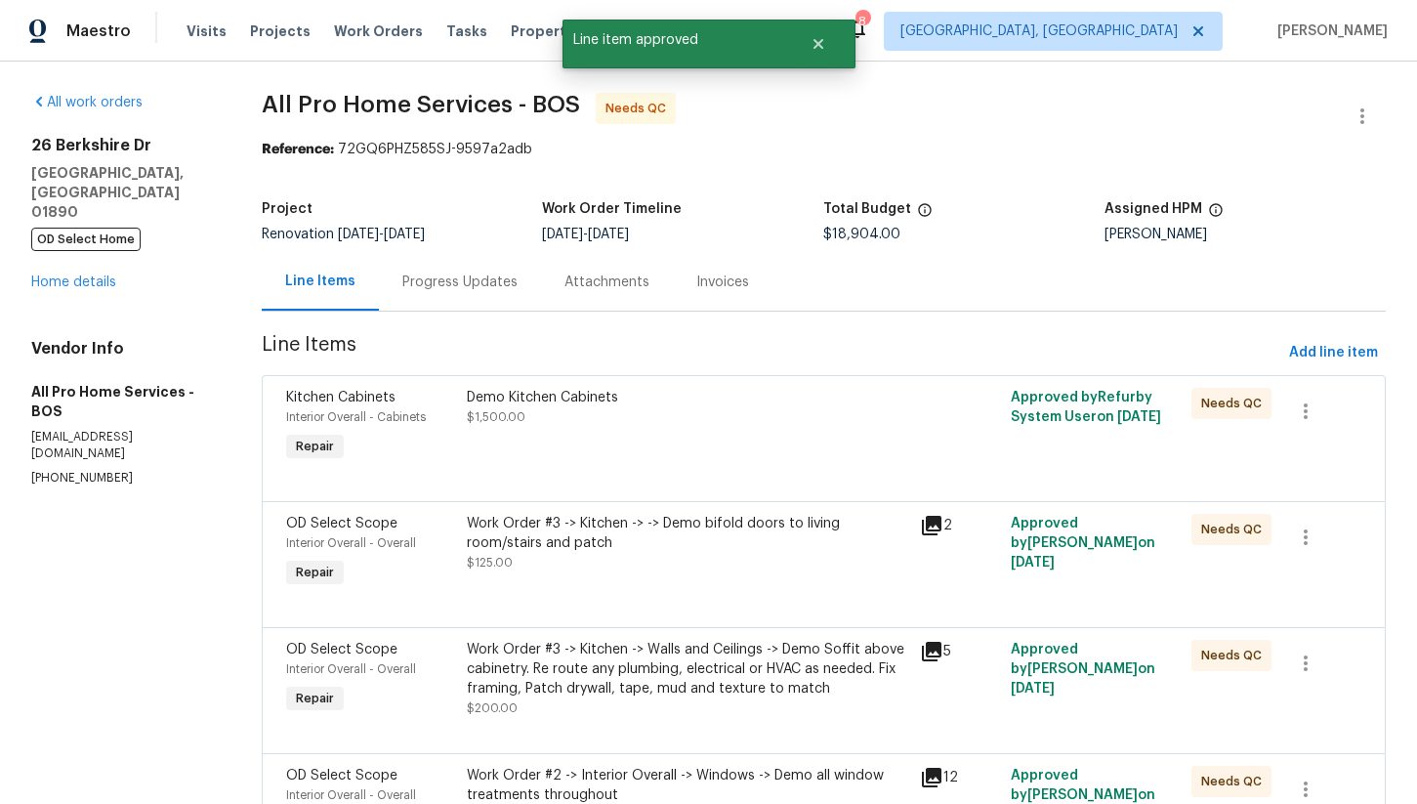
click at [640, 421] on div "Demo Kitchen Cabinets $1,500.00" at bounding box center [688, 407] width 442 height 39
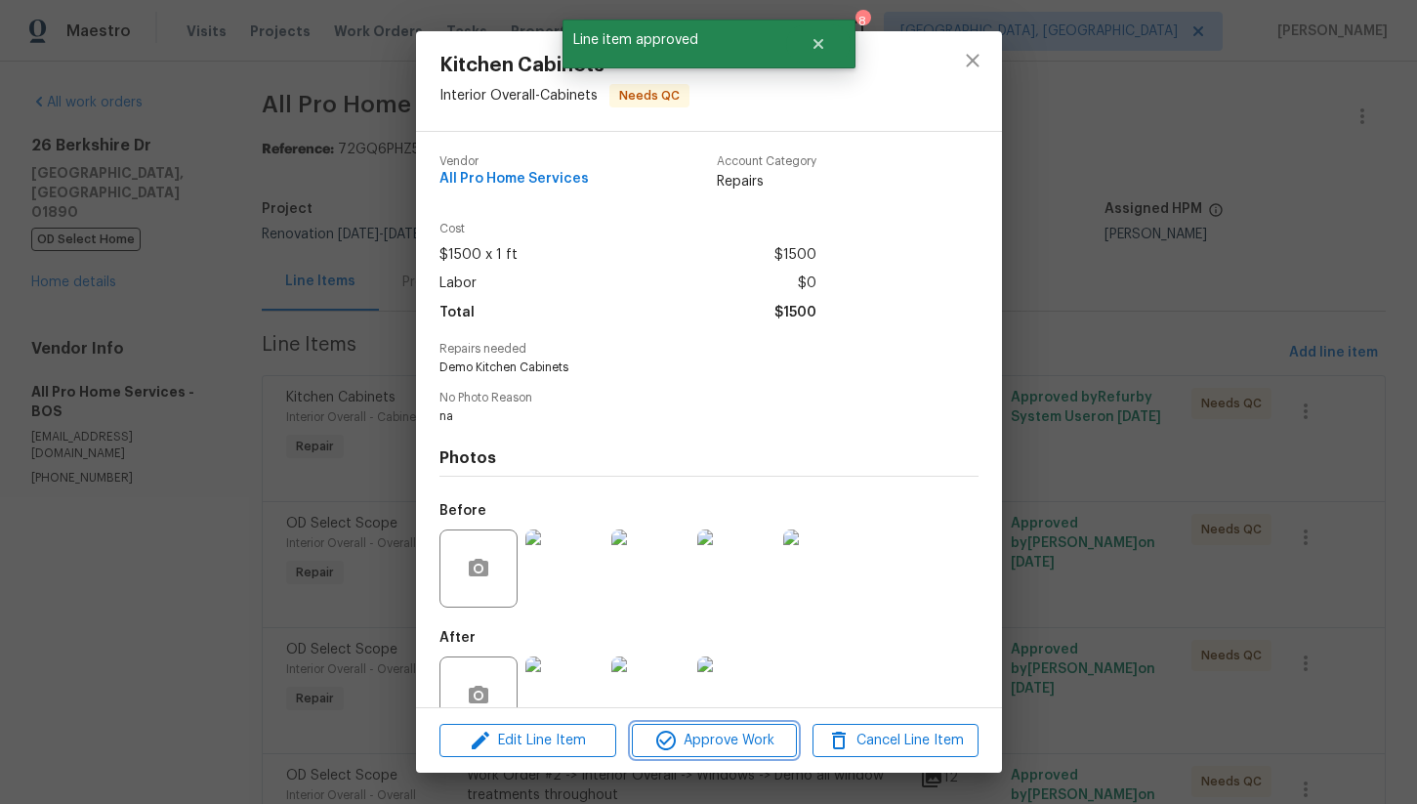
click at [722, 739] on span "Approve Work" at bounding box center [714, 741] width 153 height 24
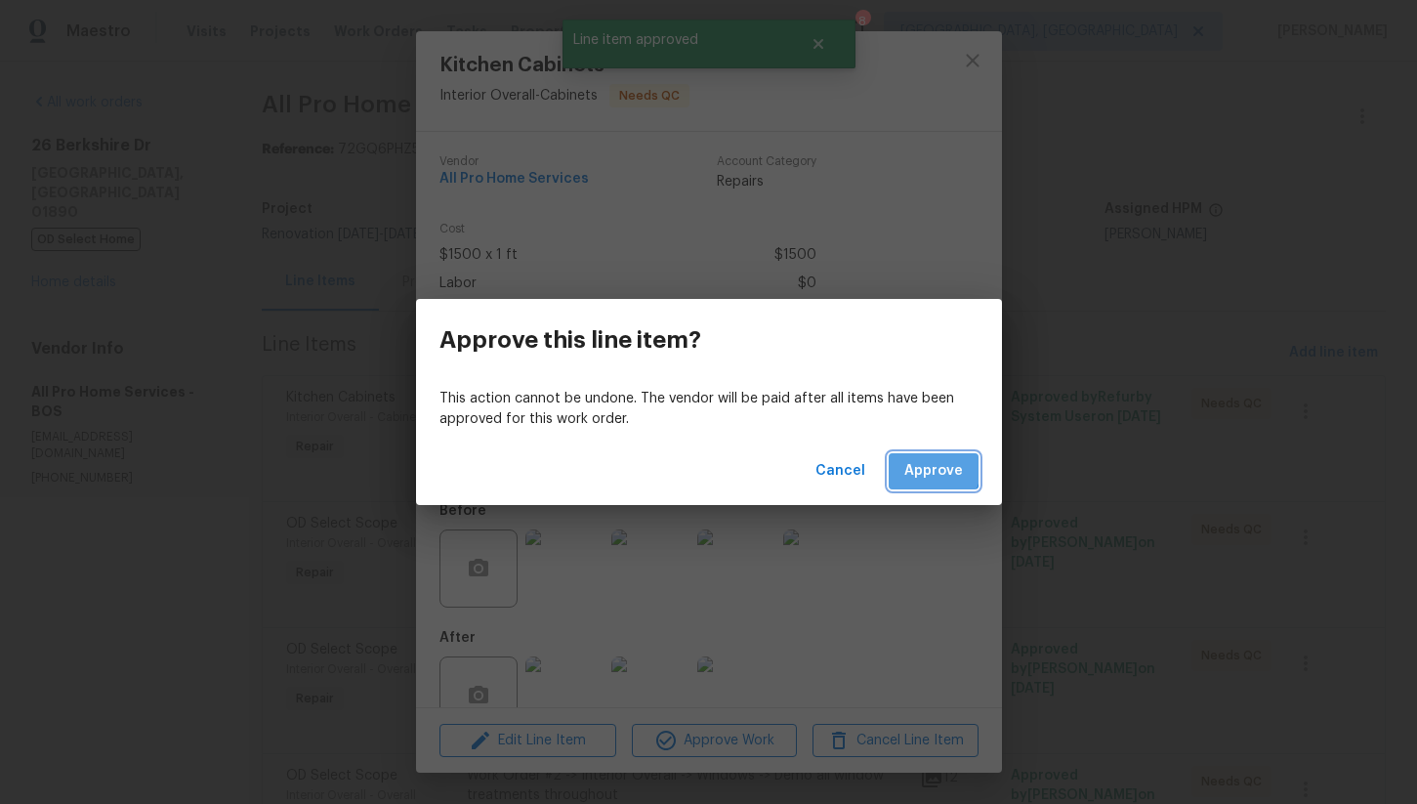
click at [921, 464] on span "Approve" at bounding box center [934, 471] width 59 height 24
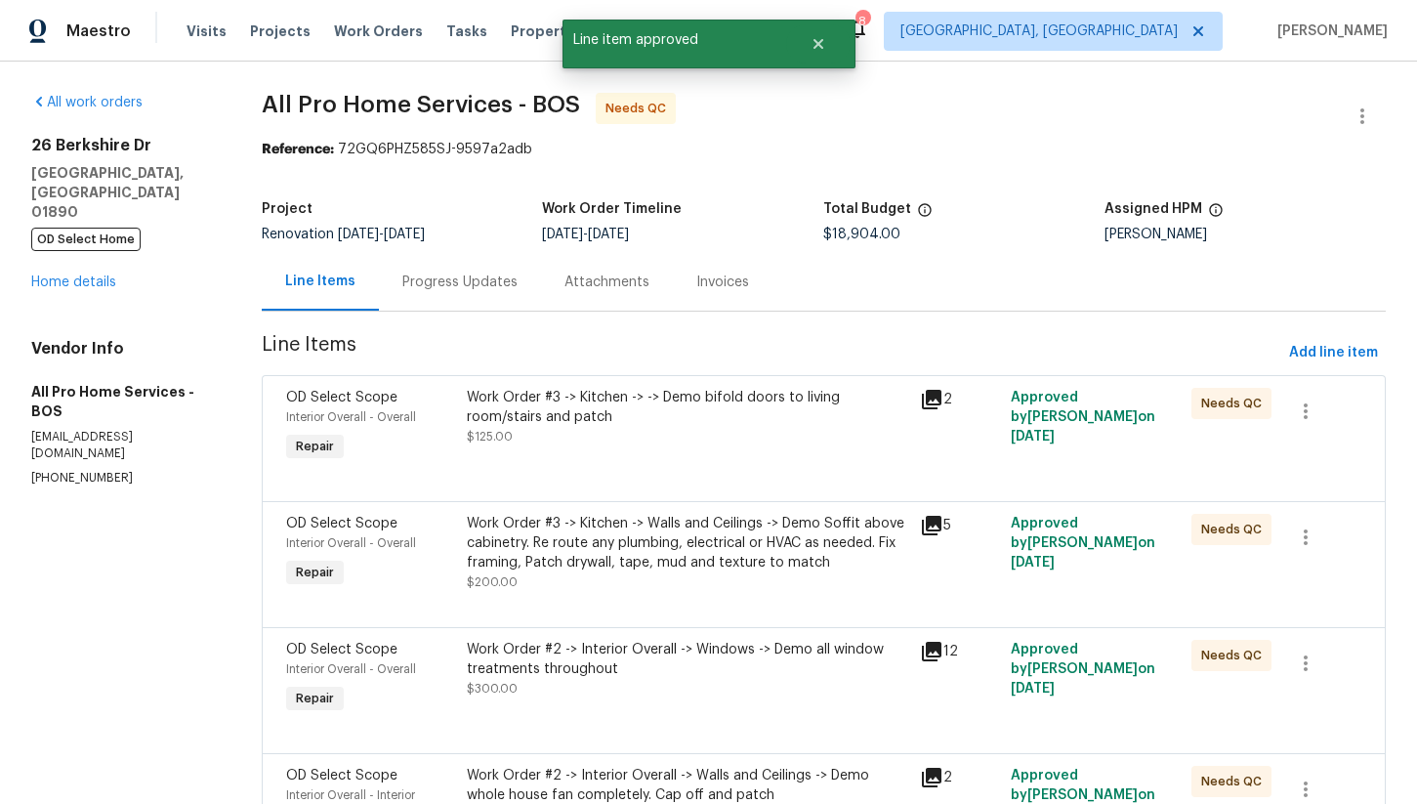
click at [641, 414] on div "Work Order #3 -> Kitchen -> -> Demo bifold doors to living room/stairs and patch" at bounding box center [688, 407] width 442 height 39
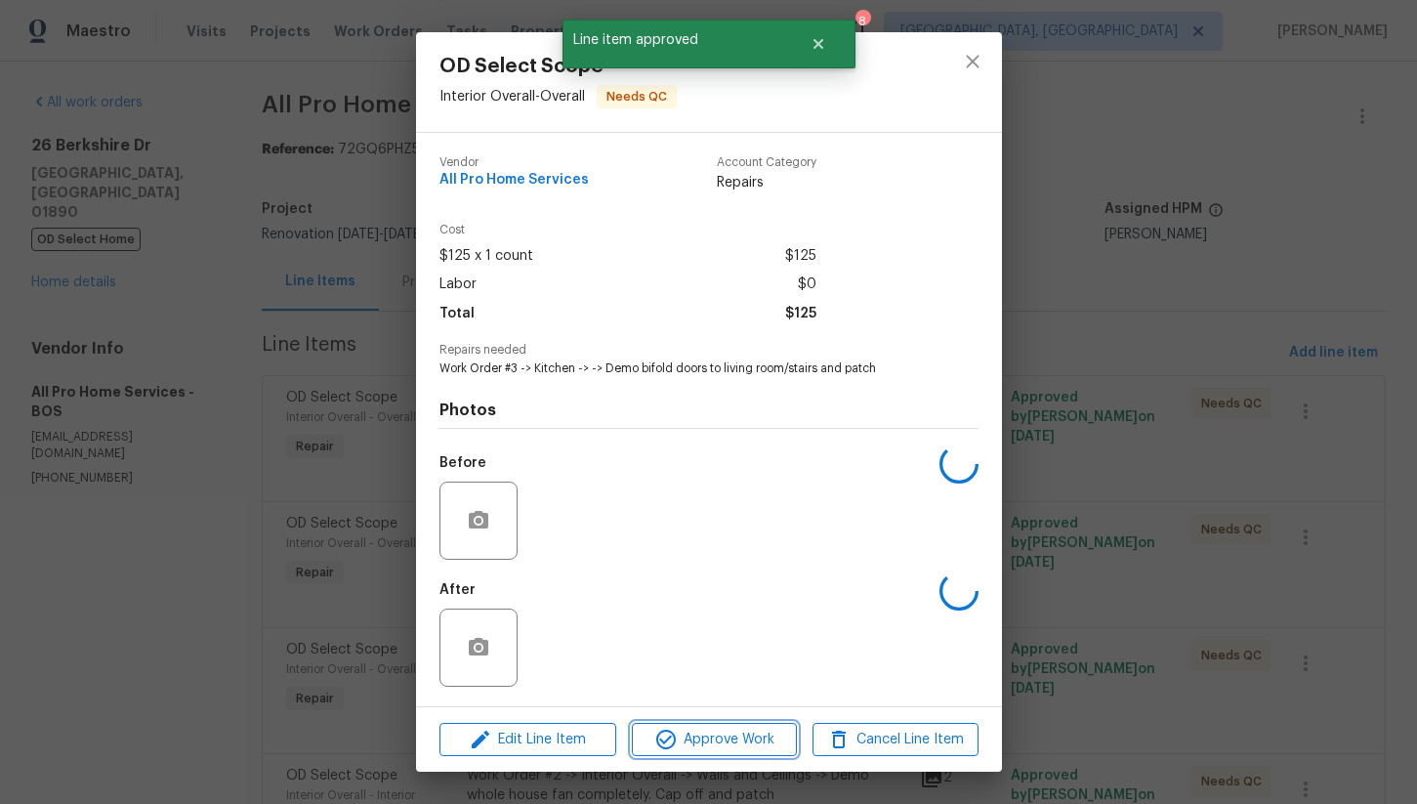
click at [714, 738] on span "Approve Work" at bounding box center [714, 740] width 153 height 24
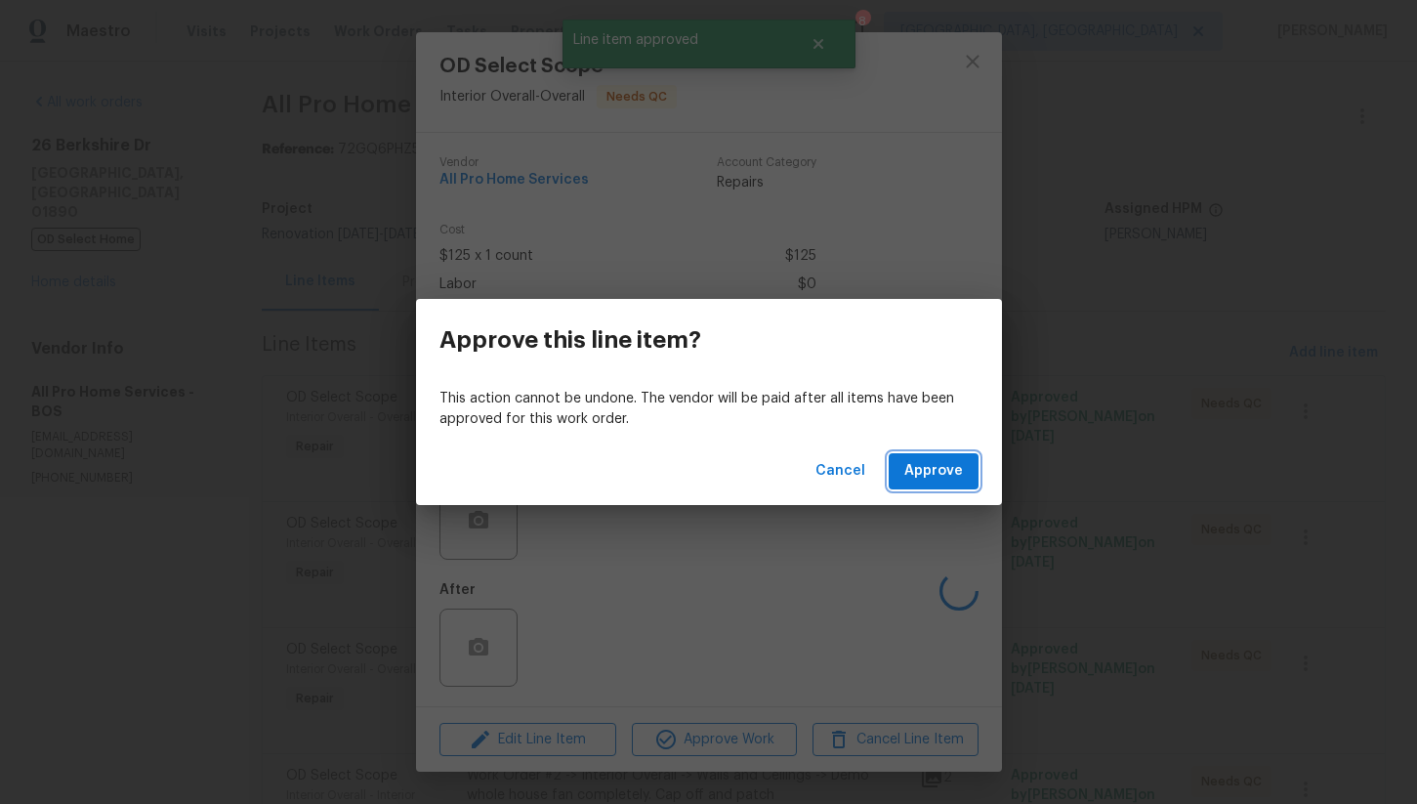
click at [928, 466] on span "Approve" at bounding box center [934, 471] width 59 height 24
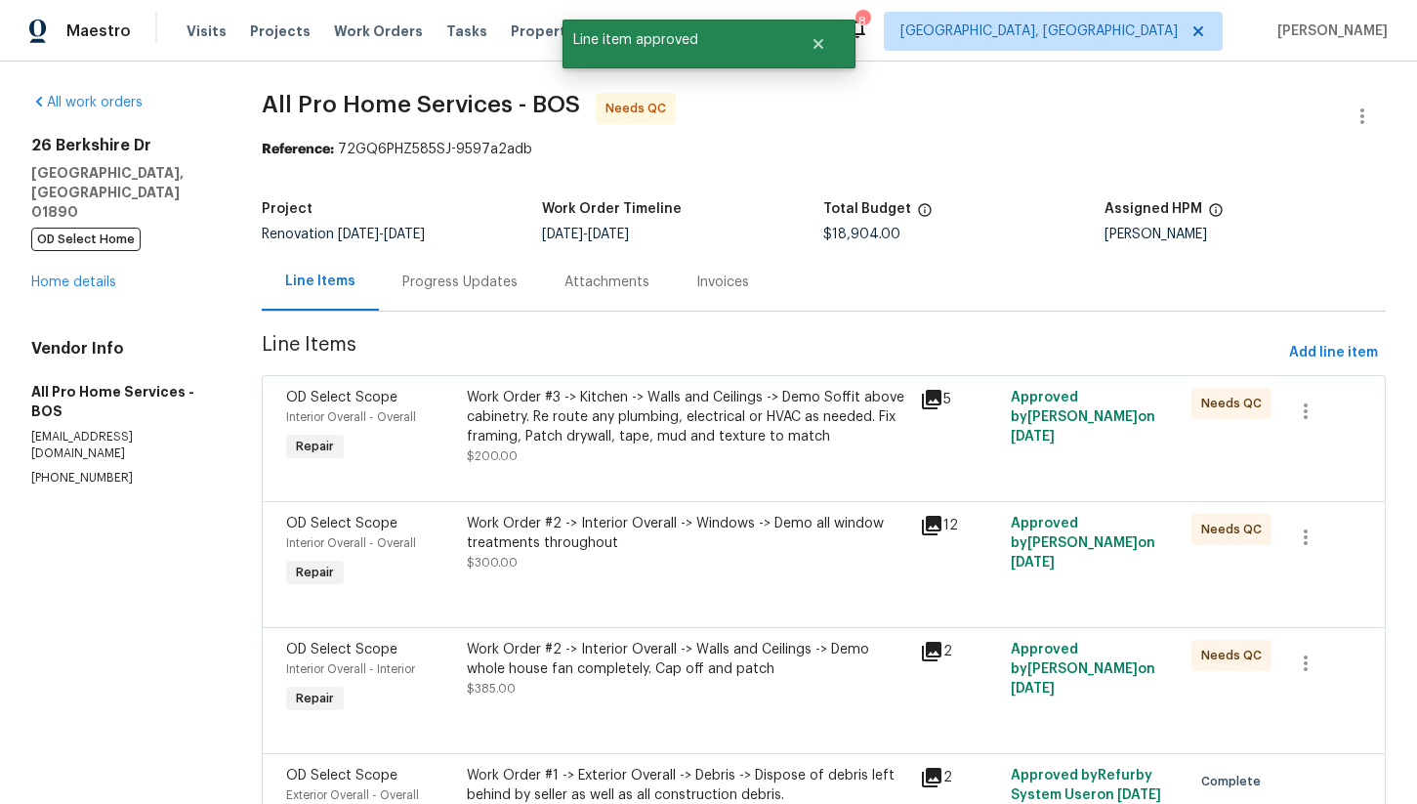
click at [642, 421] on div "Work Order #3 -> Kitchen -> Walls and Ceilings -> Demo Soffit above cabinetry. …" at bounding box center [688, 417] width 442 height 59
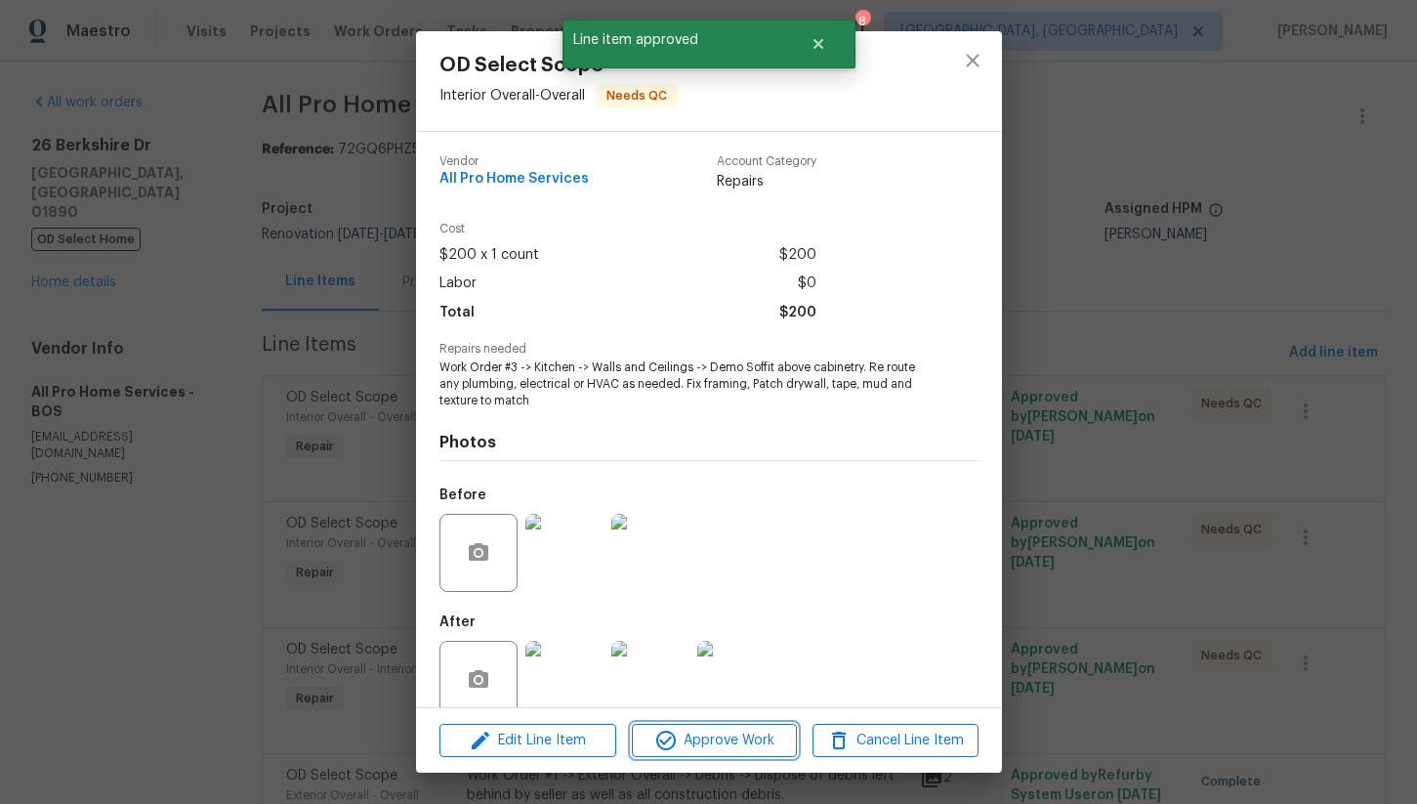
click at [746, 740] on span "Approve Work" at bounding box center [714, 741] width 153 height 24
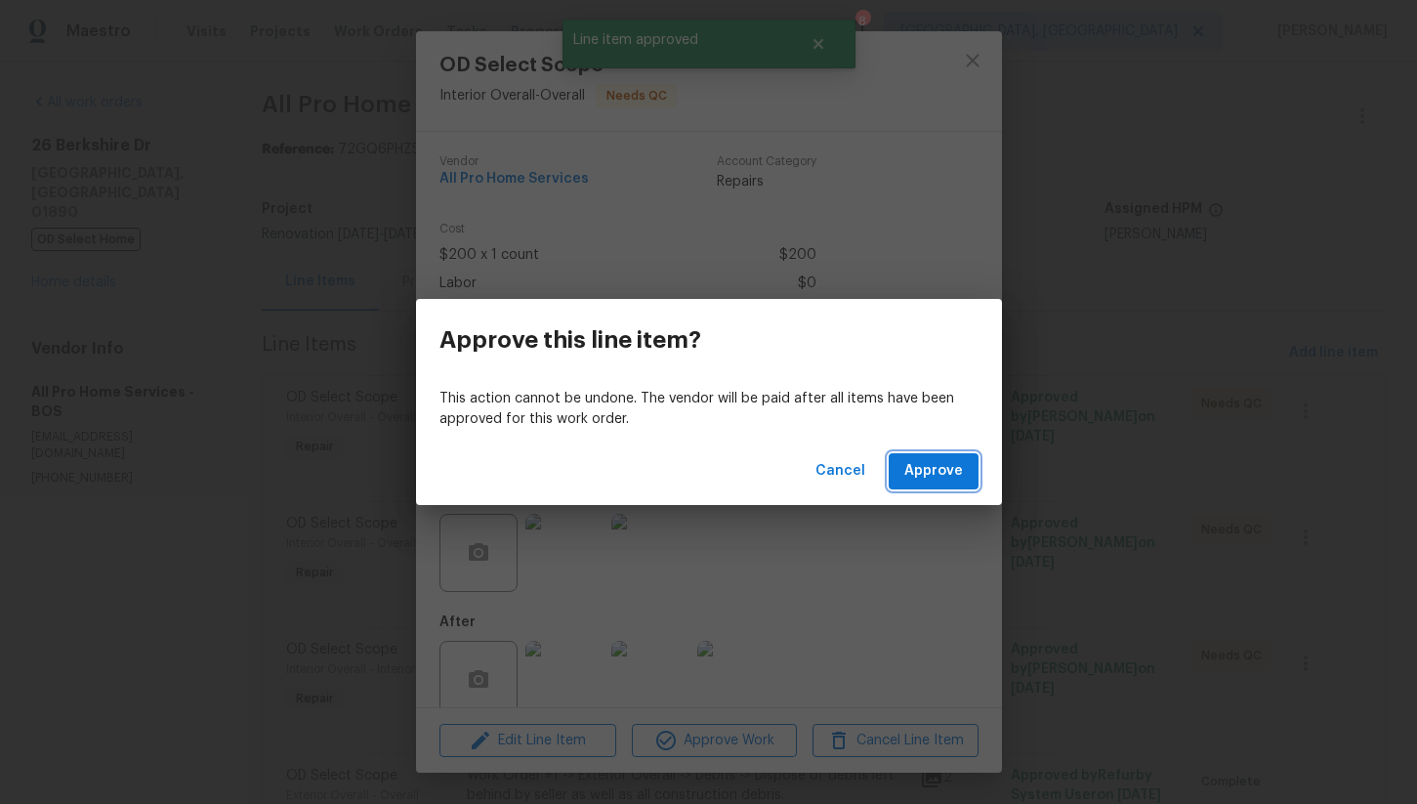
click at [922, 485] on button "Approve" at bounding box center [934, 471] width 90 height 36
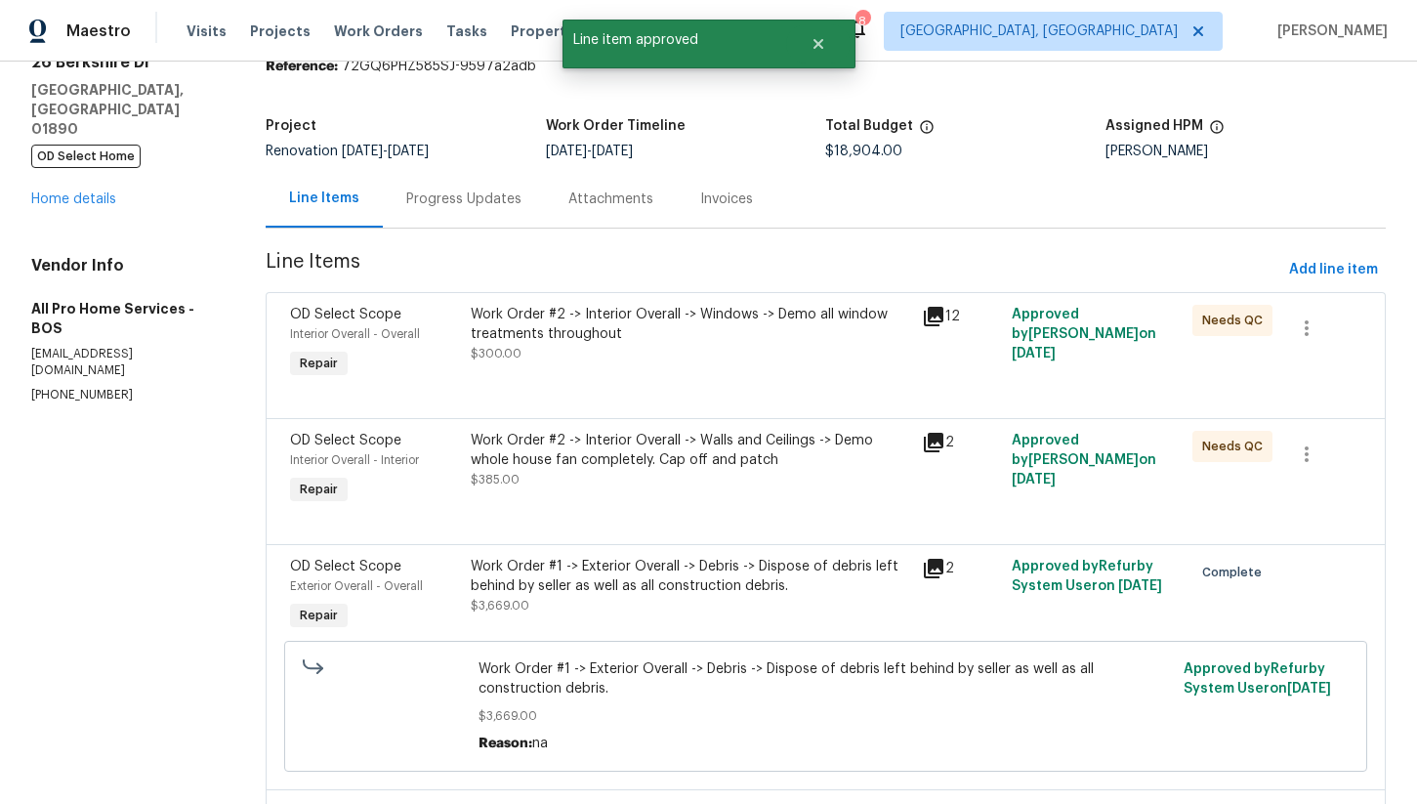
scroll to position [34, 0]
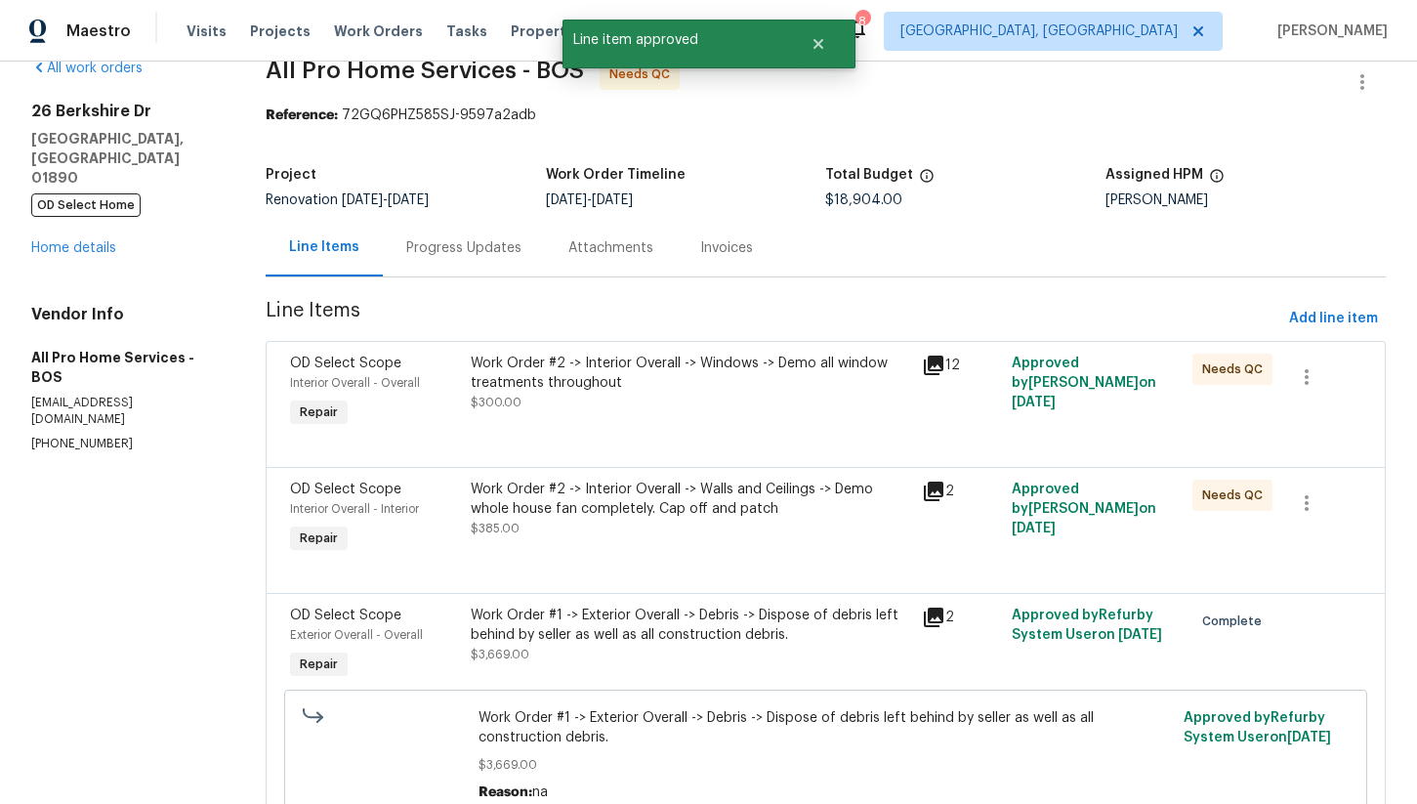
click at [646, 367] on div "Work Order #2 -> Interior Overall -> Windows -> Demo all window treatments thro…" at bounding box center [691, 373] width 440 height 39
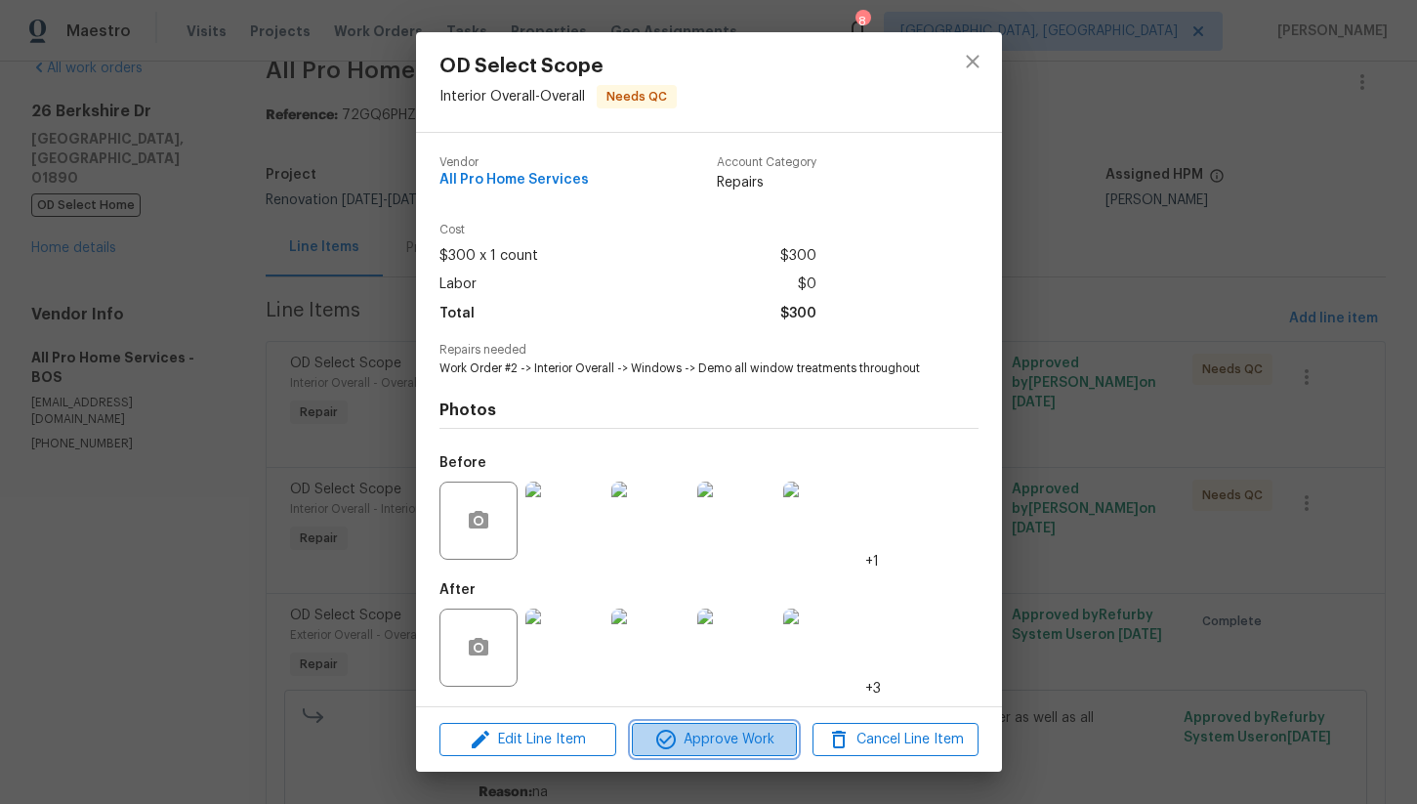
click at [749, 749] on span "Approve Work" at bounding box center [714, 740] width 153 height 24
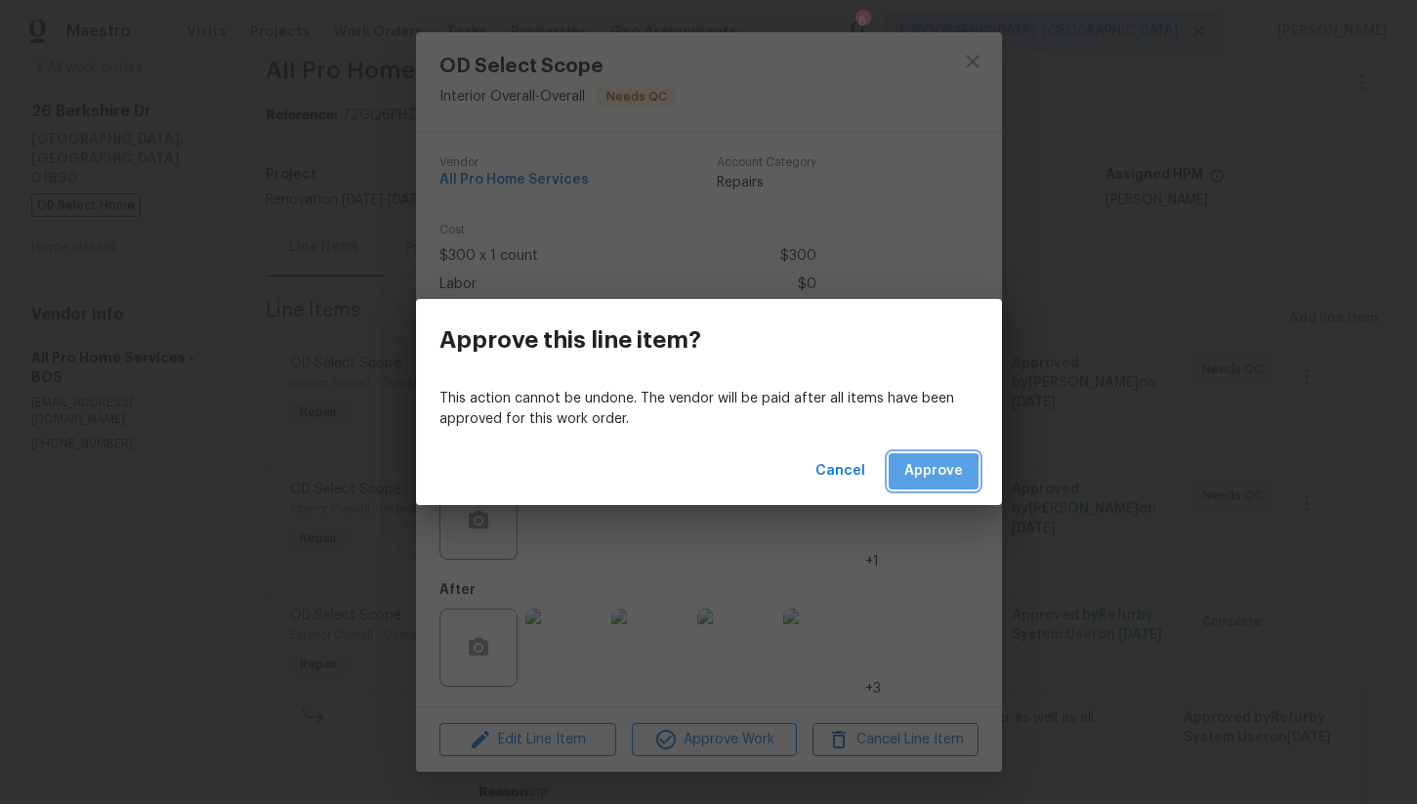
click at [914, 476] on span "Approve" at bounding box center [934, 471] width 59 height 24
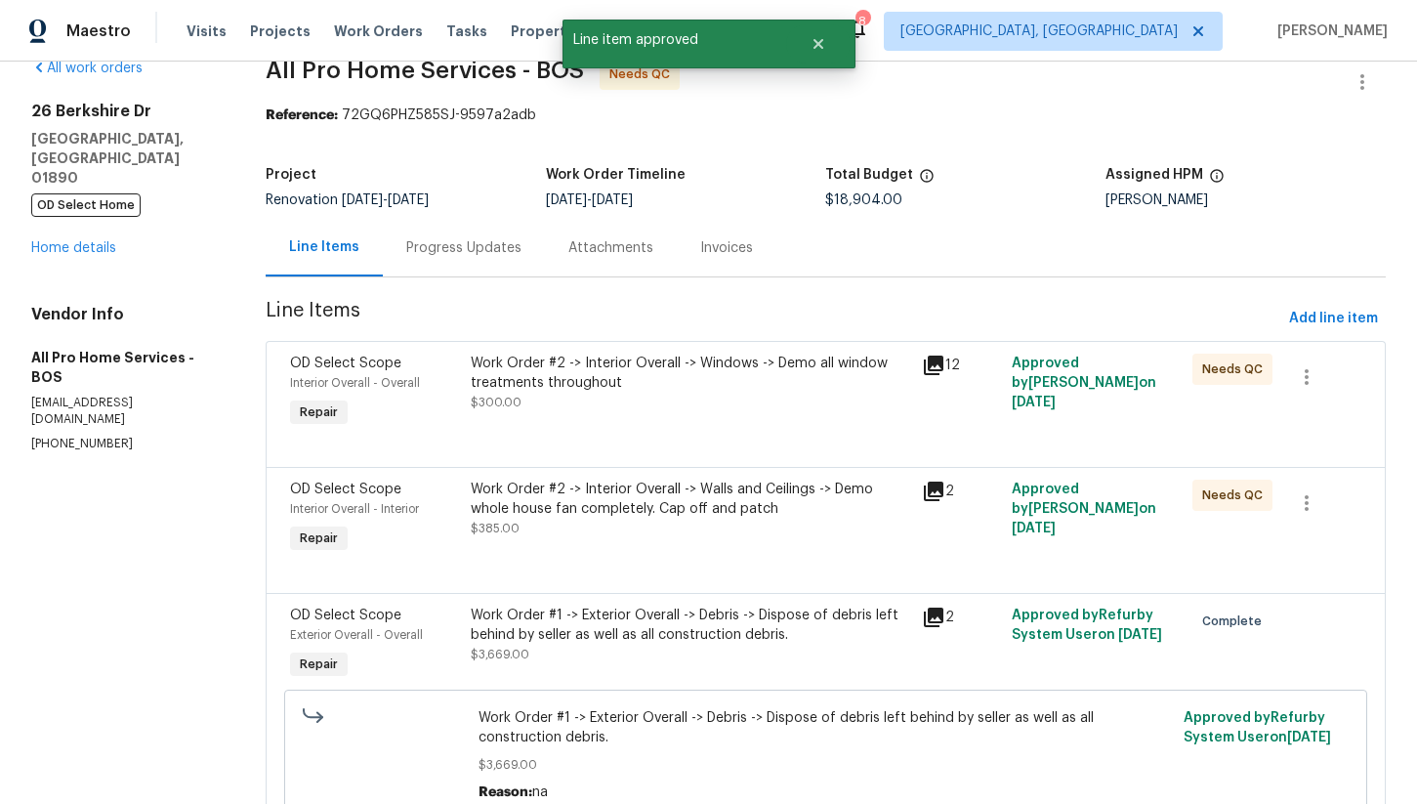
scroll to position [0, 0]
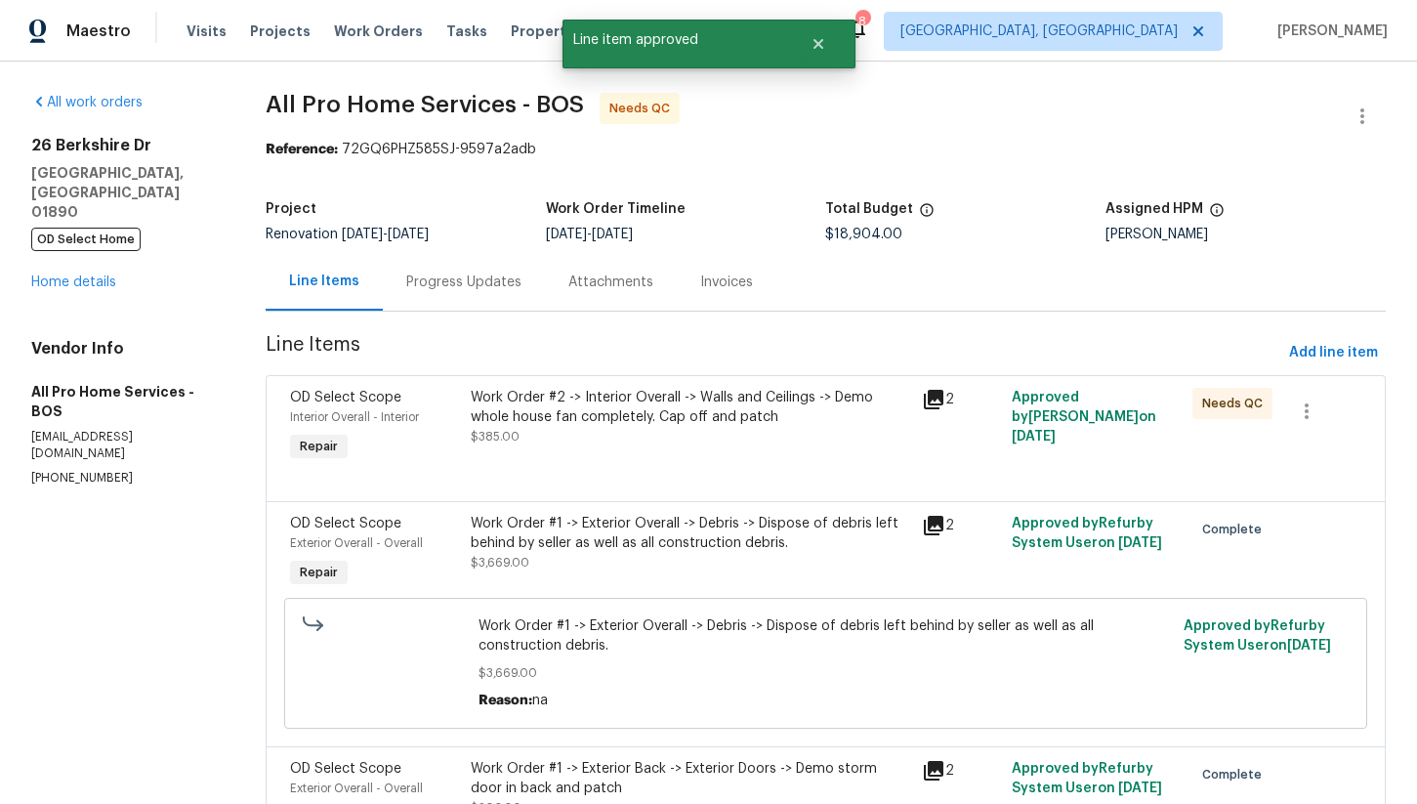
click at [650, 411] on div "Work Order #2 -> Interior Overall -> Walls and Ceilings -> Demo whole house fan…" at bounding box center [691, 407] width 440 height 39
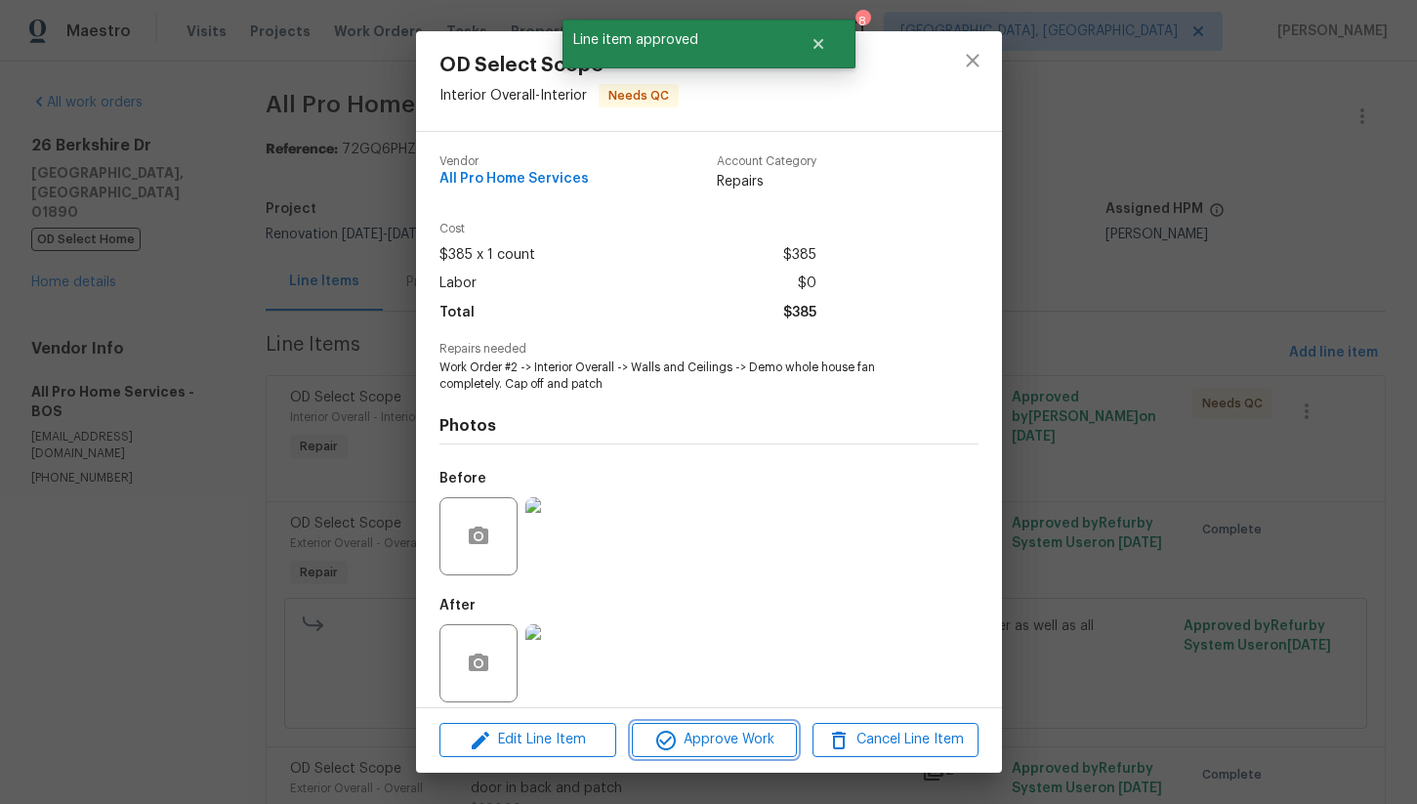
click at [740, 732] on span "Approve Work" at bounding box center [714, 740] width 153 height 24
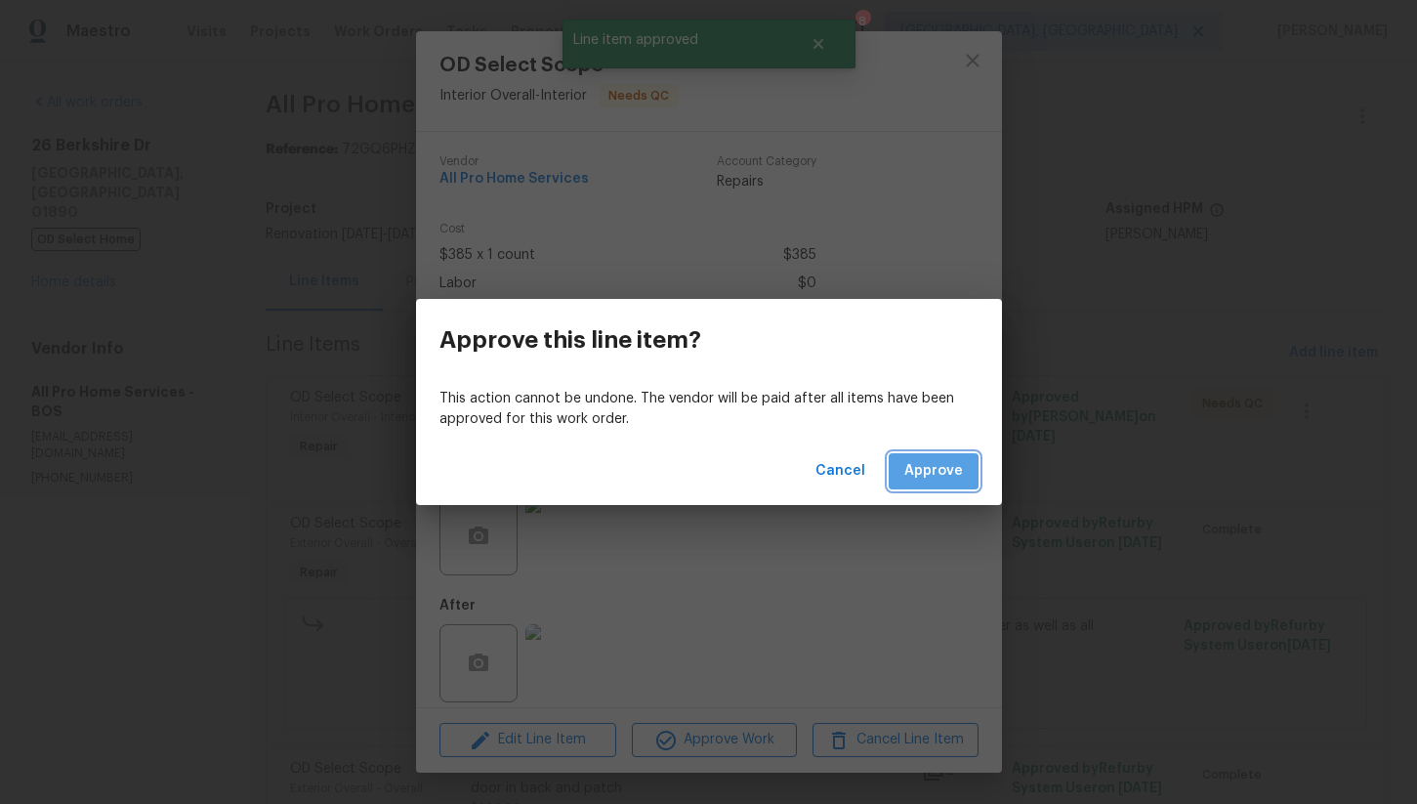
click at [922, 454] on button "Approve" at bounding box center [934, 471] width 90 height 36
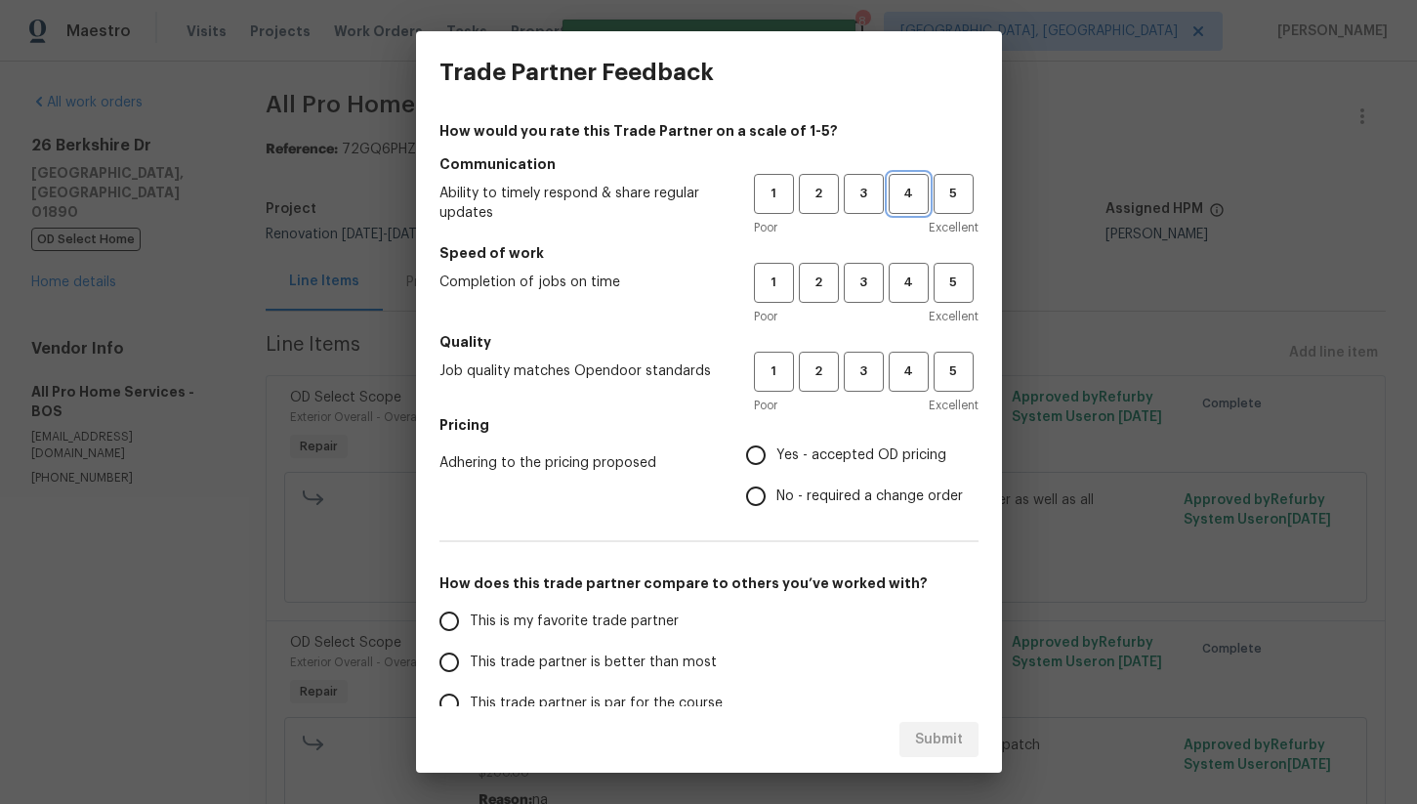
click at [907, 185] on span "4" at bounding box center [909, 194] width 36 height 22
click at [905, 292] on span "4" at bounding box center [909, 283] width 36 height 22
click at [907, 379] on span "4" at bounding box center [909, 371] width 36 height 22
click at [763, 457] on input "Yes - accepted OD pricing" at bounding box center [756, 455] width 41 height 41
radio input "true"
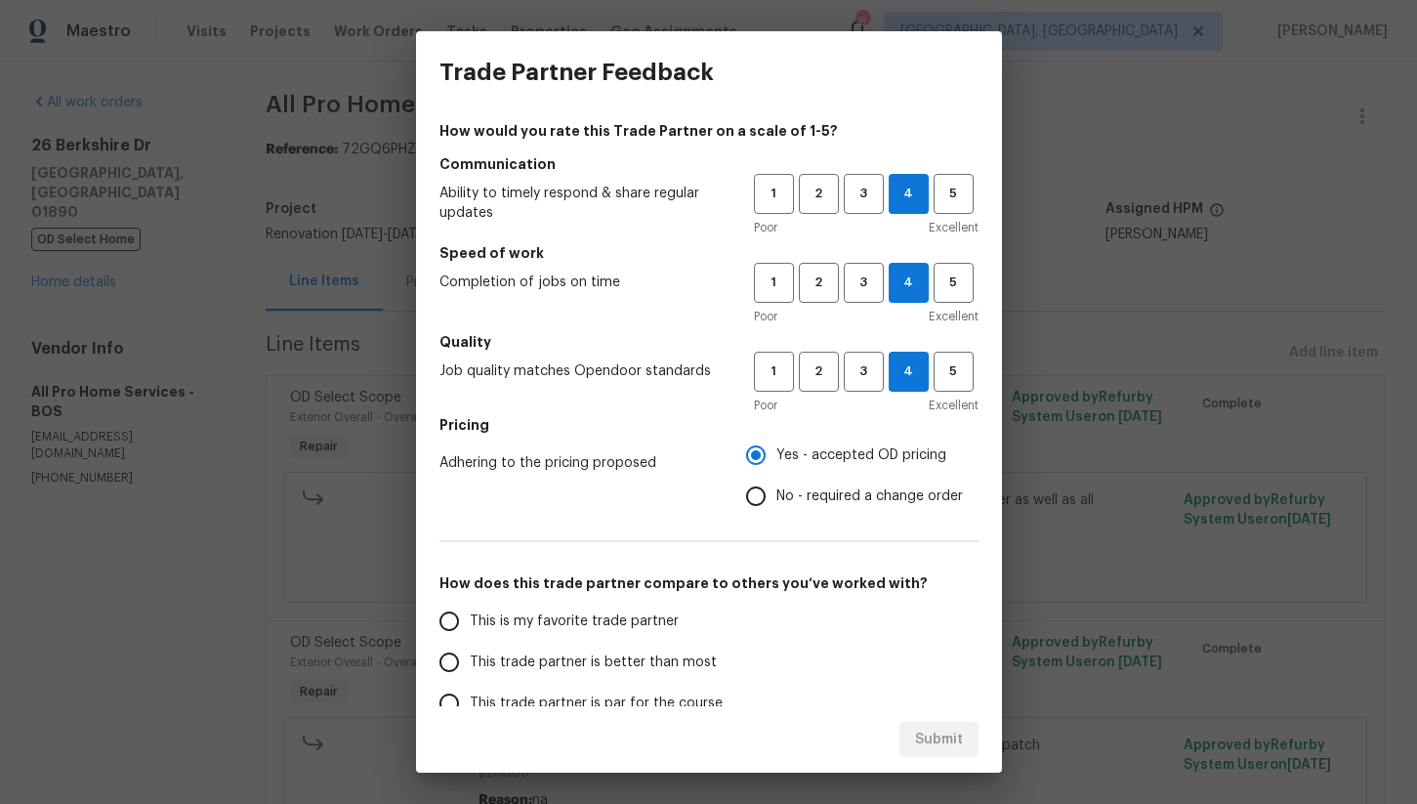
click at [542, 625] on span "This is my favorite trade partner" at bounding box center [574, 621] width 209 height 21
click at [470, 625] on input "This is my favorite trade partner" at bounding box center [449, 621] width 41 height 41
click at [910, 731] on button "Submit" at bounding box center [939, 740] width 79 height 36
radio input "true"
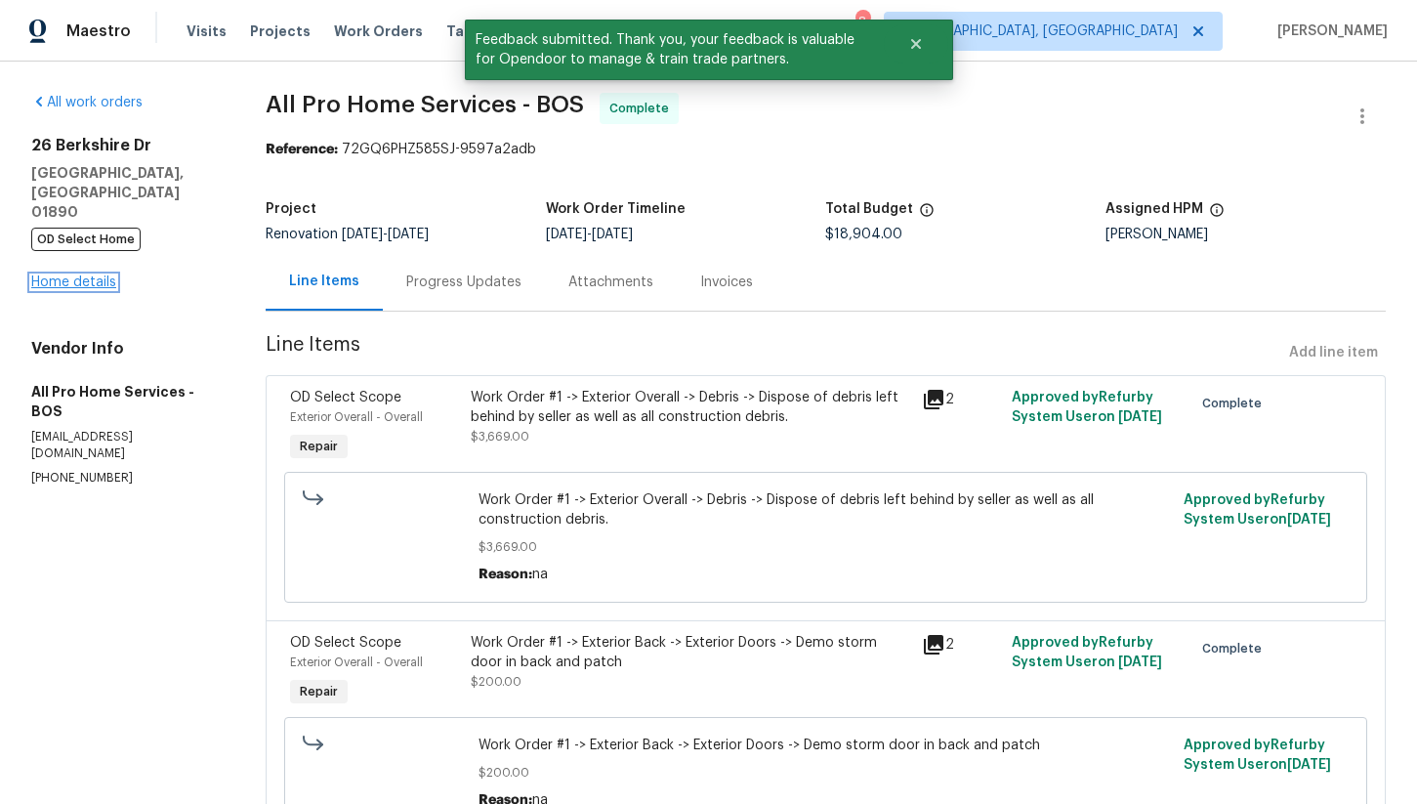
click at [89, 275] on link "Home details" at bounding box center [73, 282] width 85 height 14
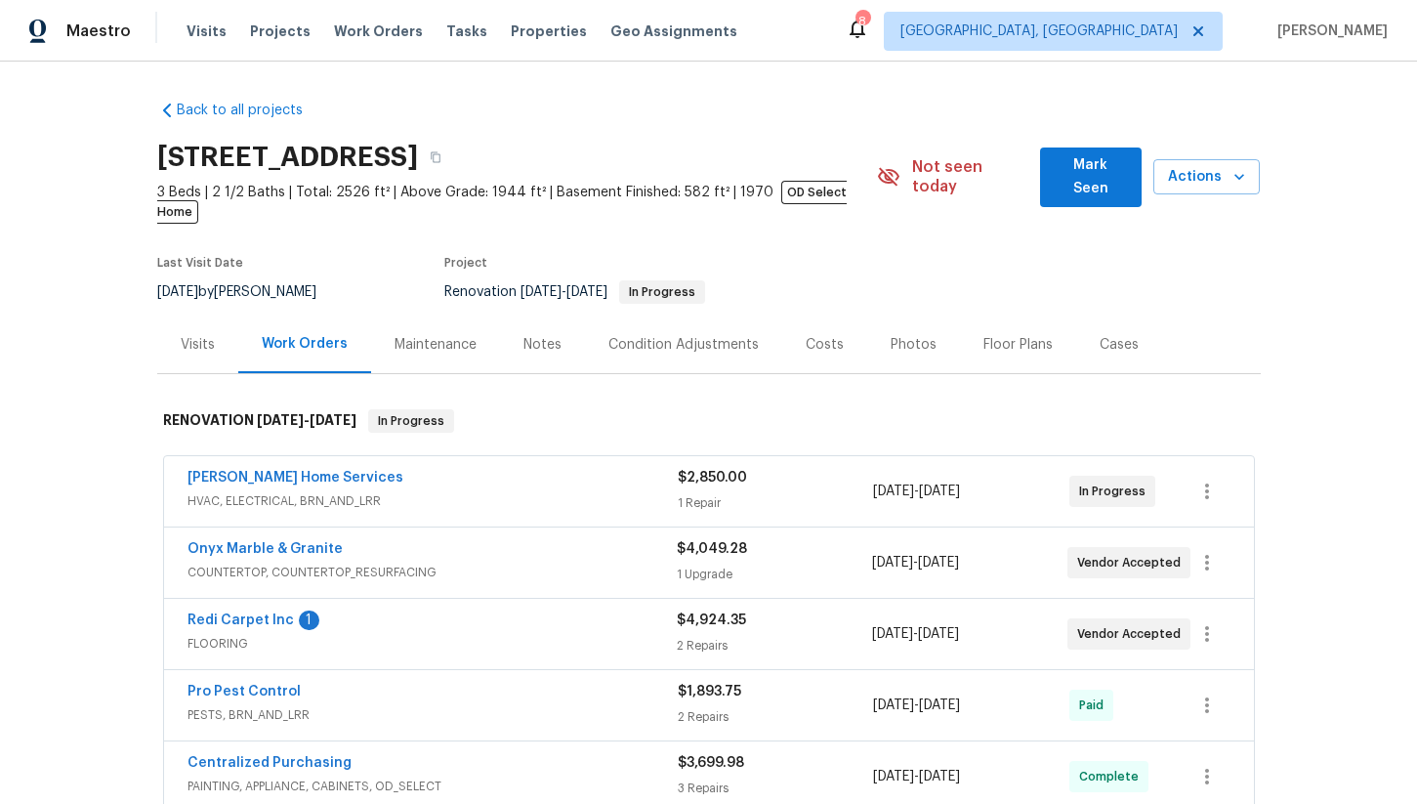
click at [112, 150] on div "Back to all projects 26 Berkshire Dr, Winchester, MA 01890 3 Beds | 2 1/2 Baths…" at bounding box center [708, 433] width 1417 height 742
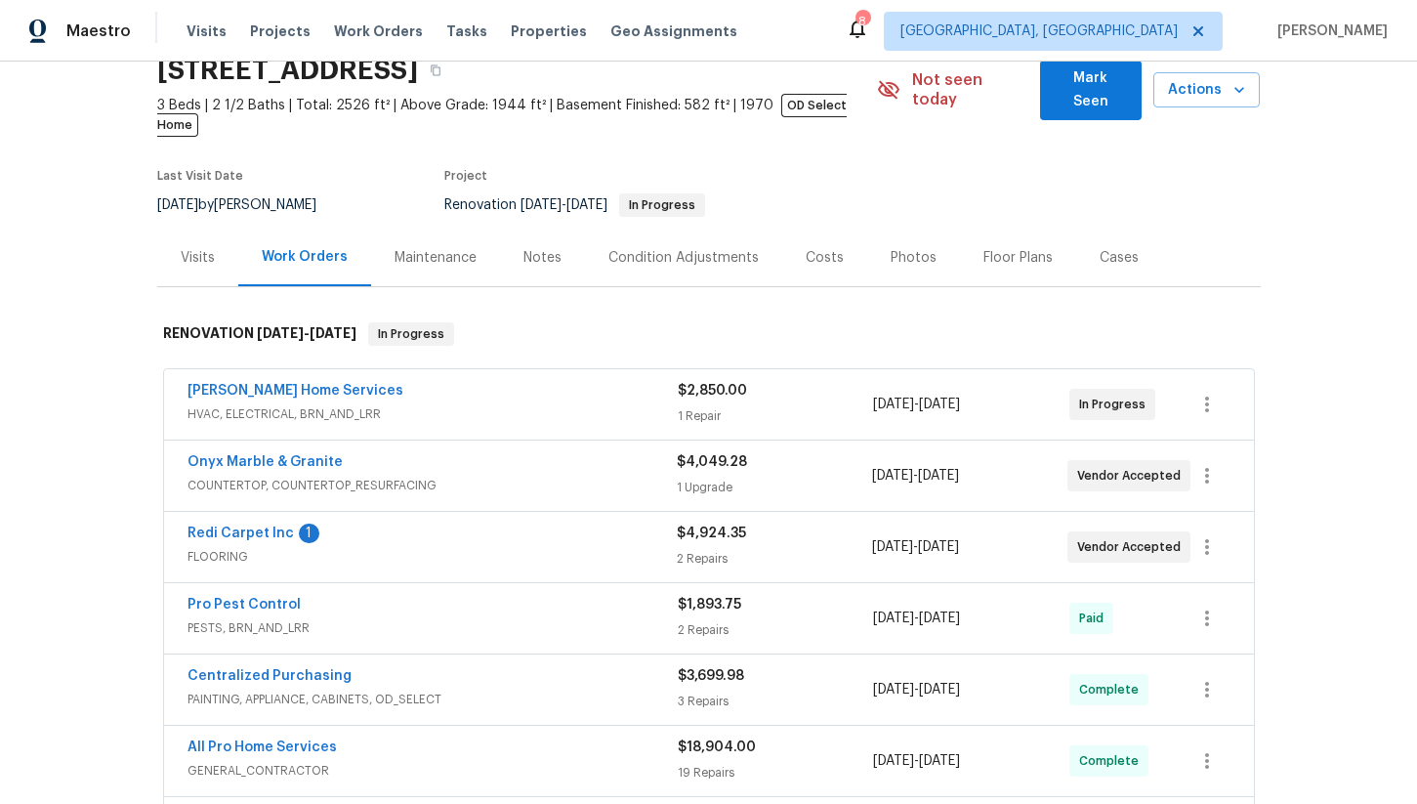
scroll to position [22, 0]
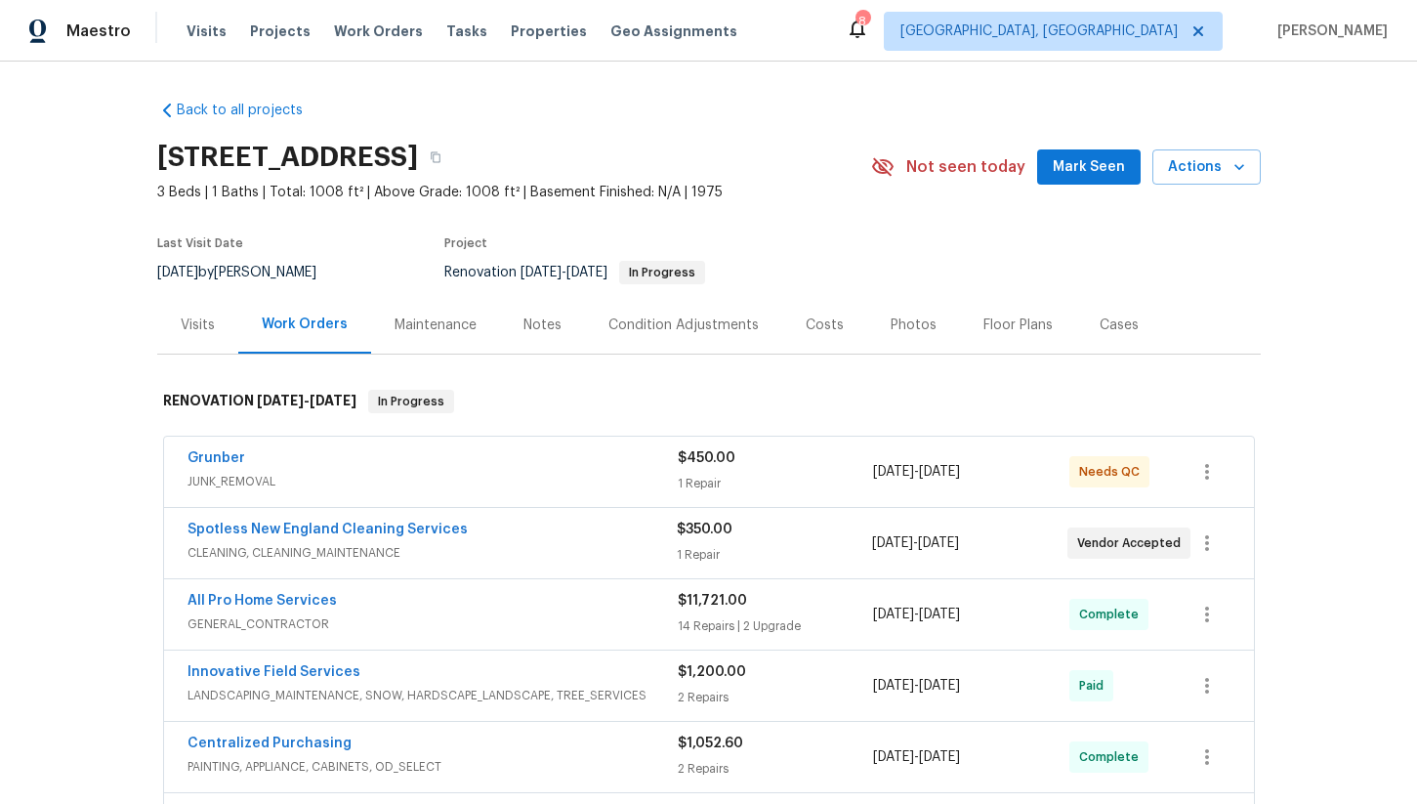
scroll to position [46, 0]
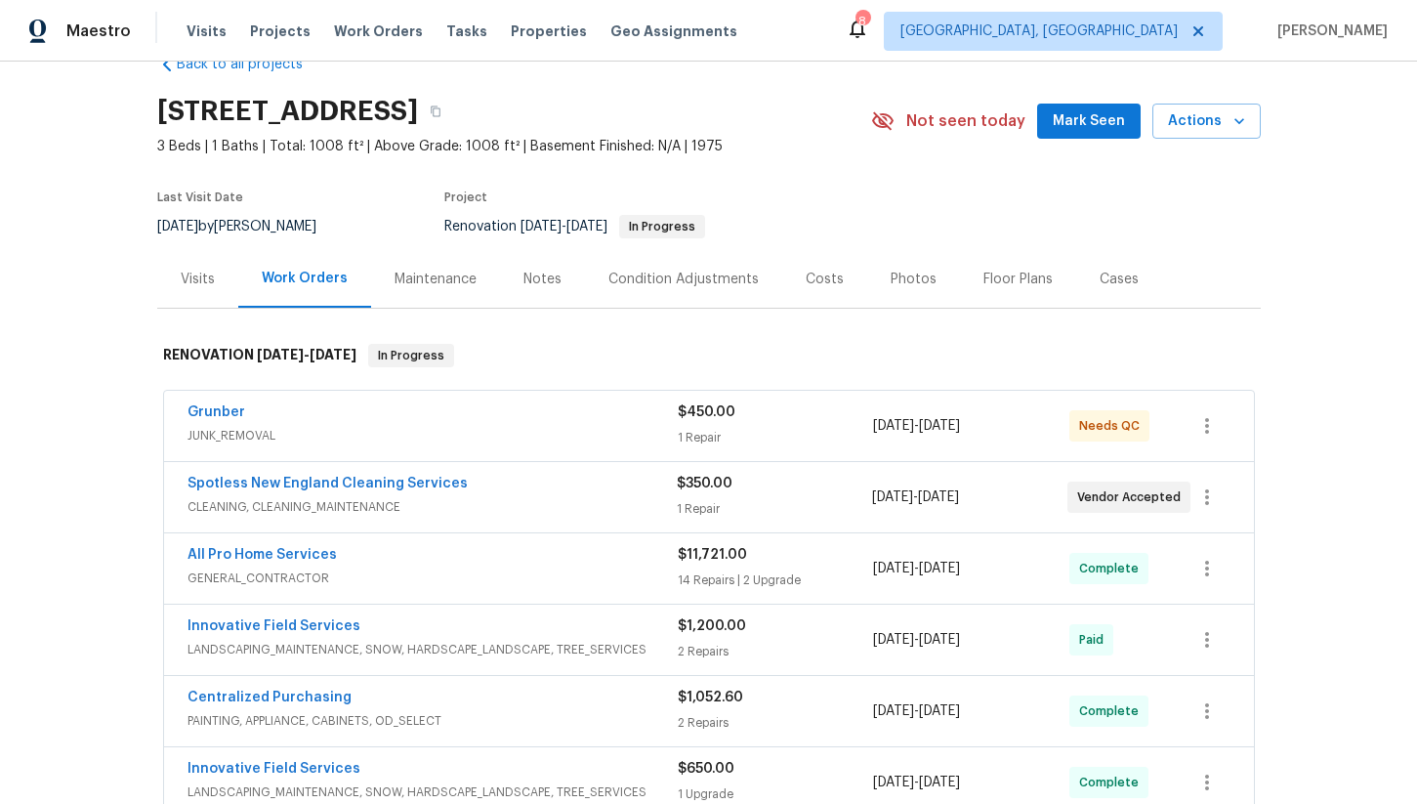
click at [367, 426] on span "JUNK_REMOVAL" at bounding box center [433, 436] width 490 height 20
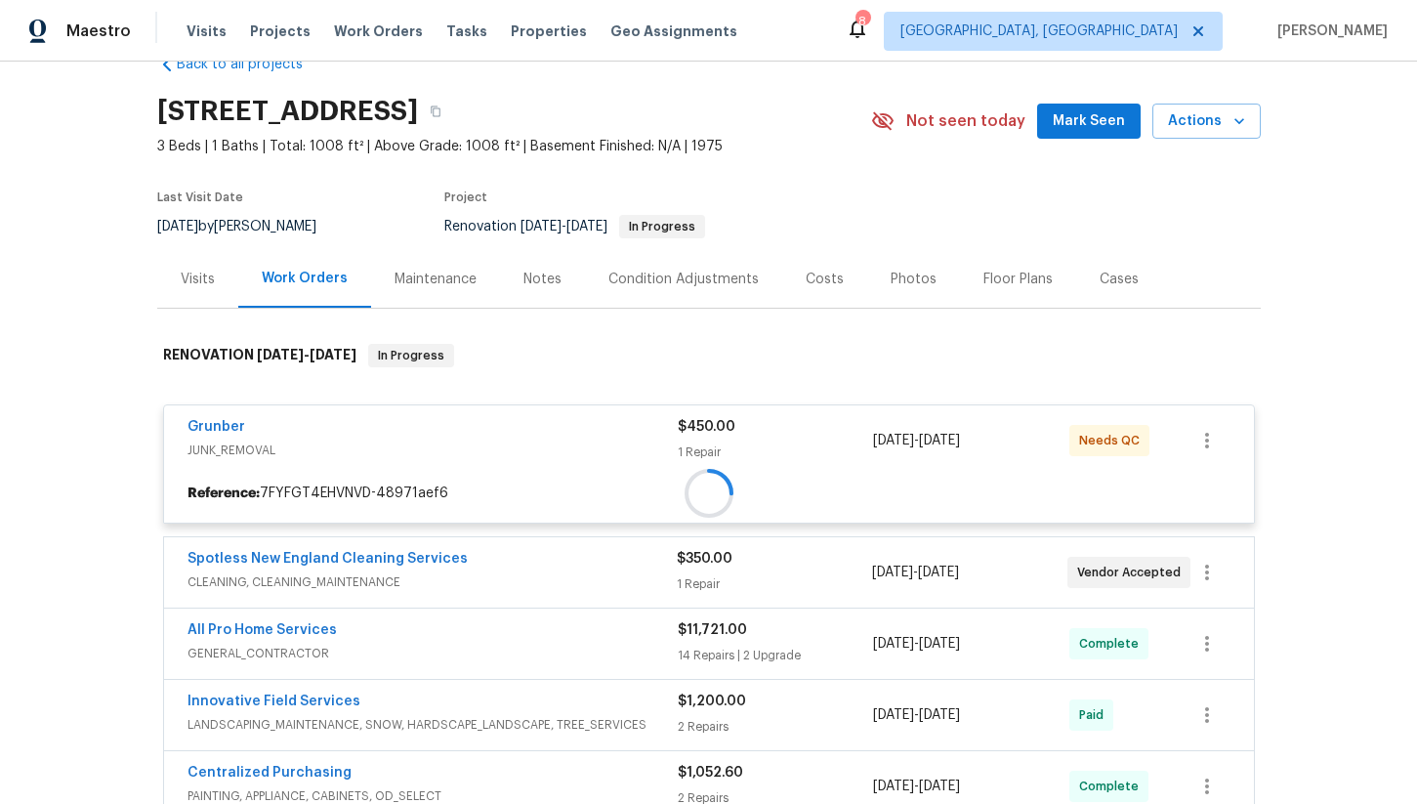
click at [213, 476] on div at bounding box center [709, 493] width 1090 height 35
click at [231, 427] on div at bounding box center [709, 683] width 1104 height 718
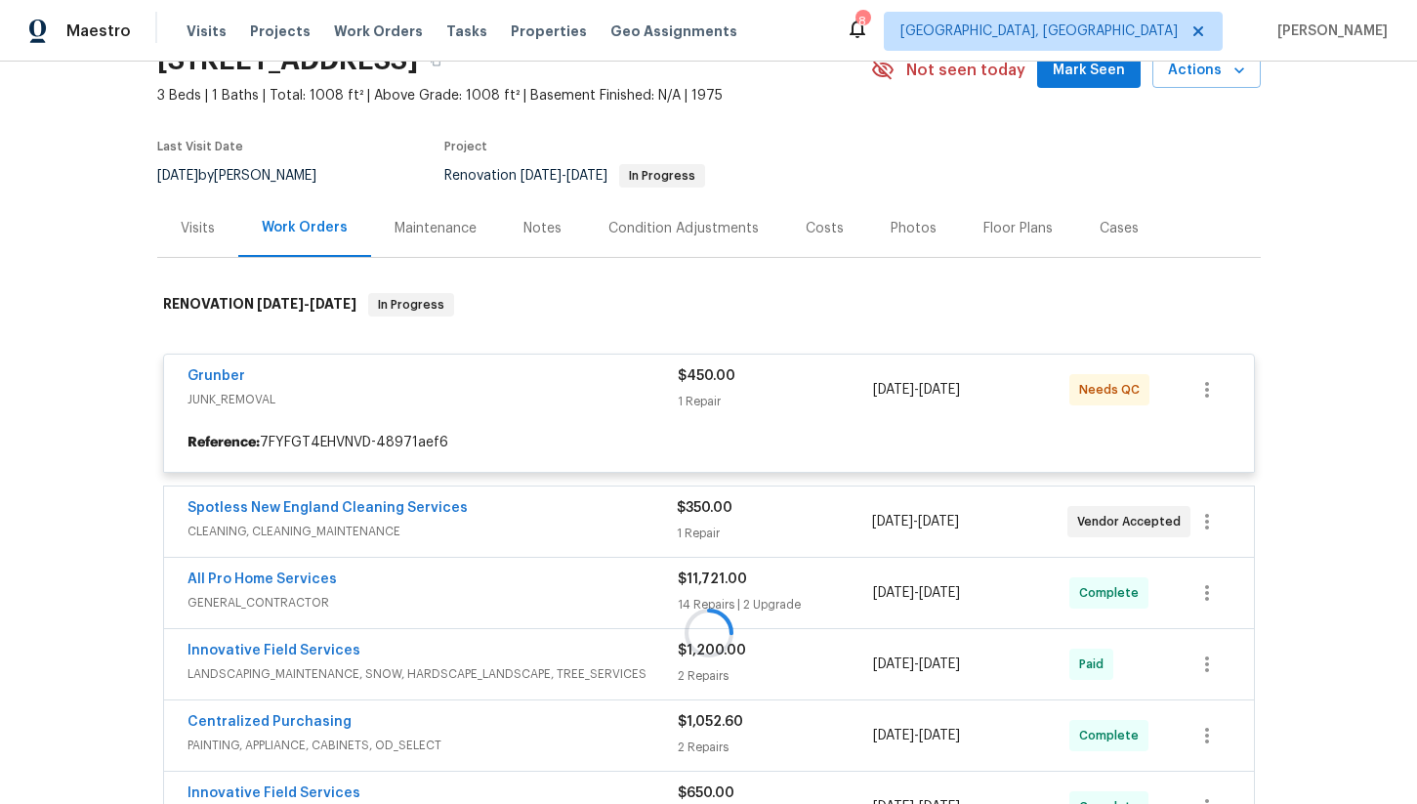
scroll to position [136, 0]
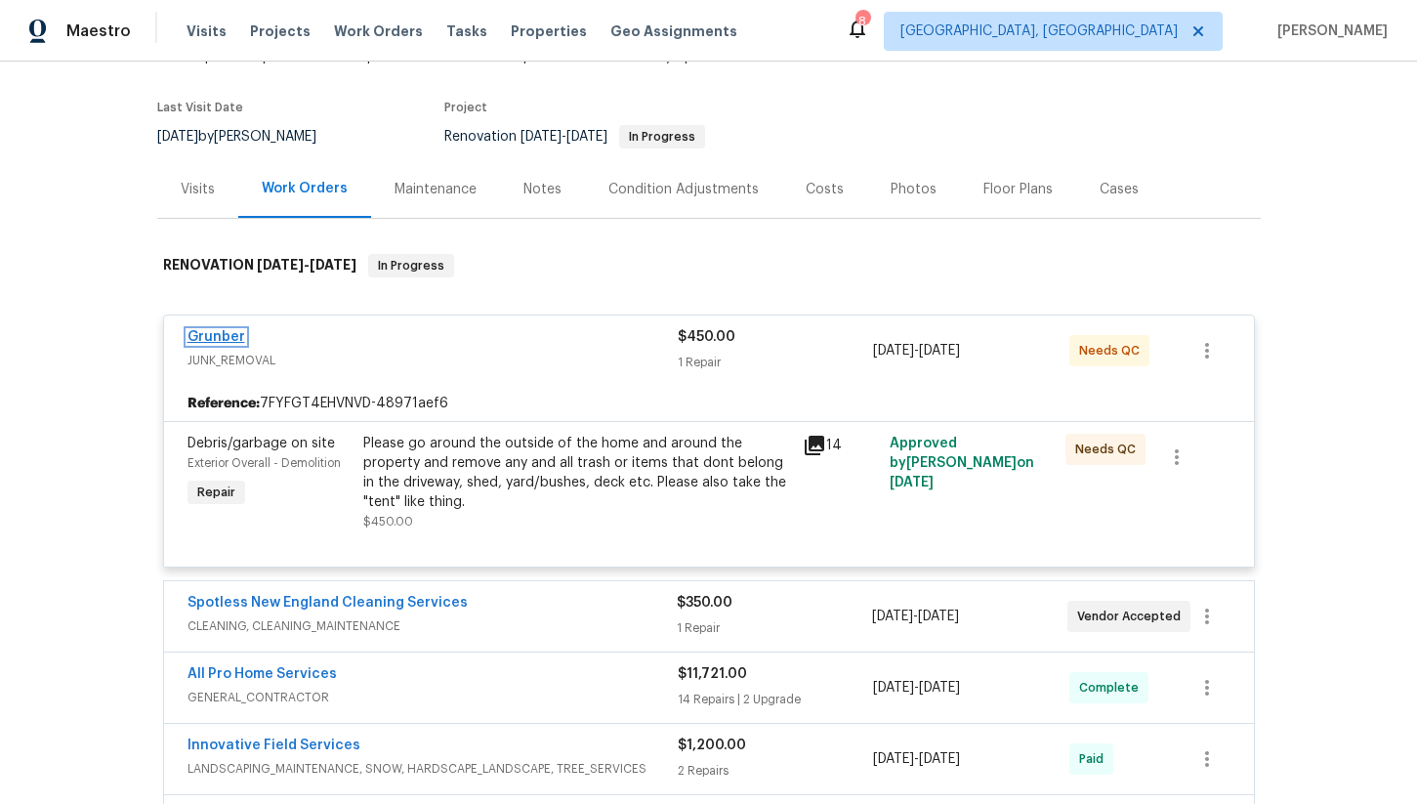
click at [217, 338] on link "Grunber" at bounding box center [217, 337] width 58 height 14
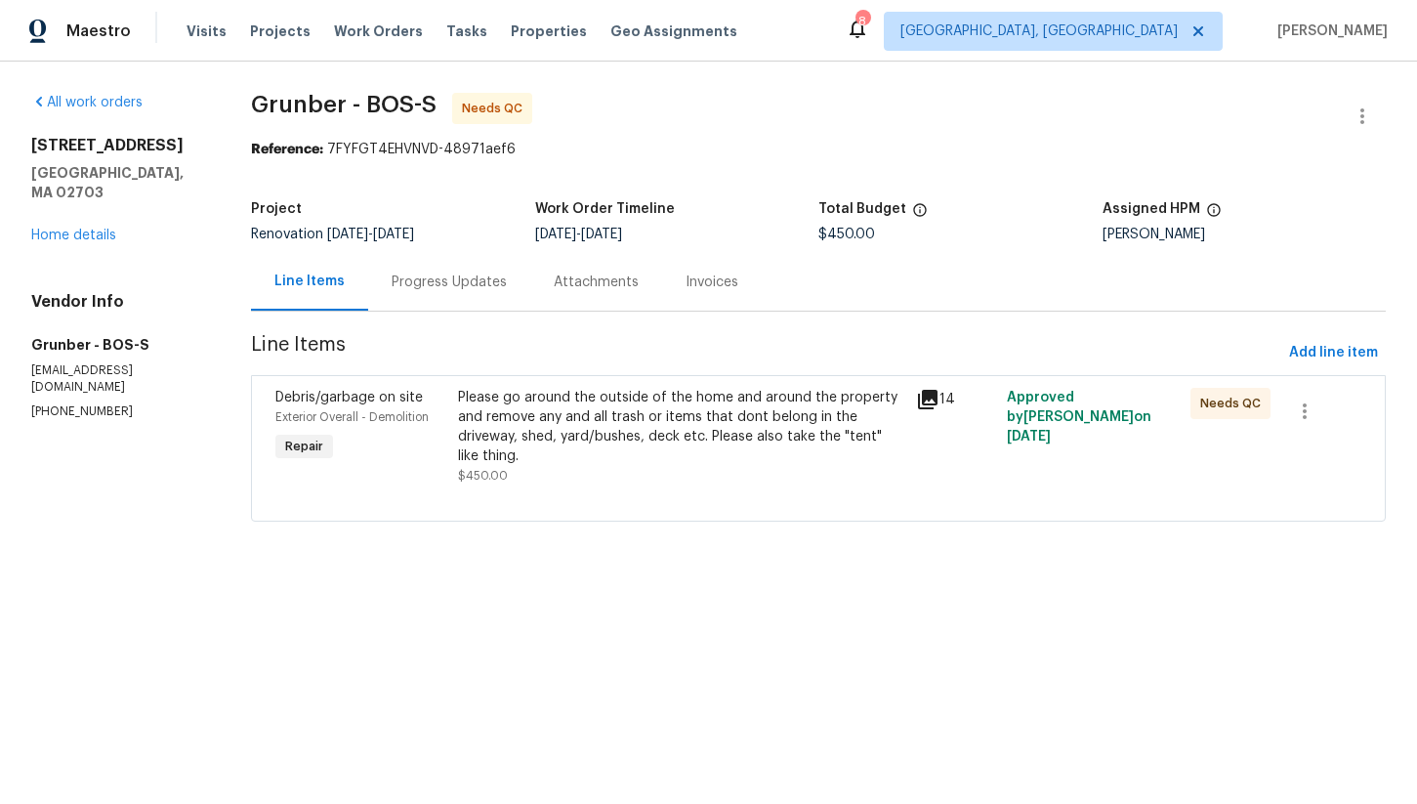
click at [637, 419] on div "Please go around the outside of the home and around the property and remove any…" at bounding box center [680, 427] width 445 height 78
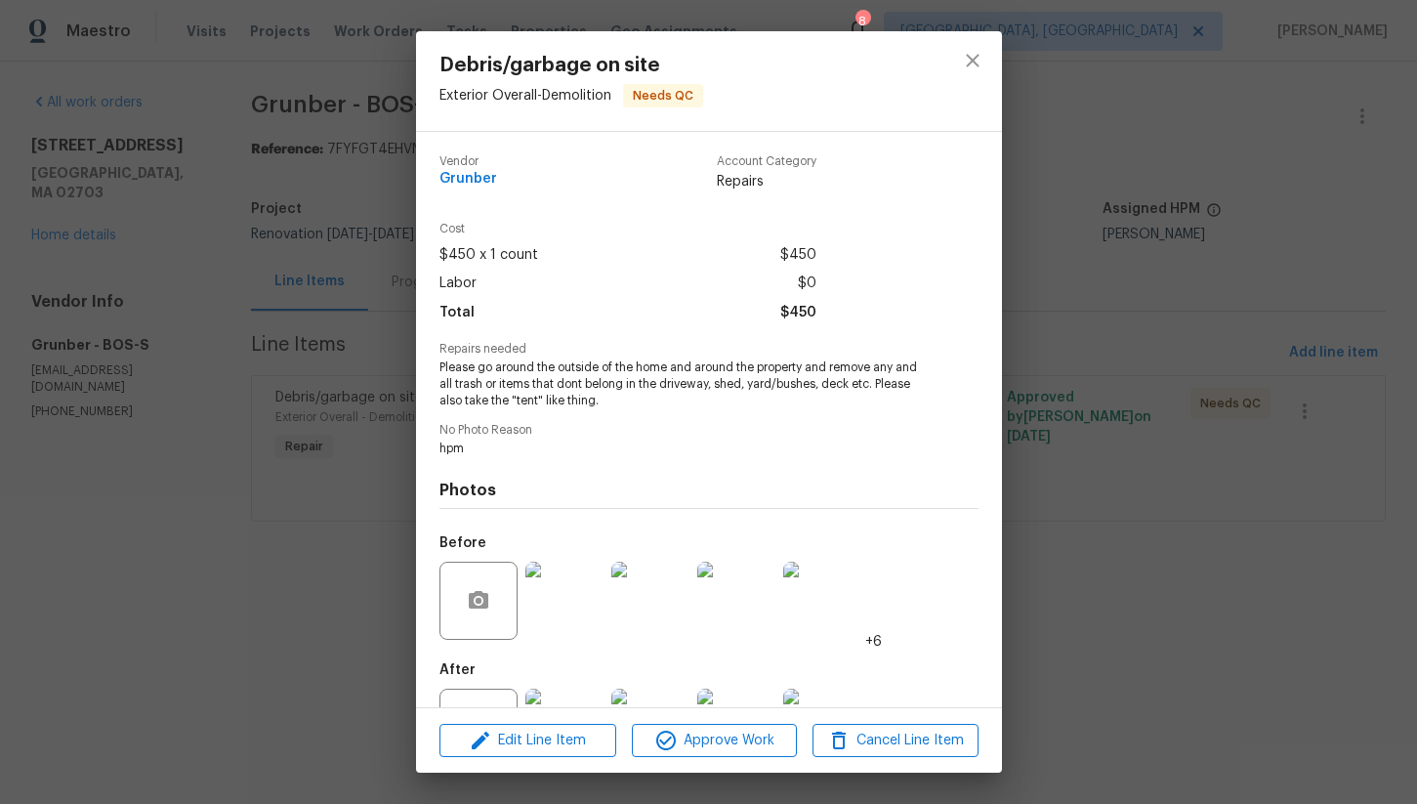
scroll to position [72, 0]
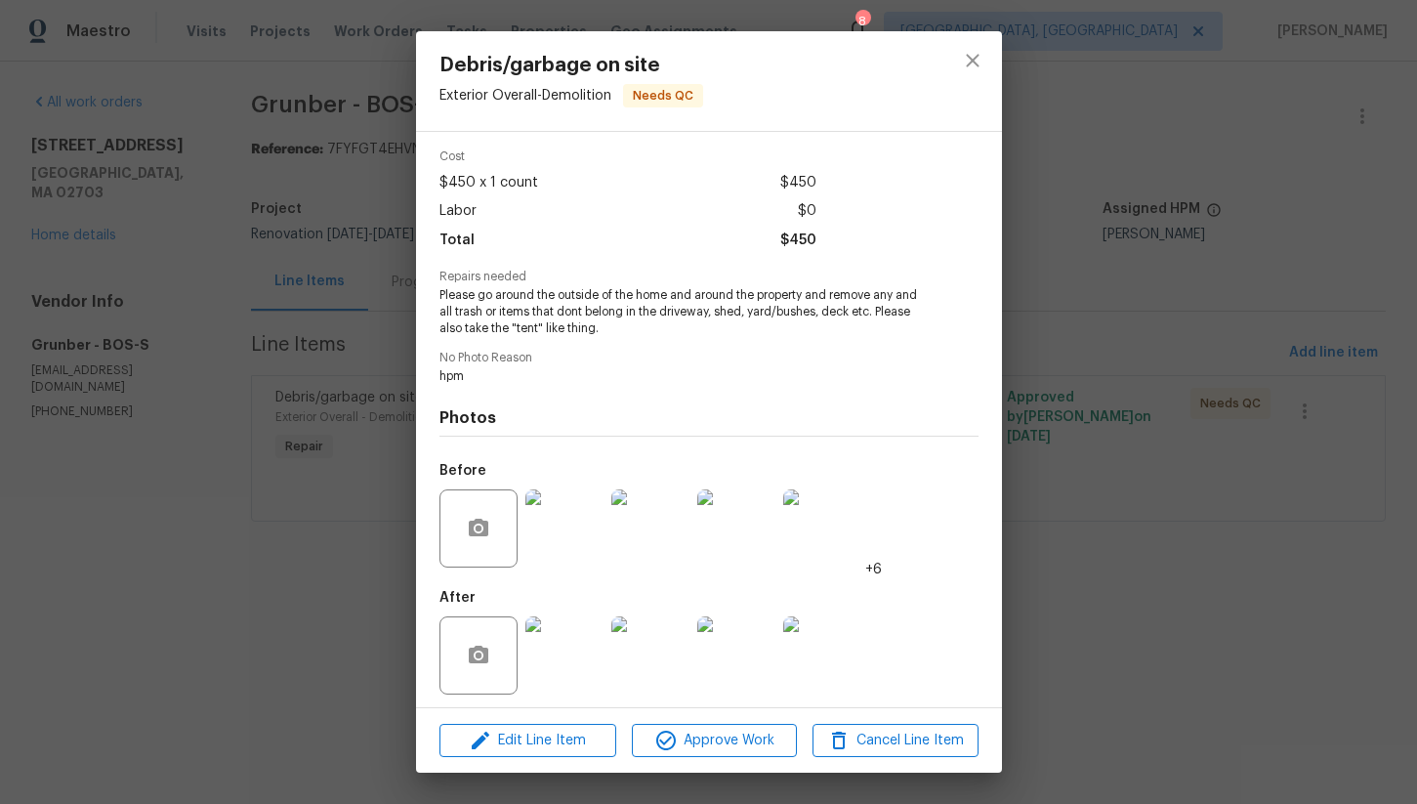
click at [569, 547] on img at bounding box center [565, 528] width 78 height 78
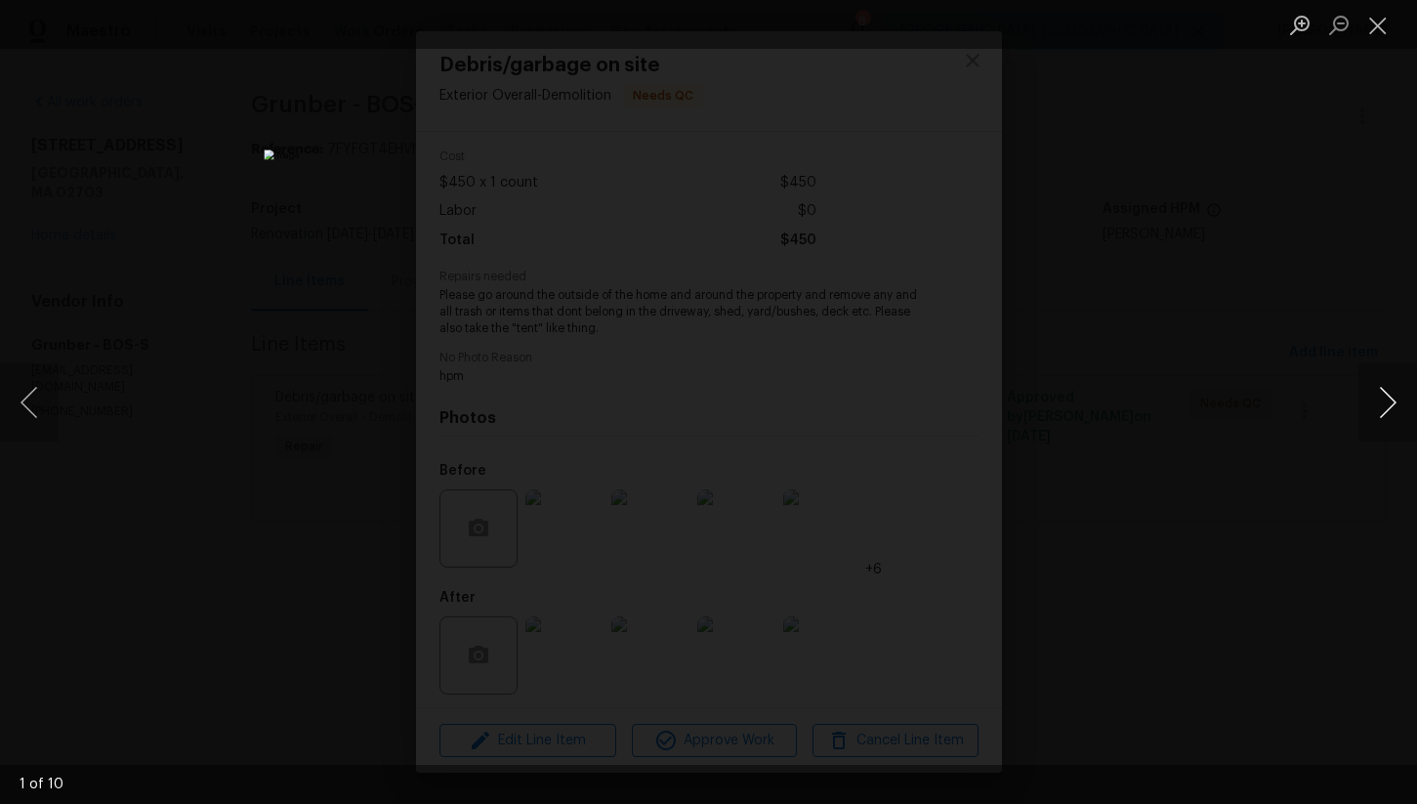
click at [1397, 403] on button "Next image" at bounding box center [1388, 402] width 59 height 78
click at [1393, 396] on button "Next image" at bounding box center [1388, 402] width 59 height 78
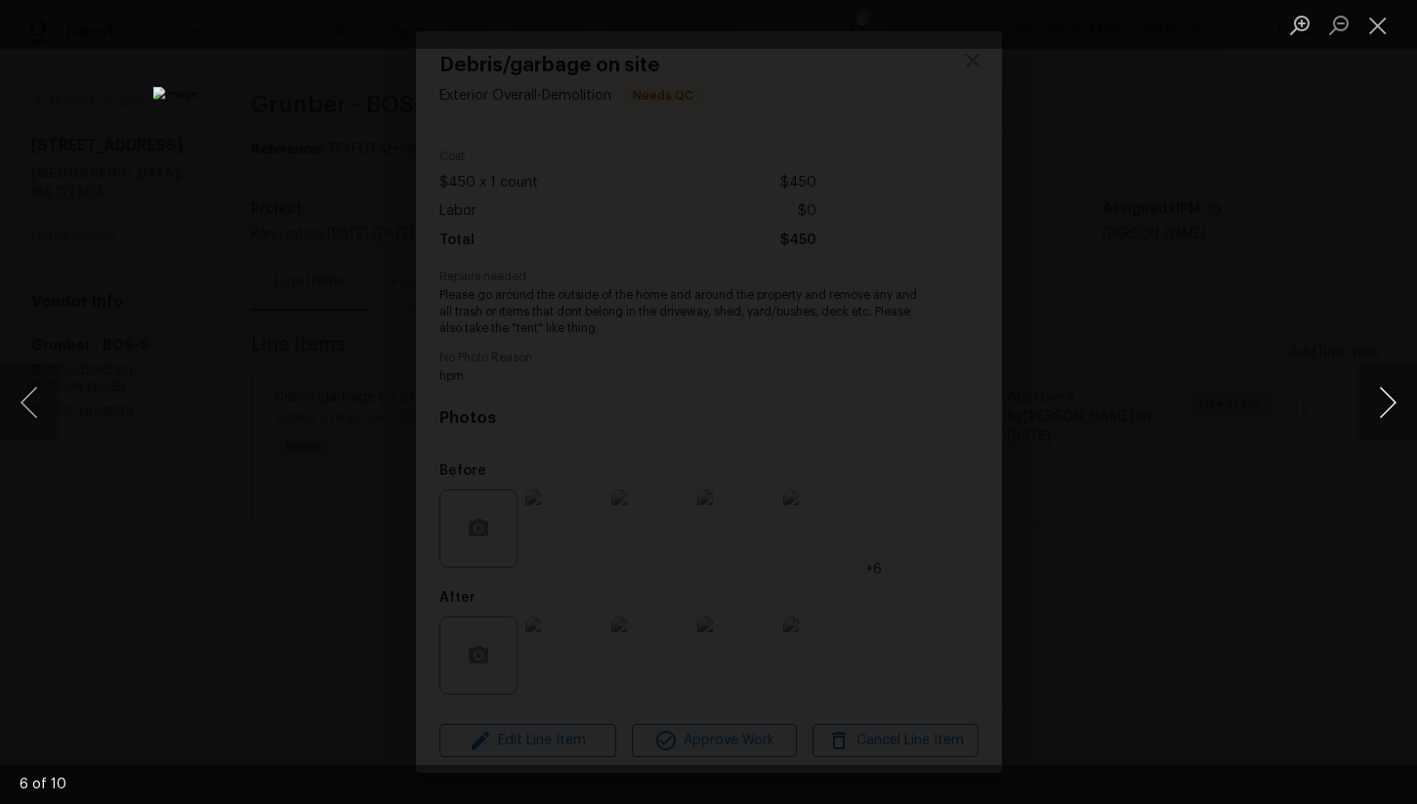
click at [1377, 404] on button "Next image" at bounding box center [1388, 402] width 59 height 78
click at [1373, 29] on button "Close lightbox" at bounding box center [1378, 25] width 39 height 34
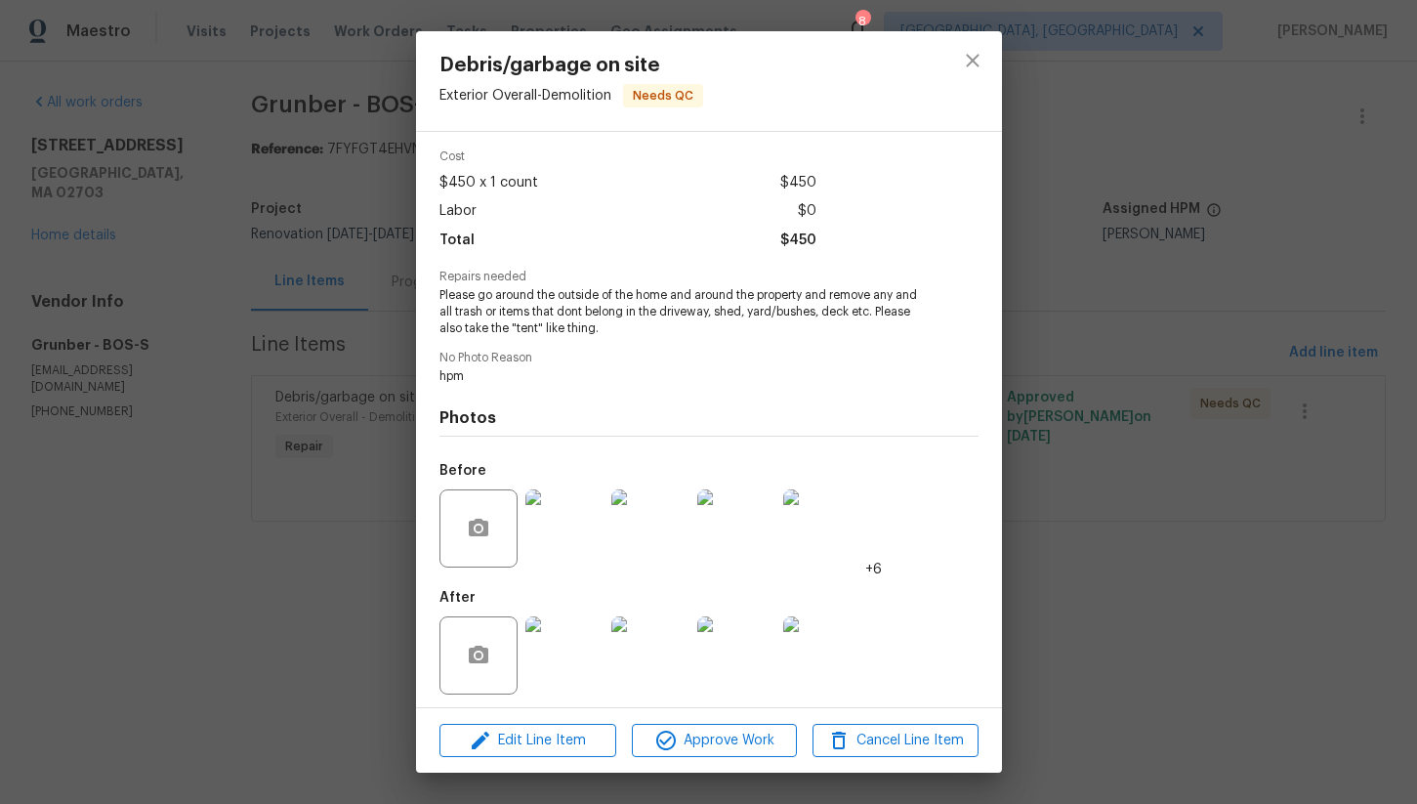
click at [574, 681] on img at bounding box center [565, 655] width 78 height 78
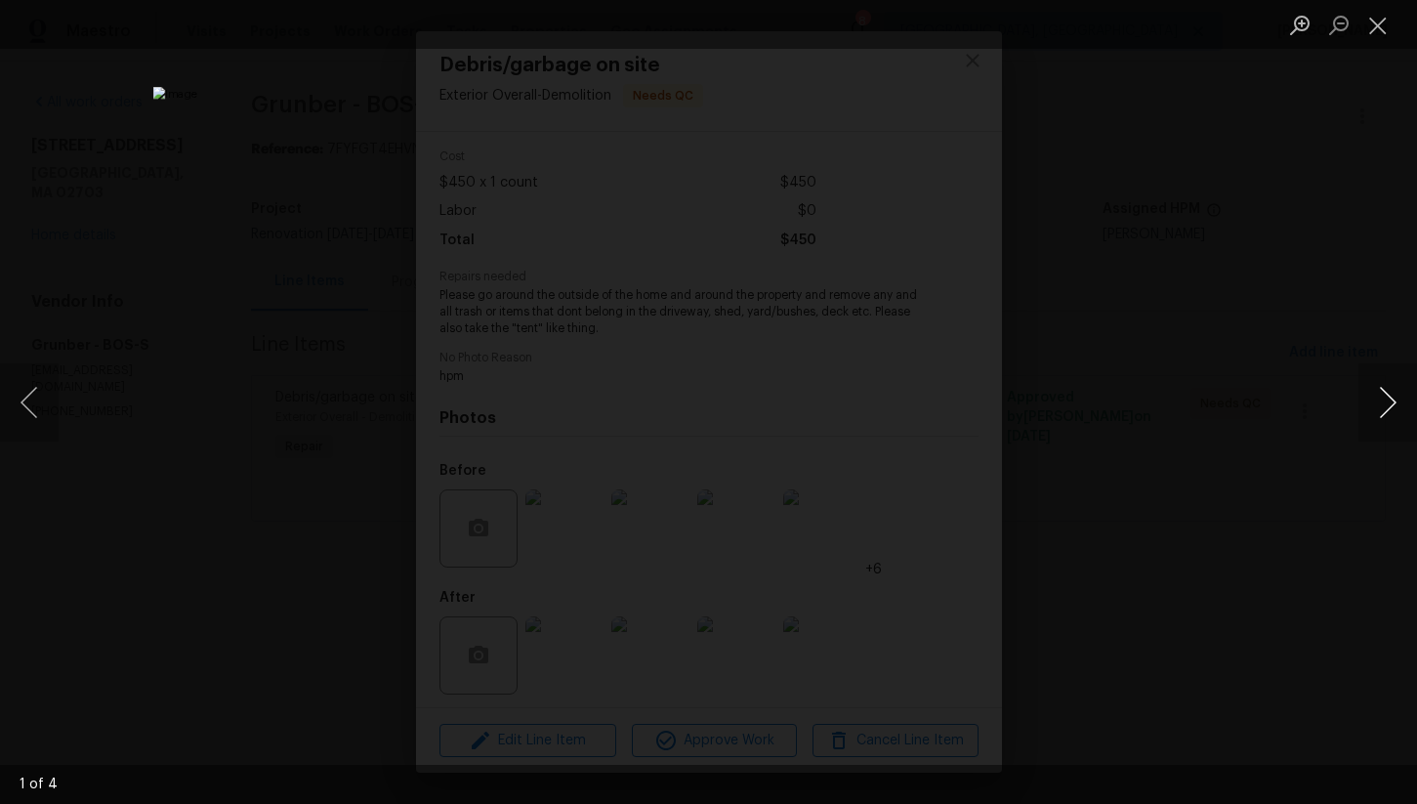
click at [1390, 404] on button "Next image" at bounding box center [1388, 402] width 59 height 78
click at [1390, 401] on button "Next image" at bounding box center [1388, 402] width 59 height 78
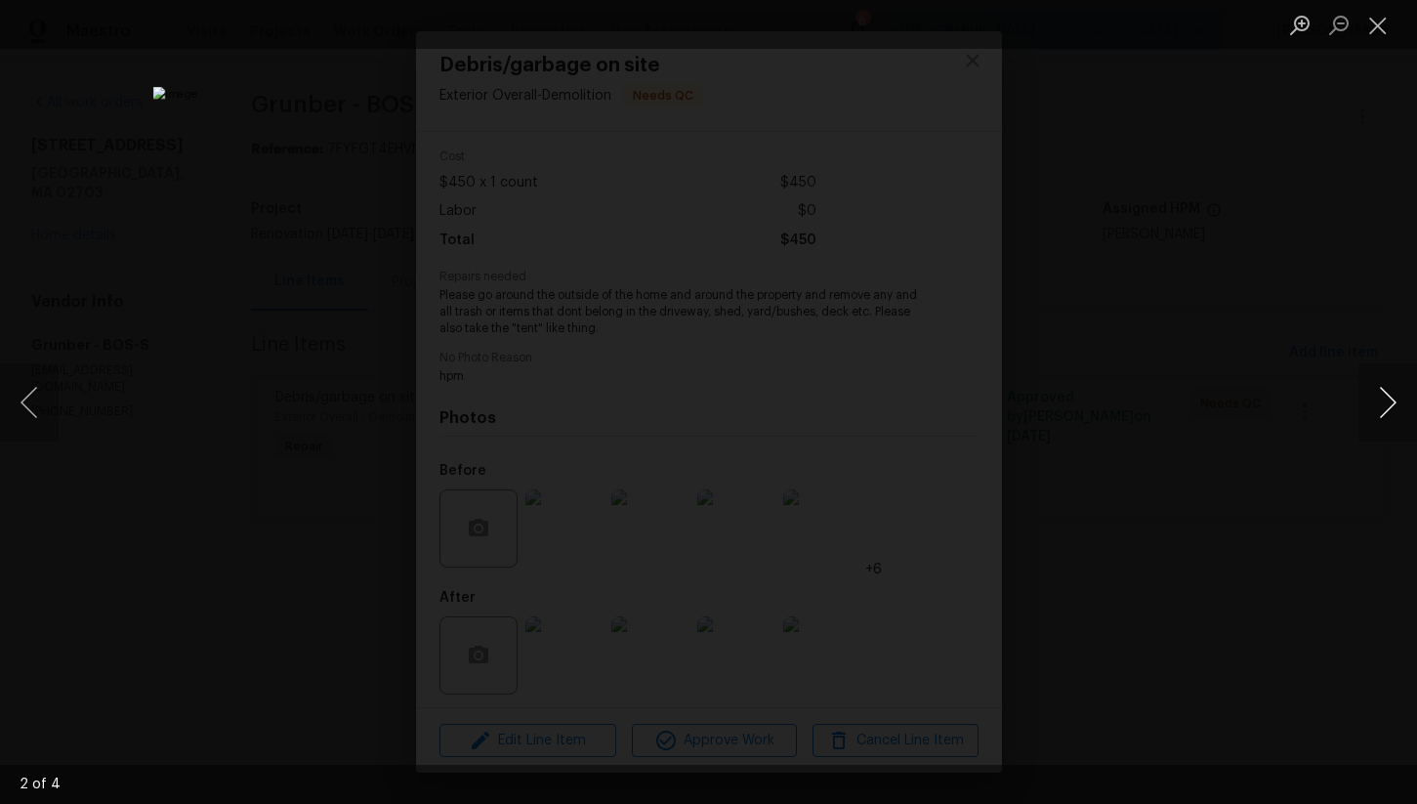
click at [1390, 401] on button "Next image" at bounding box center [1388, 402] width 59 height 78
click at [1375, 31] on button "Close lightbox" at bounding box center [1378, 25] width 39 height 34
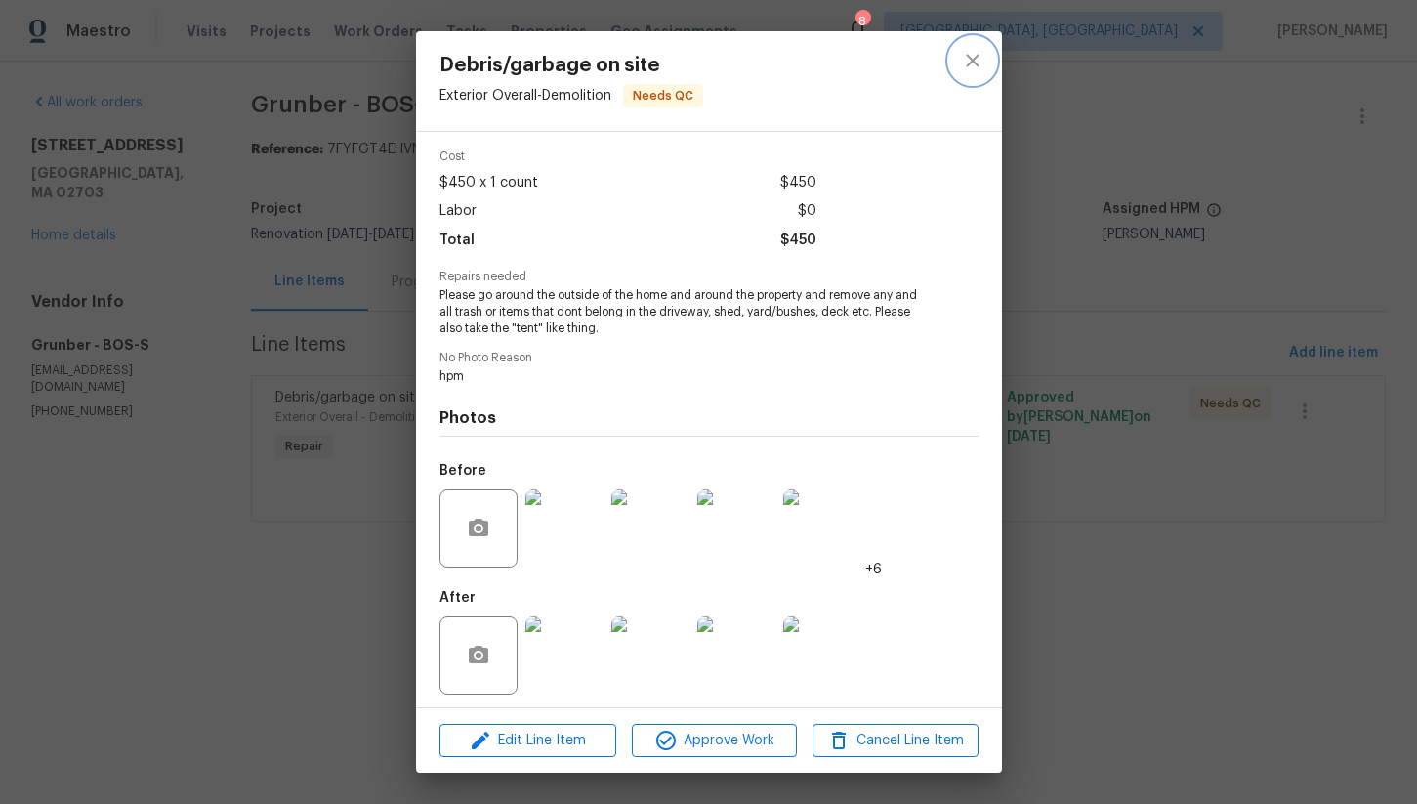
click at [970, 63] on icon "close" at bounding box center [972, 60] width 13 height 13
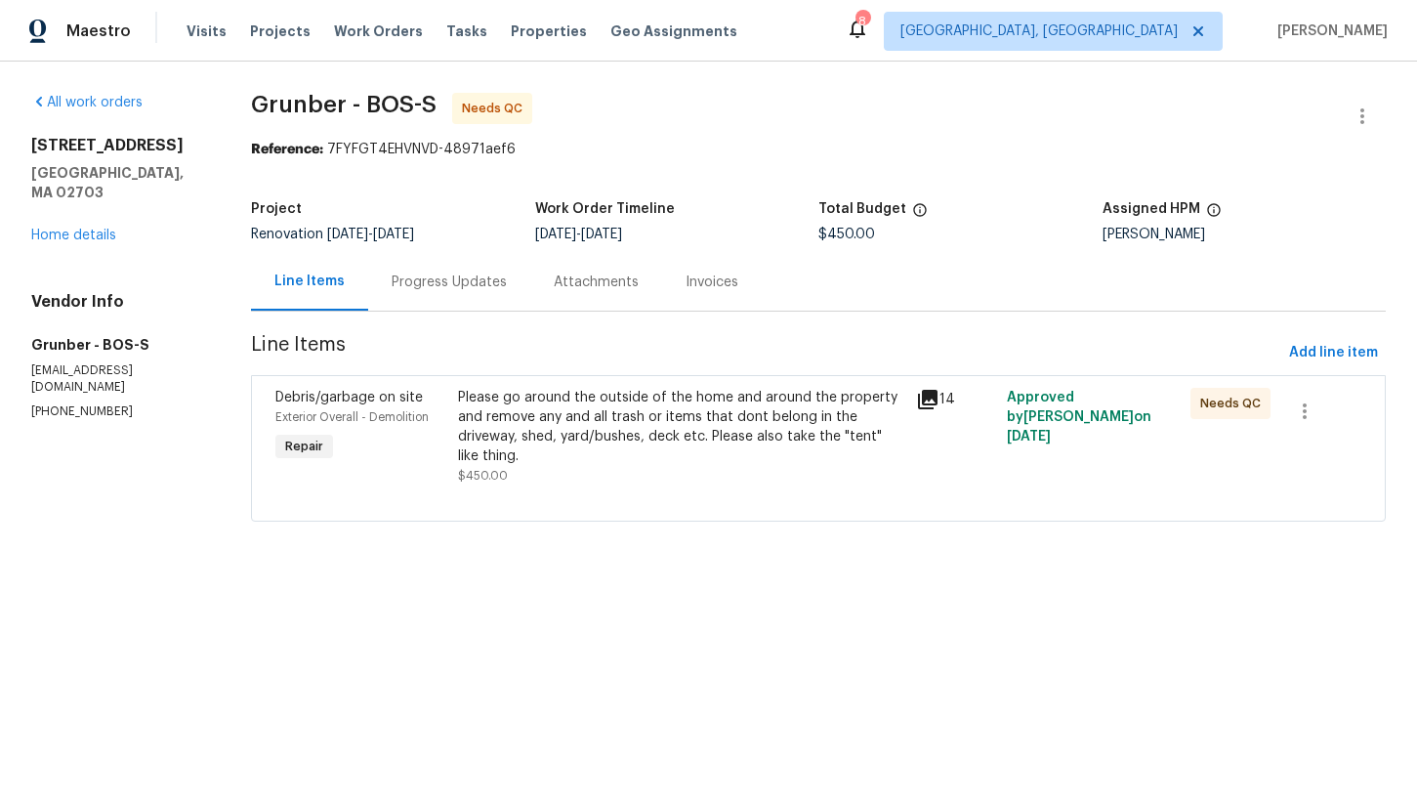
click at [455, 289] on div "Progress Updates" at bounding box center [449, 283] width 115 height 20
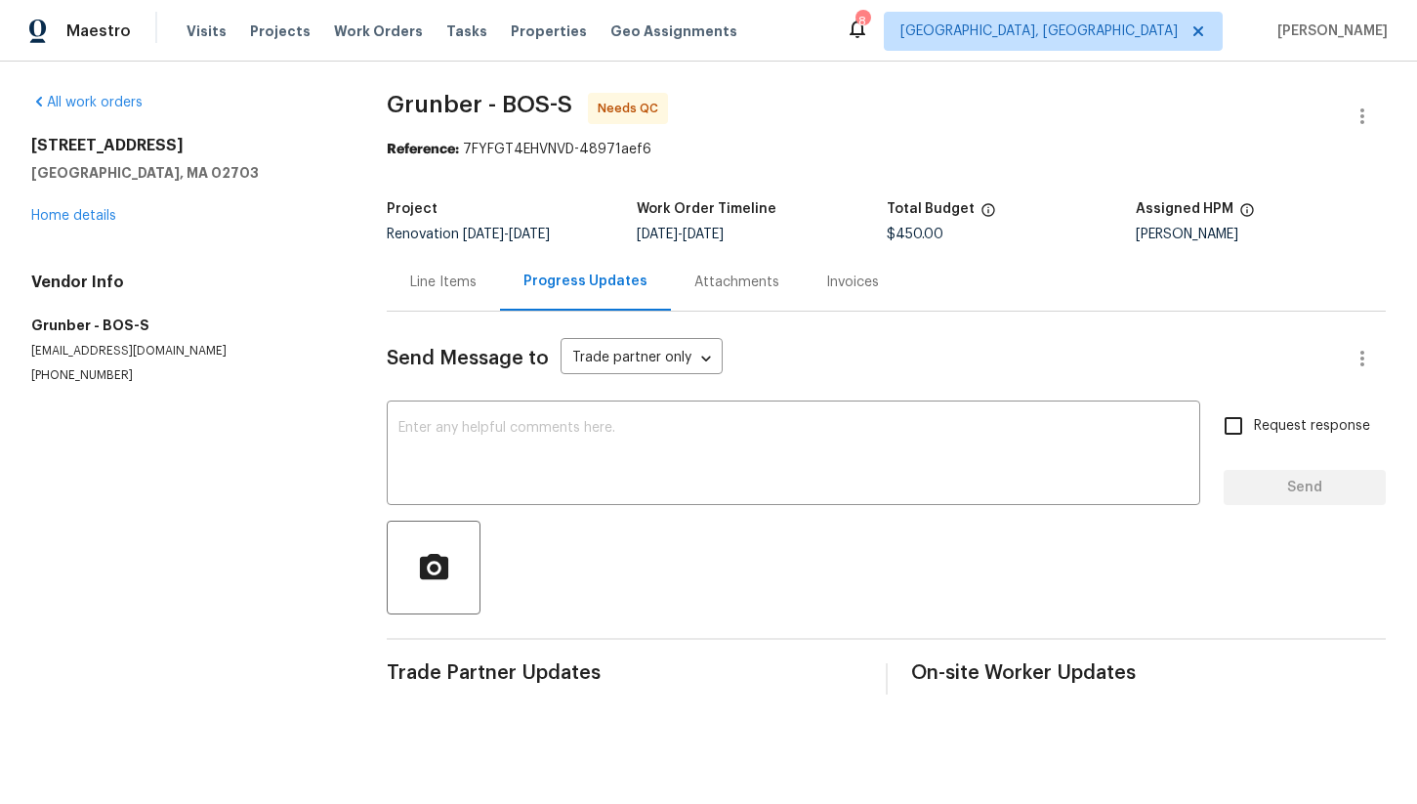
click at [408, 268] on div "Line Items" at bounding box center [443, 282] width 113 height 58
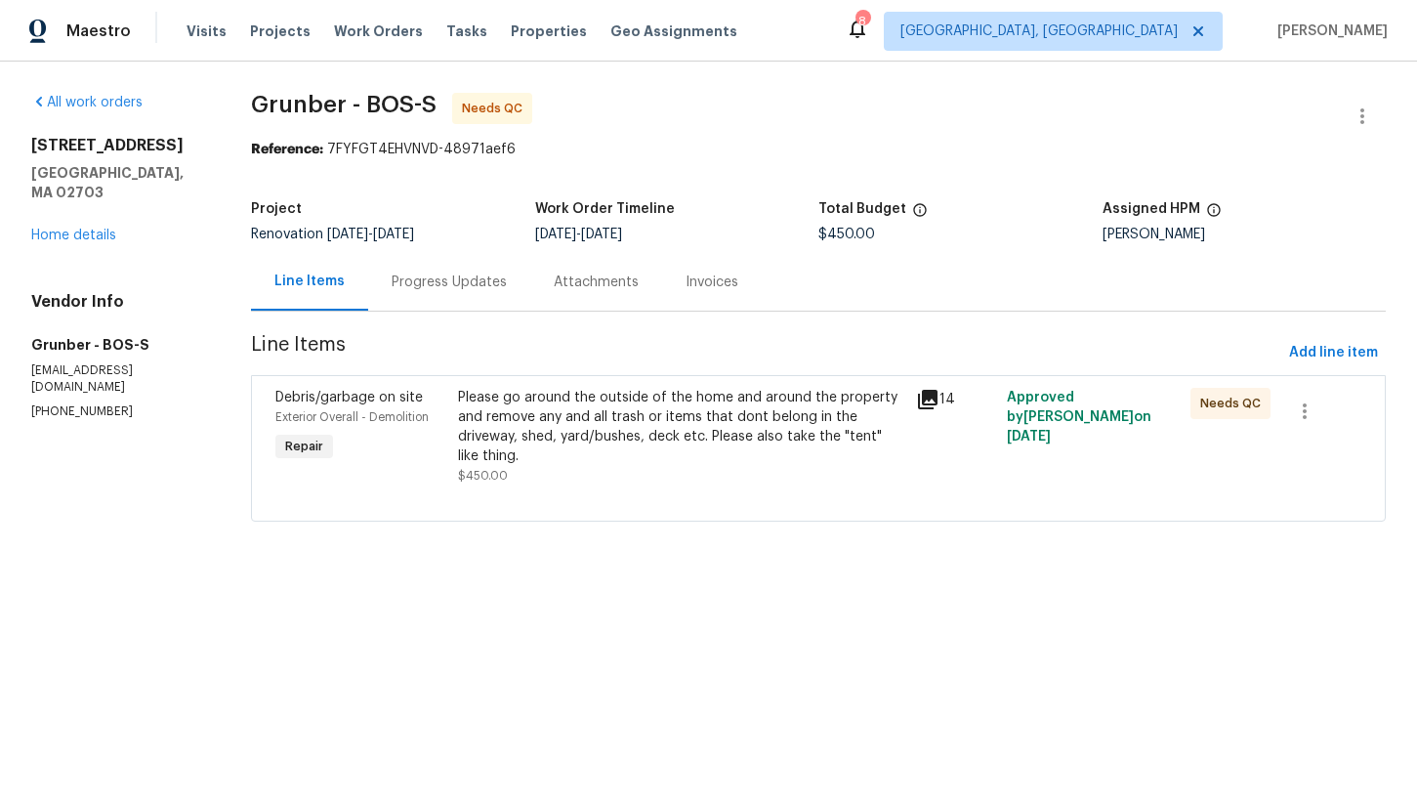
click at [637, 427] on div "Please go around the outside of the home and around the property and remove any…" at bounding box center [680, 427] width 445 height 78
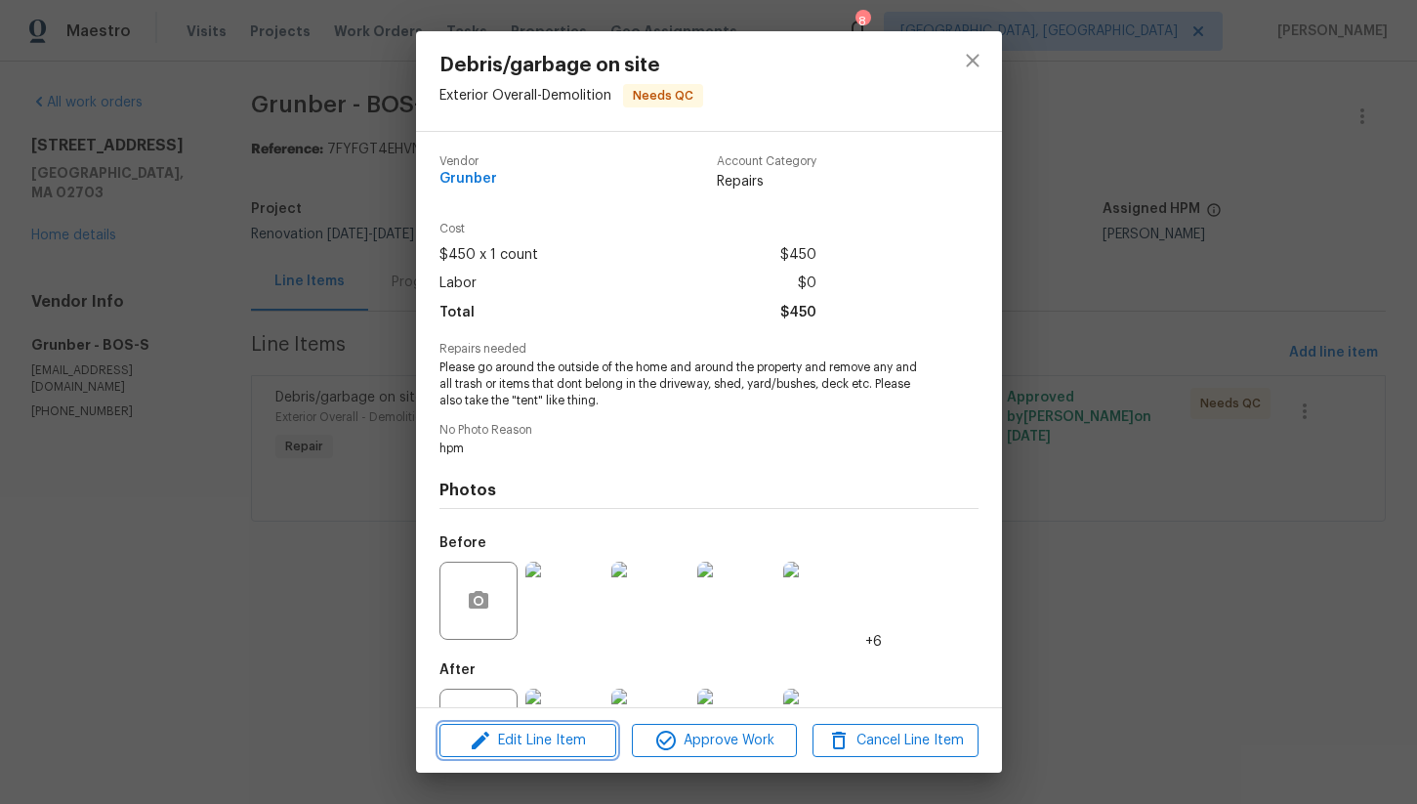
click at [549, 747] on span "Edit Line Item" at bounding box center [527, 741] width 165 height 24
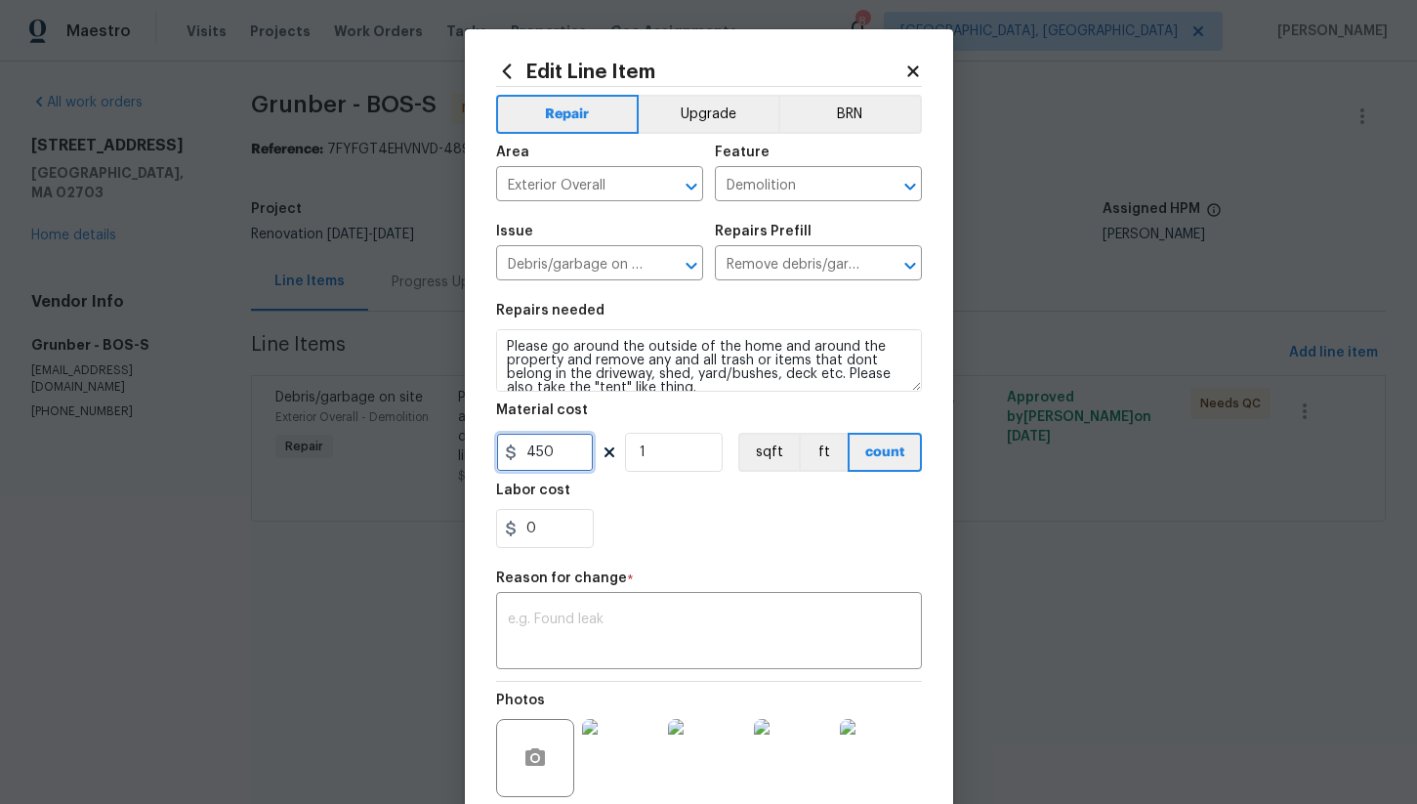
click at [563, 459] on input "450" at bounding box center [545, 452] width 98 height 39
type input "650"
click at [604, 610] on div "x ​" at bounding box center [709, 633] width 426 height 72
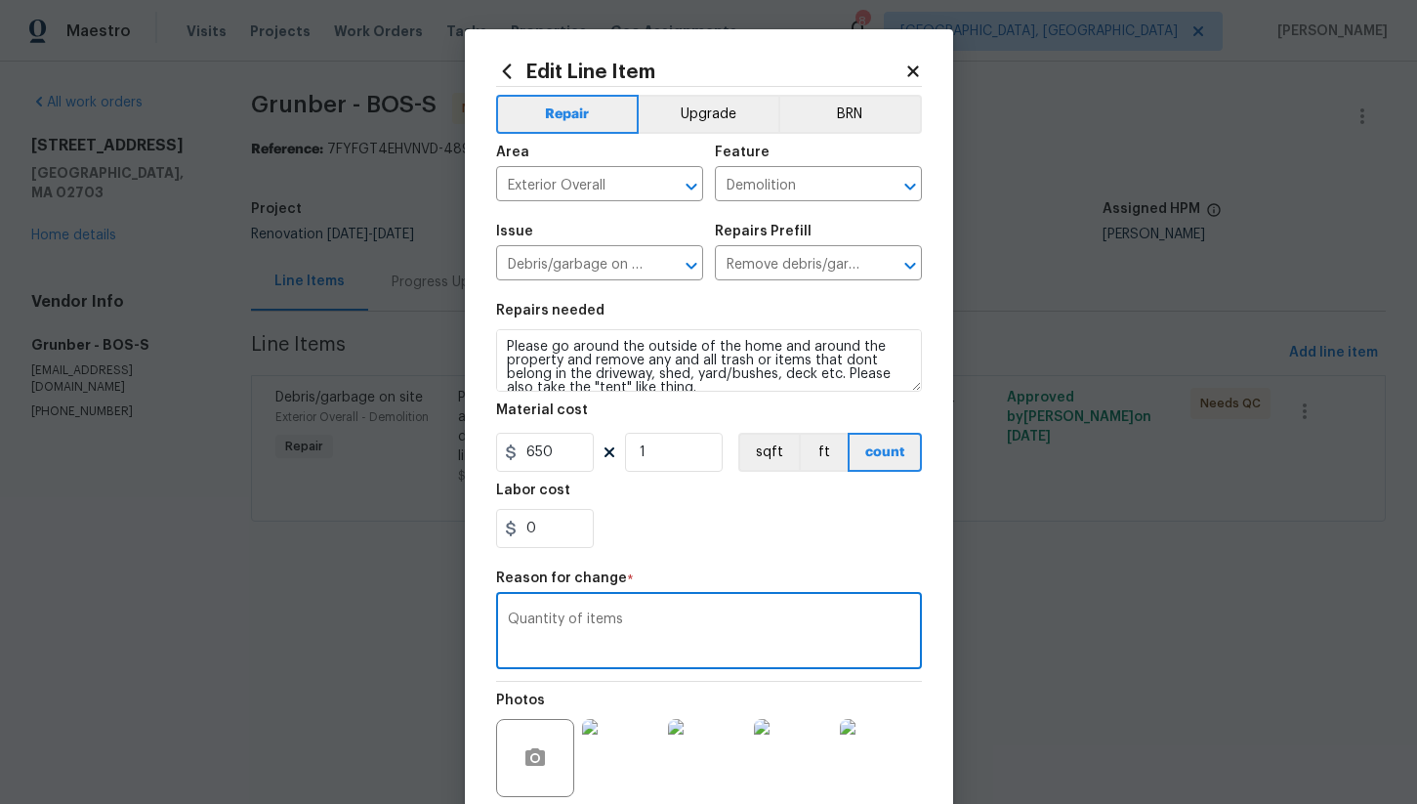
type textarea "Quantity of items"
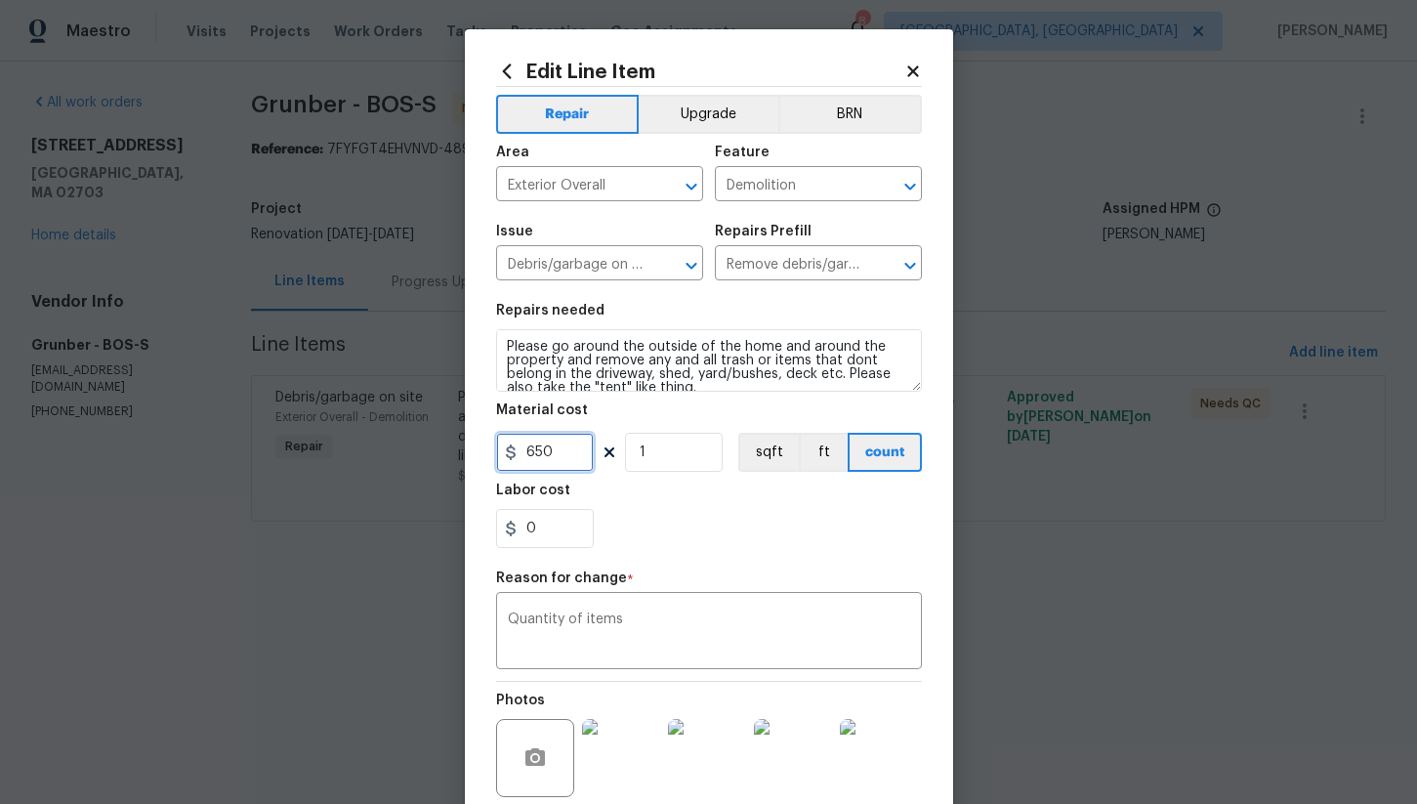
click at [532, 456] on input "650" at bounding box center [545, 452] width 98 height 39
type input "650"
click at [624, 507] on div "Labor cost" at bounding box center [709, 496] width 426 height 25
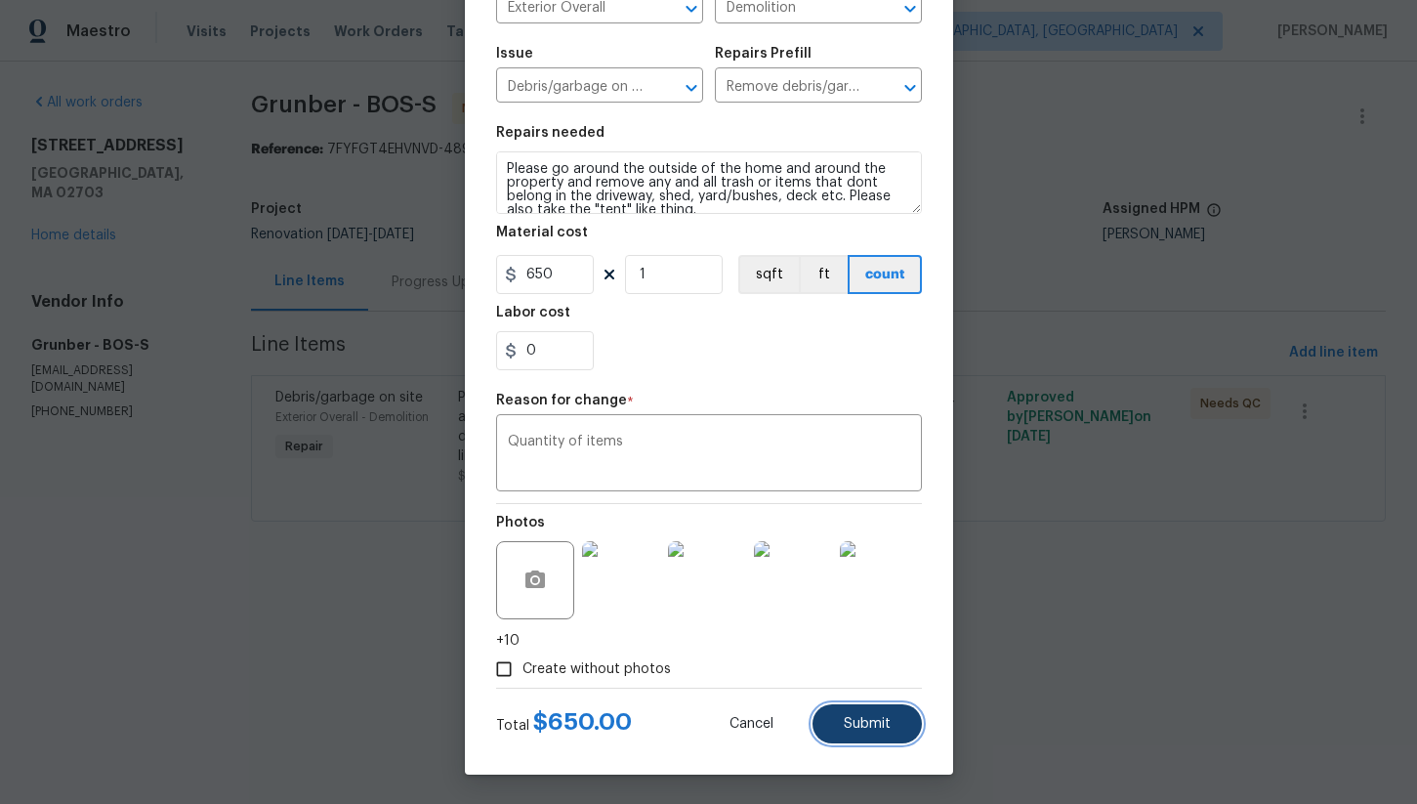
click at [855, 712] on button "Submit" at bounding box center [867, 723] width 109 height 39
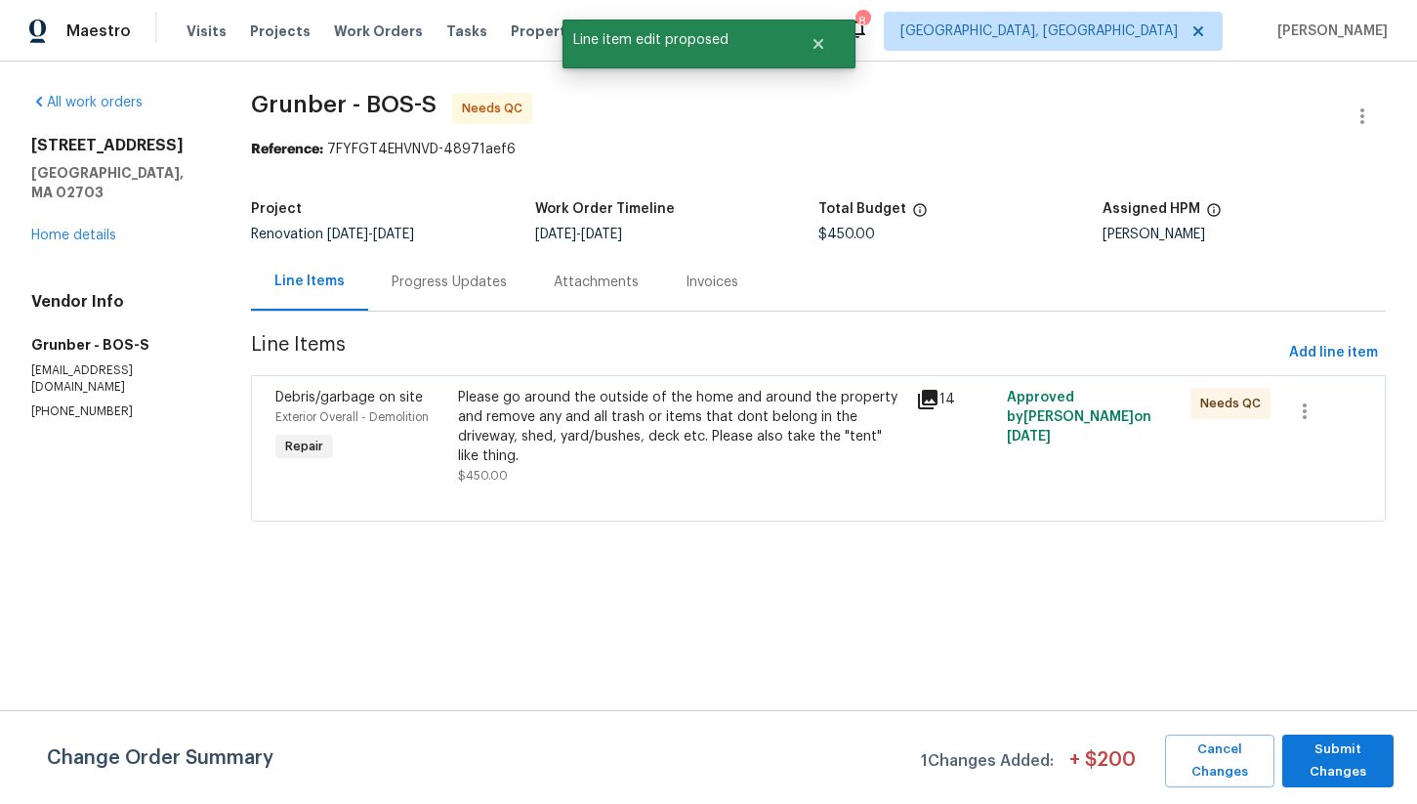
scroll to position [0, 0]
click at [1327, 754] on span "Submit Changes" at bounding box center [1338, 760] width 92 height 45
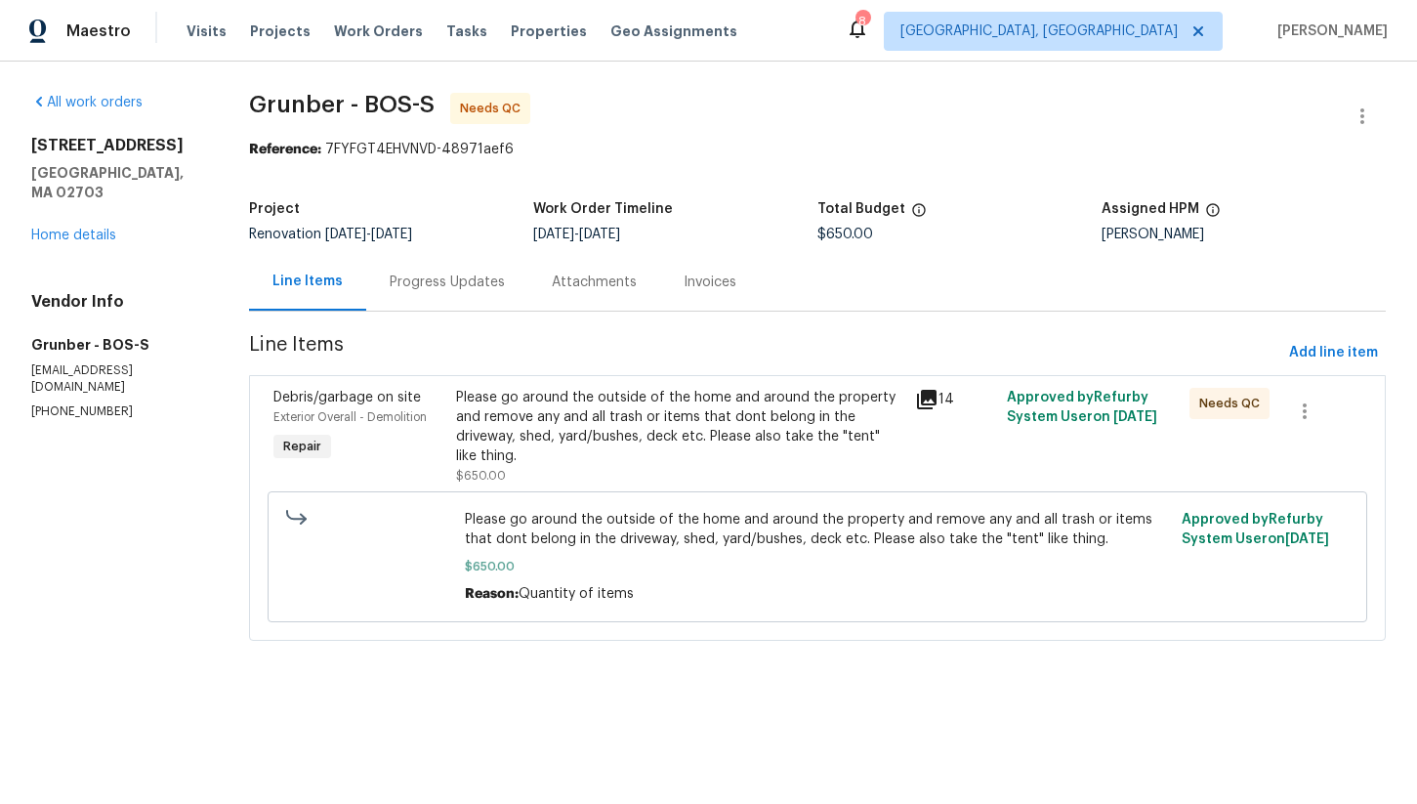
click at [638, 429] on div "Please go around the outside of the home and around the property and remove any…" at bounding box center [679, 427] width 446 height 78
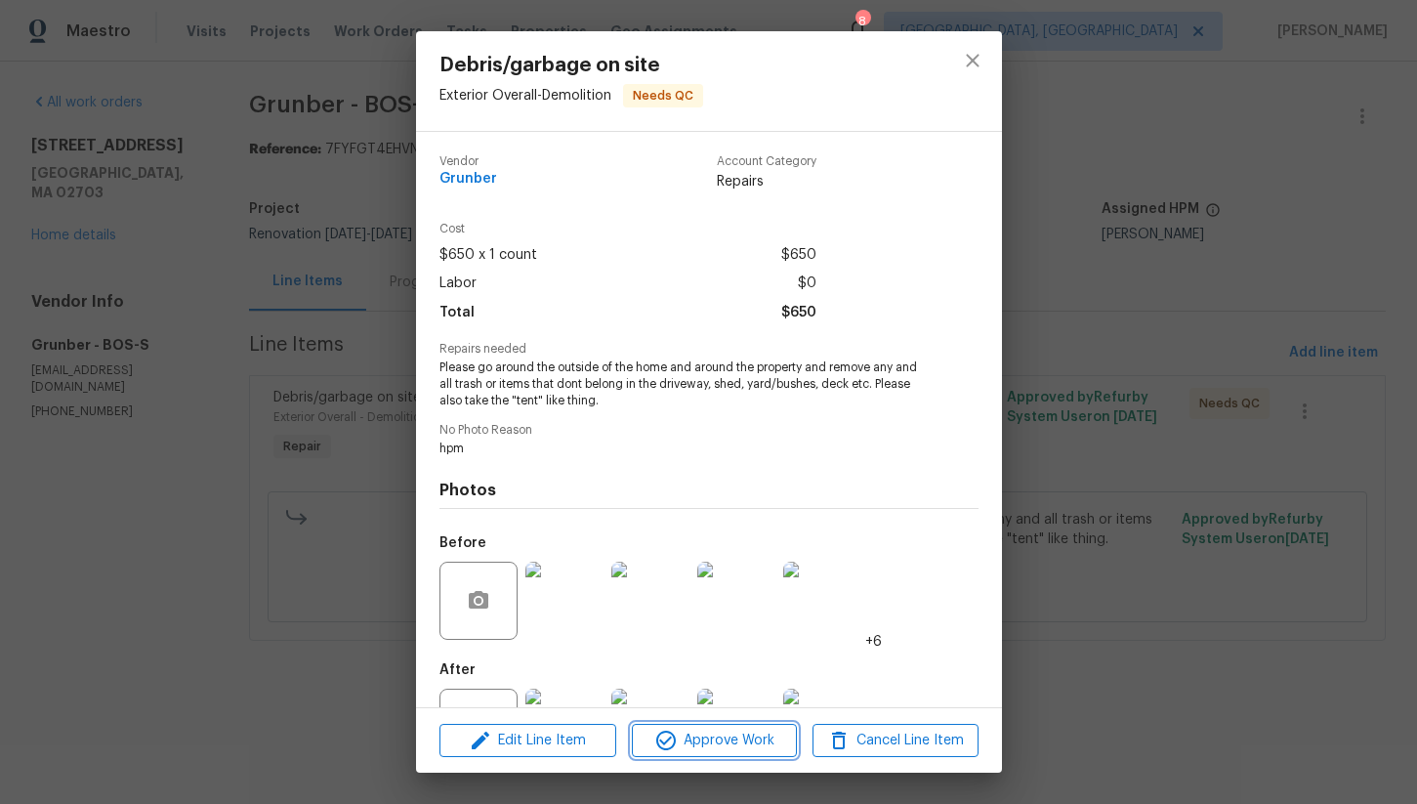
click at [701, 731] on span "Approve Work" at bounding box center [714, 741] width 153 height 24
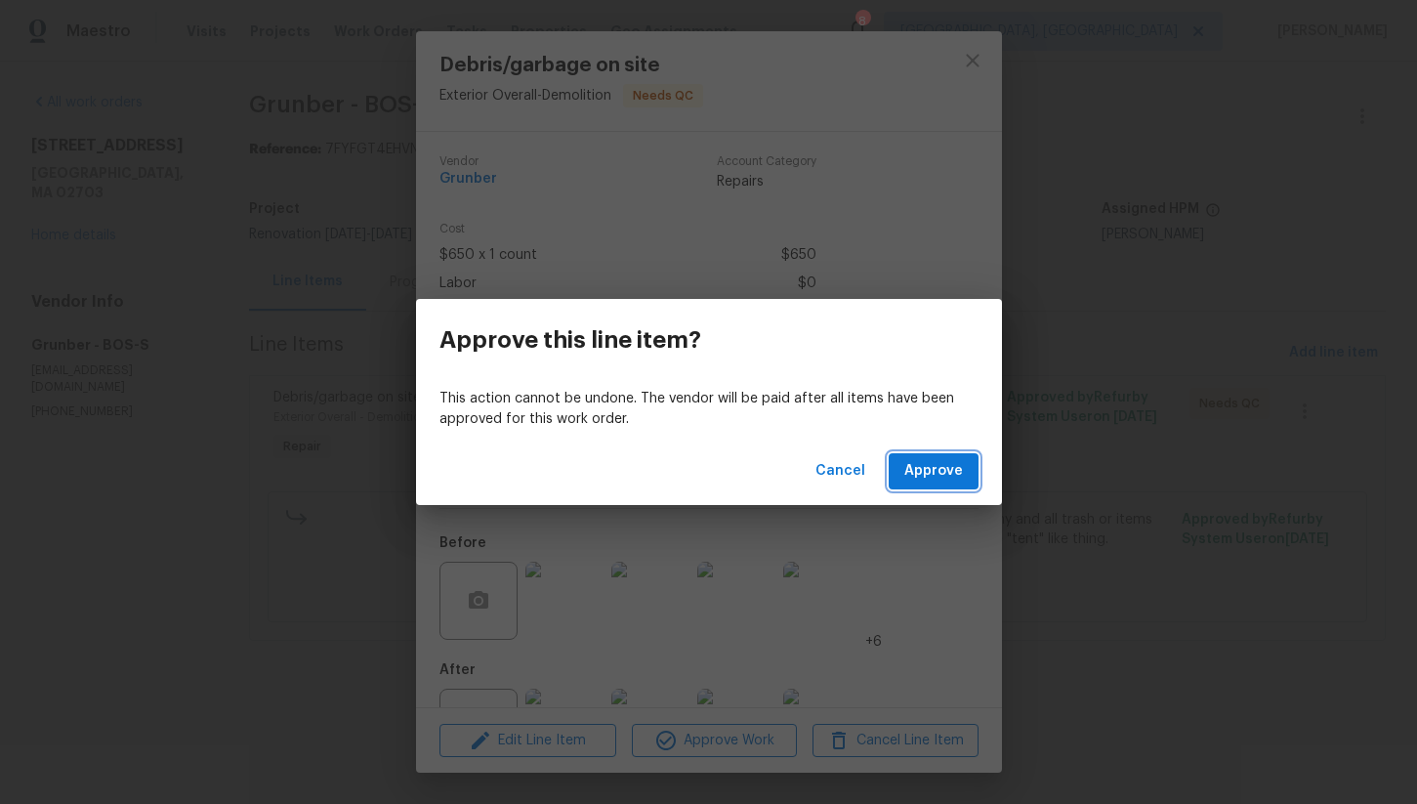
click at [939, 467] on span "Approve" at bounding box center [934, 471] width 59 height 24
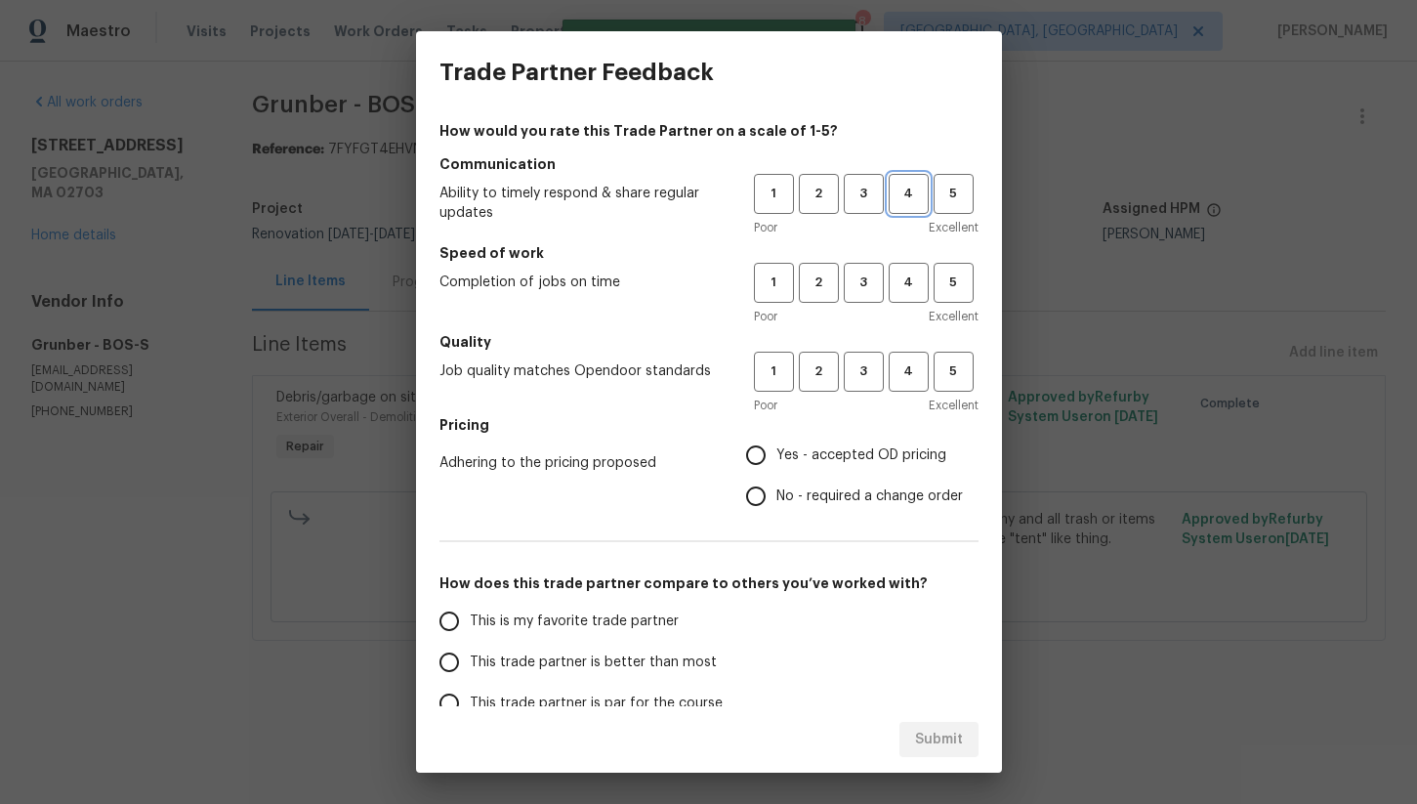
click at [920, 190] on span "4" at bounding box center [909, 194] width 36 height 22
click at [916, 302] on button "4" at bounding box center [909, 283] width 40 height 40
click at [913, 376] on span "4" at bounding box center [909, 371] width 36 height 22
click at [805, 448] on span "Yes - accepted OD pricing" at bounding box center [862, 455] width 170 height 21
click at [777, 448] on input "Yes - accepted OD pricing" at bounding box center [756, 455] width 41 height 41
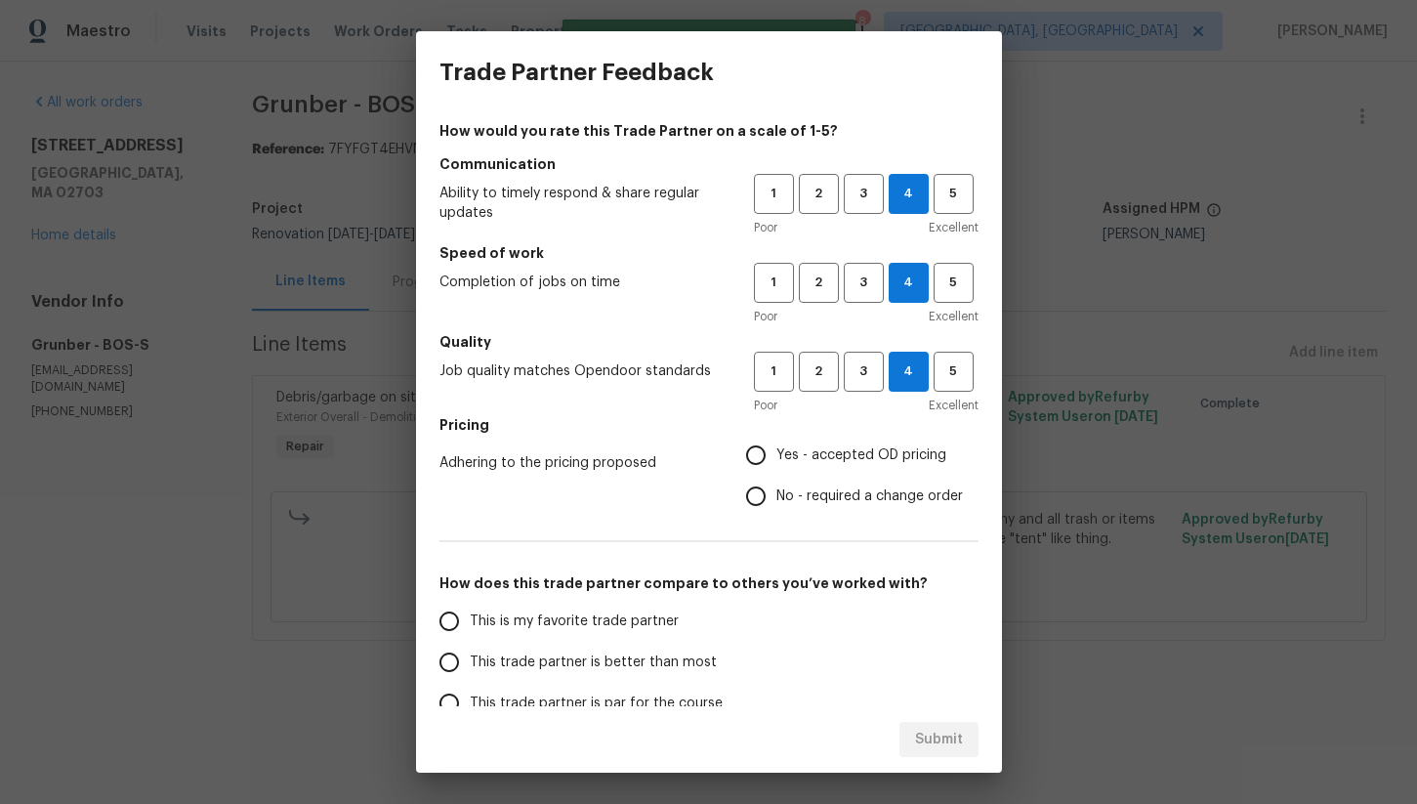
radio input "true"
click at [566, 656] on span "This trade partner is better than most" at bounding box center [593, 663] width 247 height 21
click at [470, 656] on input "This trade partner is better than most" at bounding box center [449, 662] width 41 height 41
click at [949, 738] on span "Submit" at bounding box center [939, 740] width 48 height 24
radio input "true"
